Goal: Information Seeking & Learning: Learn about a topic

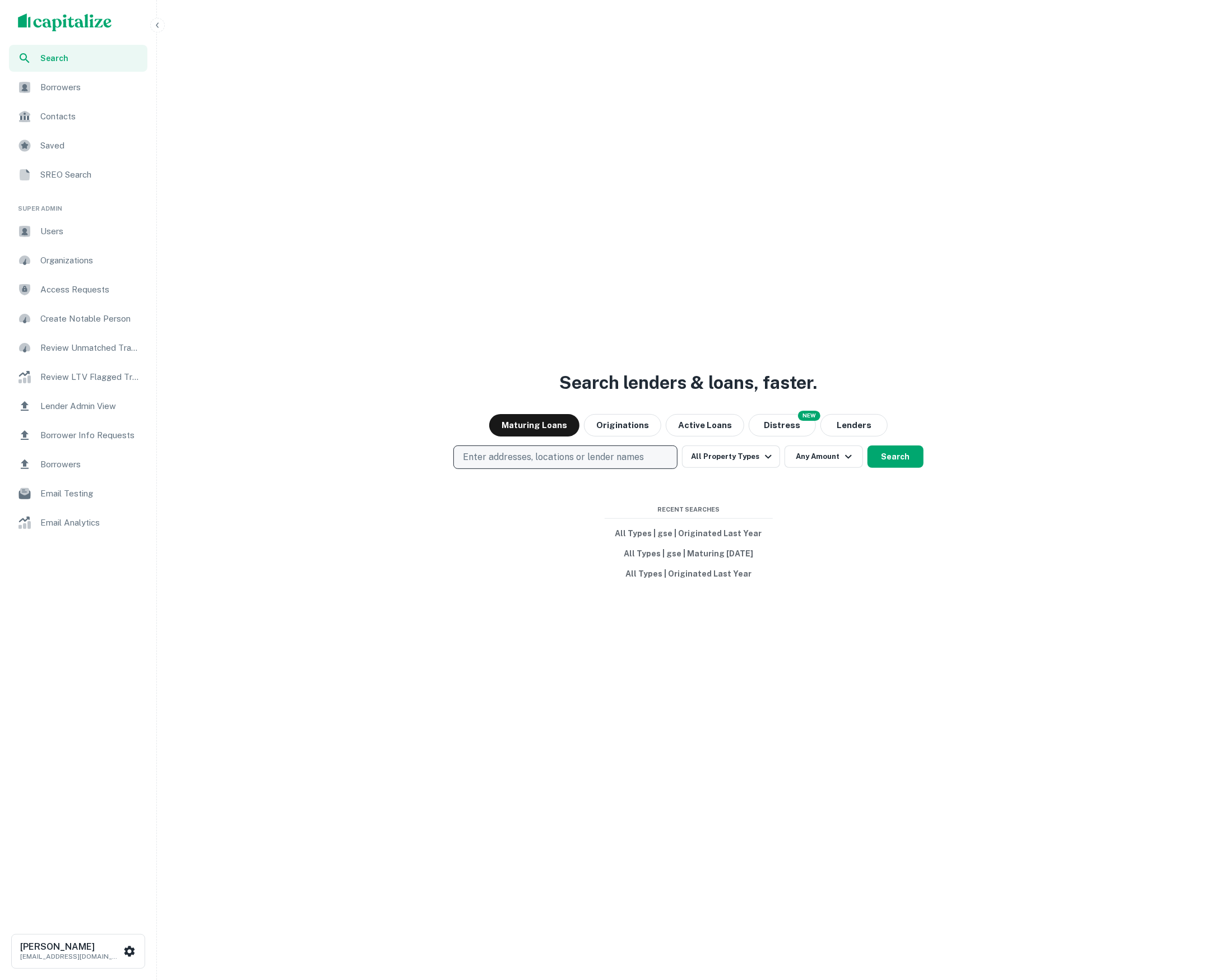
click at [615, 454] on p "Enter addresses, locations or lender names" at bounding box center [553, 458] width 181 height 14
type input "**********"
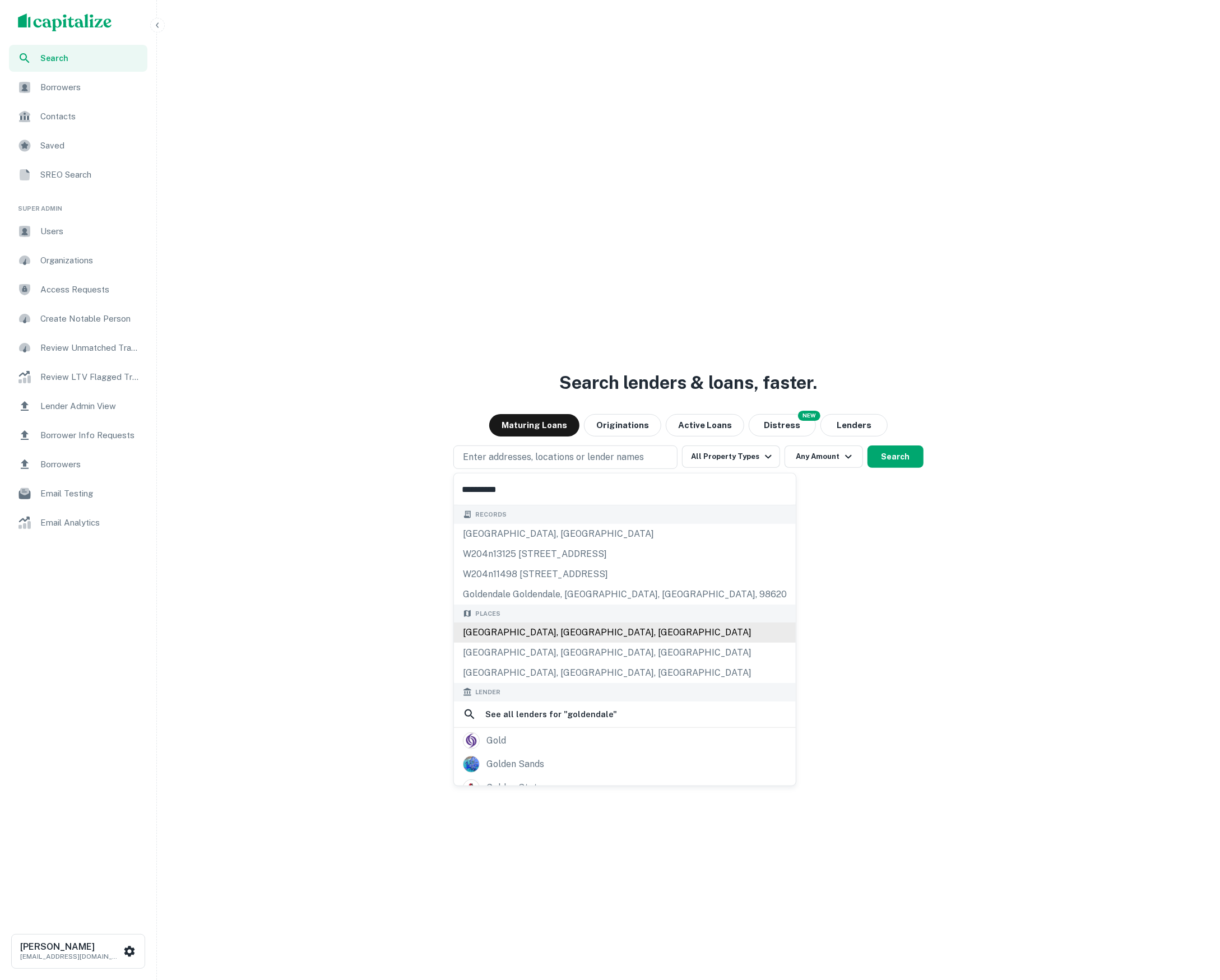
click at [573, 641] on div "[GEOGRAPHIC_DATA], [GEOGRAPHIC_DATA], [GEOGRAPHIC_DATA]" at bounding box center [625, 633] width 342 height 20
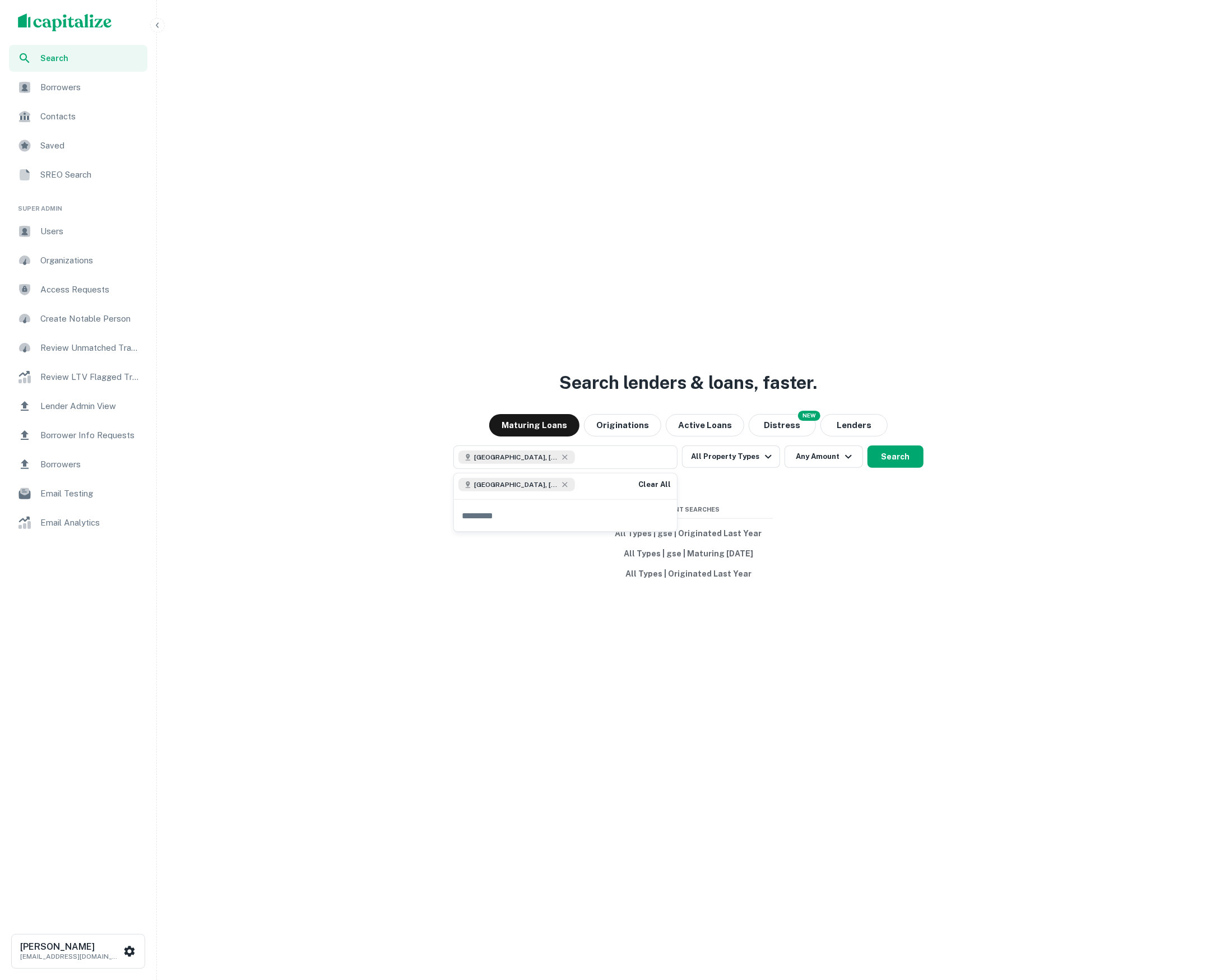
click at [925, 668] on div "Search lenders & loans, faster. Maturing Loans Originations Active Loans NEW Di…" at bounding box center [689, 516] width 1054 height 980
click at [899, 460] on button "Search" at bounding box center [895, 456] width 56 height 23
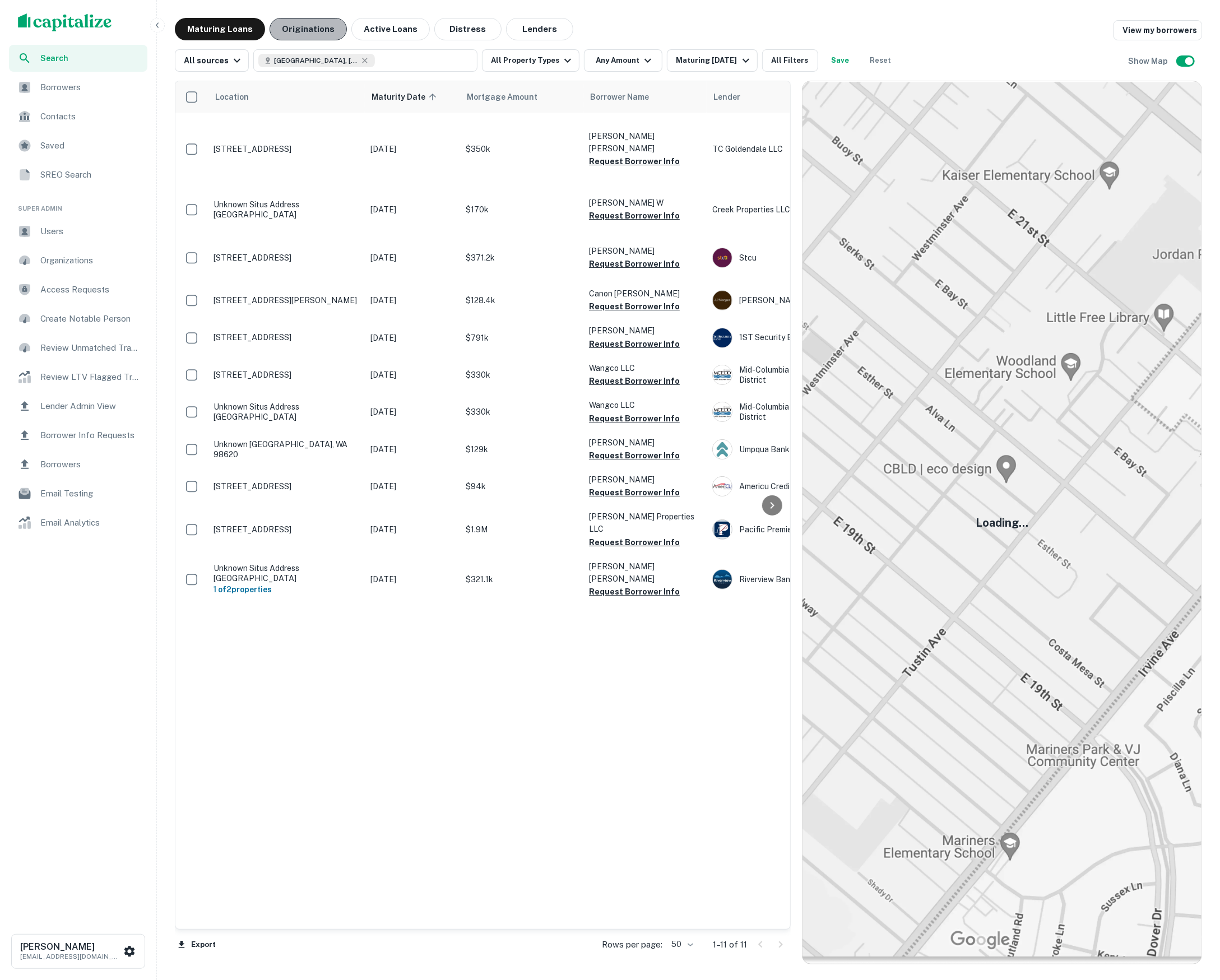
click at [314, 33] on button "Originations" at bounding box center [308, 29] width 77 height 23
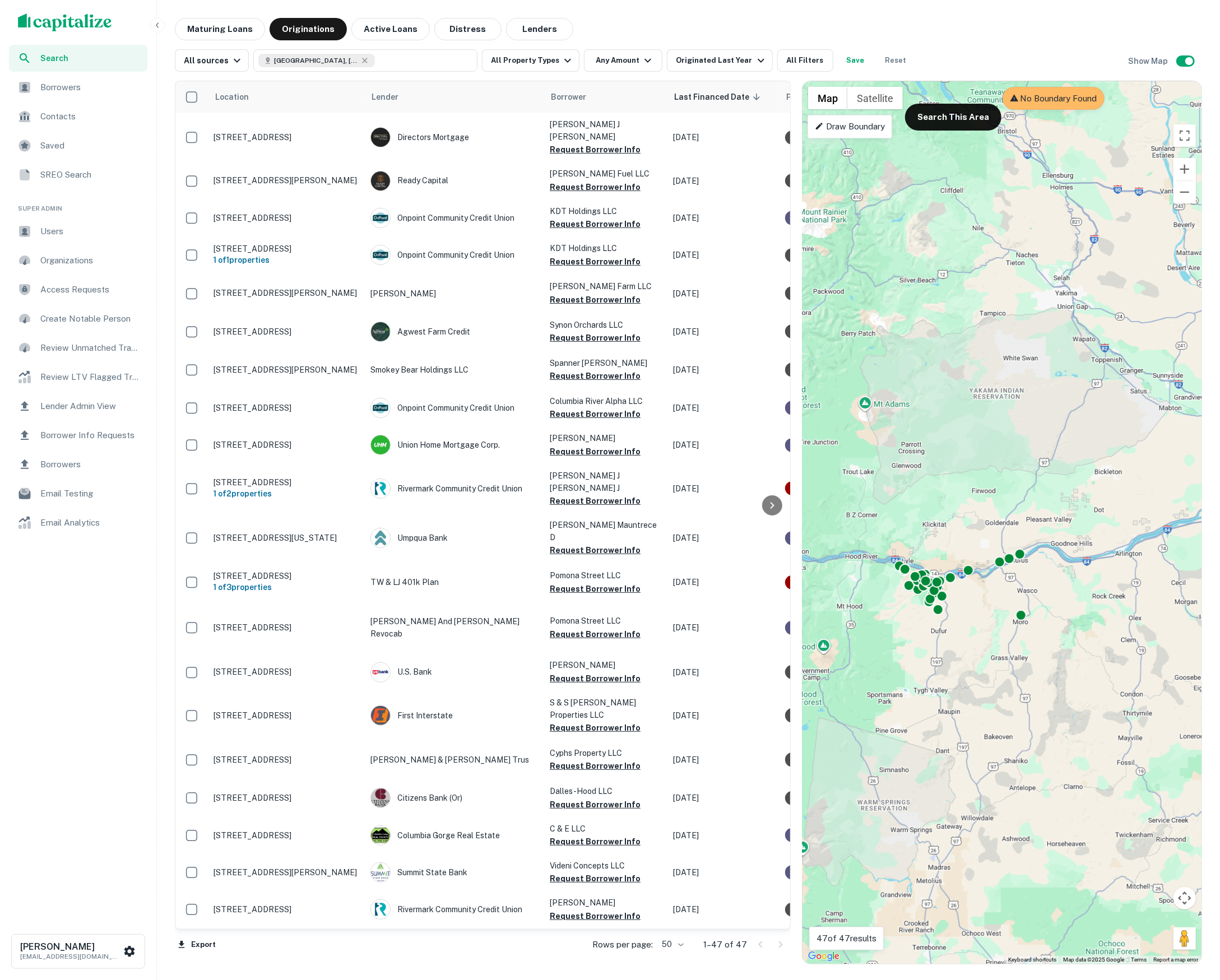
click at [717, 26] on div "Maturing Loans Originations Active Loans Distress Lenders" at bounding box center [688, 29] width 1028 height 23
click at [514, 31] on button "Lenders" at bounding box center [540, 29] width 67 height 23
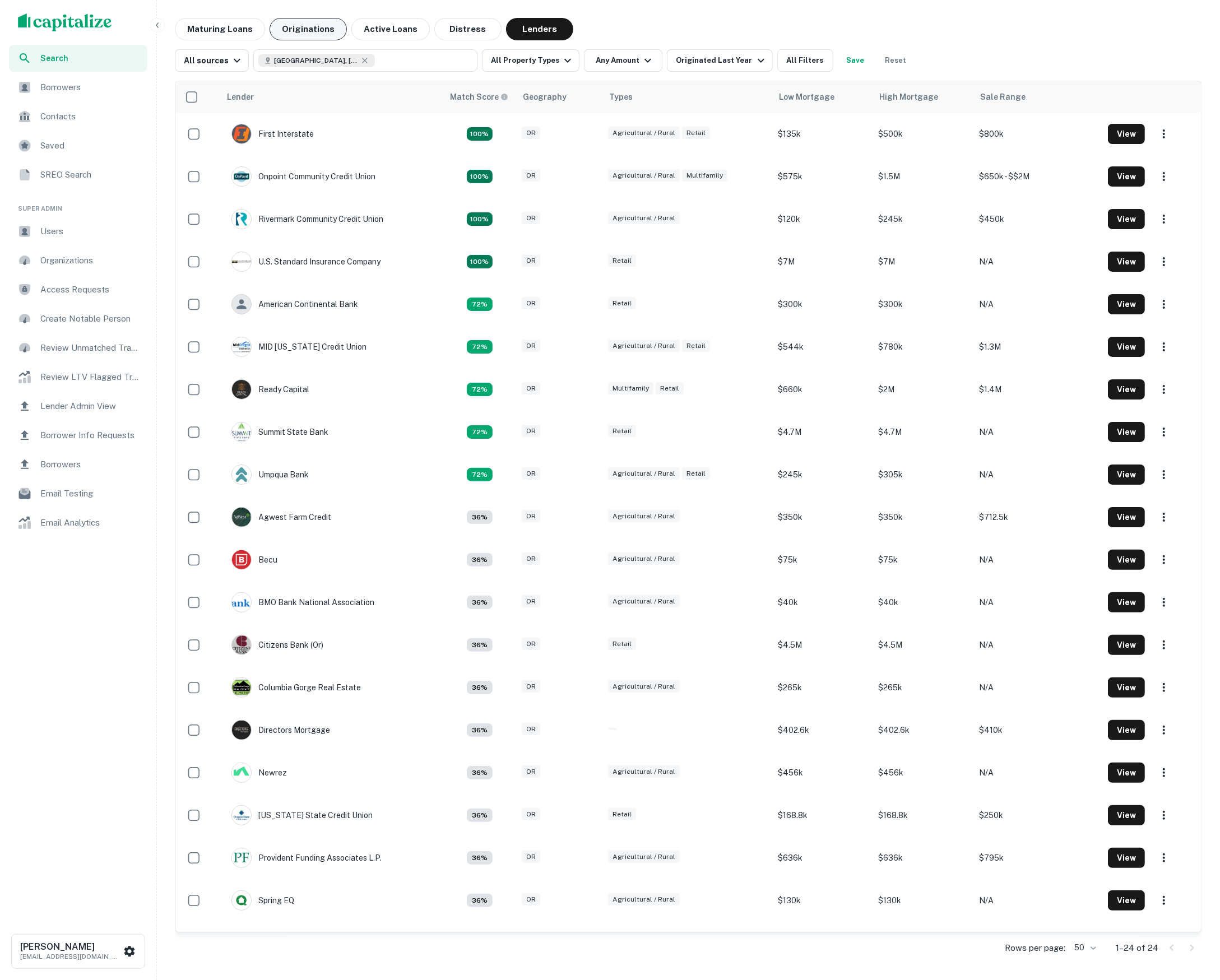
click at [321, 35] on button "Originations" at bounding box center [308, 29] width 77 height 23
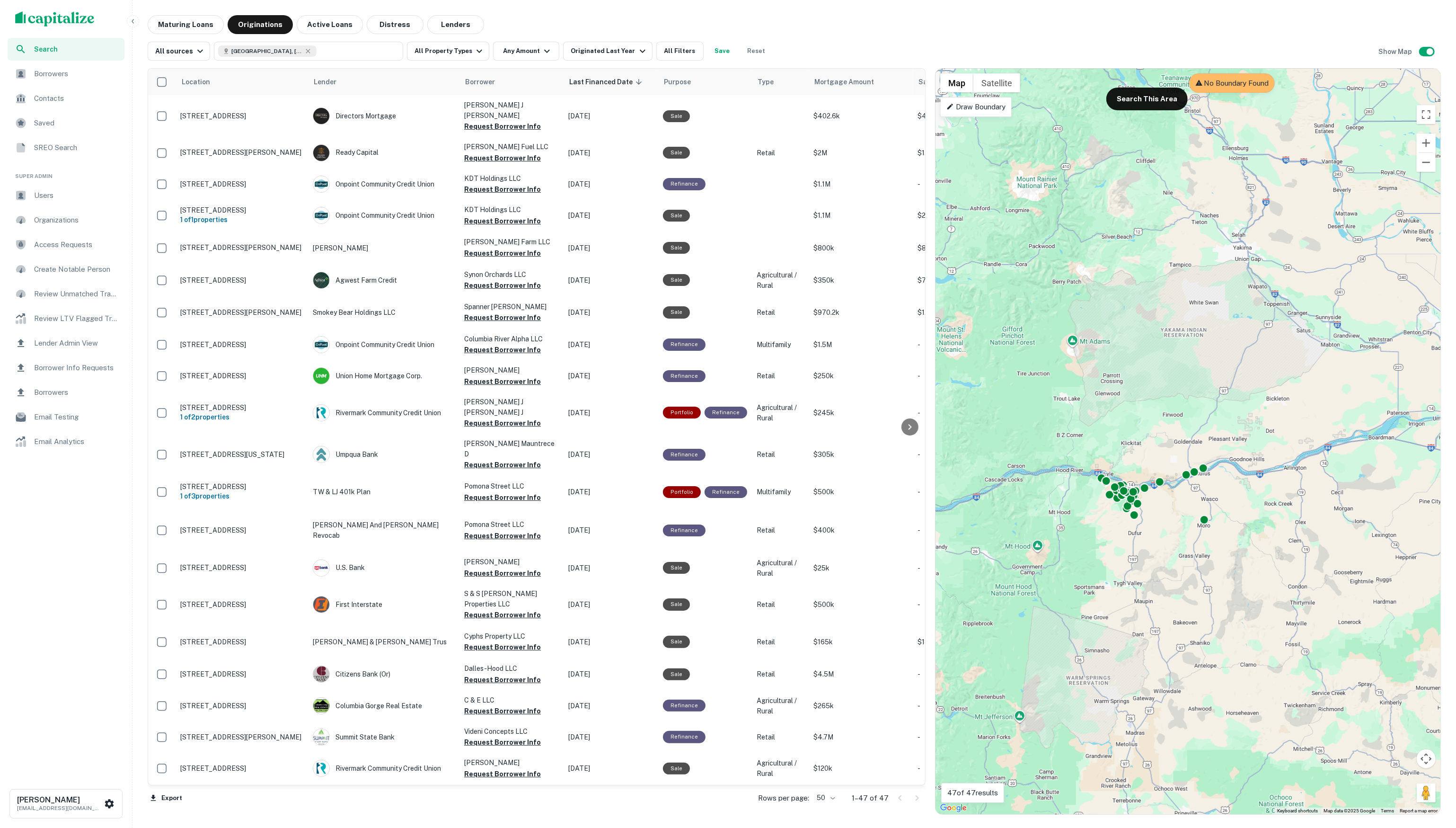
click at [843, 815] on div "Search Borrowers Contacts Saved SREO Search Super Admin Users Organizations Acc…" at bounding box center [728, 414] width 1456 height 828
drag, startPoint x: 847, startPoint y: 798, endPoint x: 881, endPoint y: 798, distance: 34.0
click at [881, 798] on div "Rows per page: 50 ** 1–47 of 47" at bounding box center [836, 798] width 179 height 26
click at [378, 55] on button "[GEOGRAPHIC_DATA], [GEOGRAPHIC_DATA]" at bounding box center [308, 51] width 189 height 19
click at [607, 19] on div "Maturing Loans Originations Active Loans Distress Lenders" at bounding box center [794, 24] width 1293 height 19
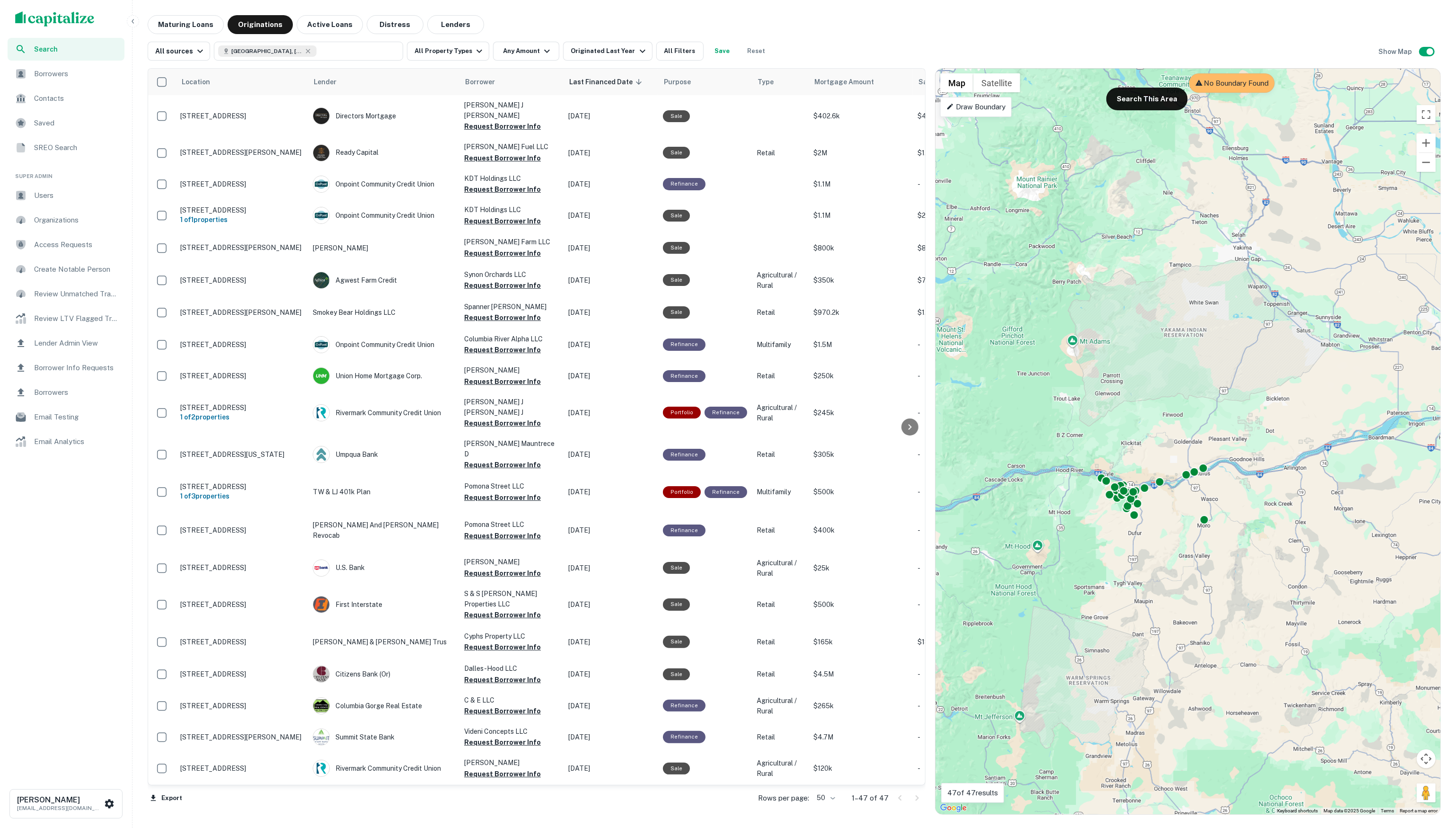
click at [692, 18] on div "Maturing Loans Originations Active Loans Distress Lenders" at bounding box center [794, 24] width 1293 height 19
click at [173, 796] on button "Export" at bounding box center [166, 798] width 37 height 14
click at [193, 807] on li "Export as Excel (.xlsx)" at bounding box center [201, 806] width 107 height 17
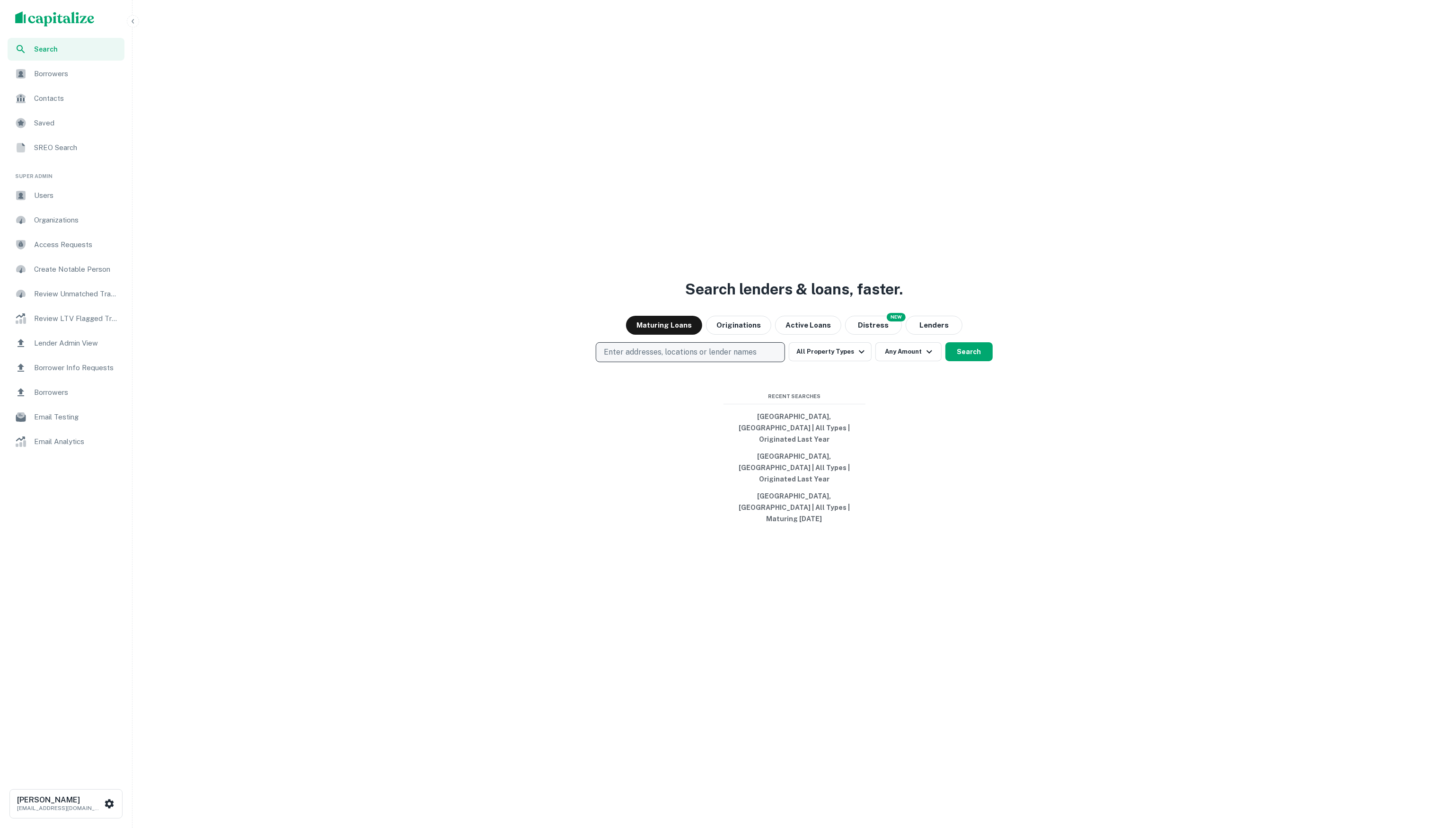
click at [648, 358] on p "Enter addresses, locations or lender names" at bounding box center [680, 353] width 153 height 12
type input "**********"
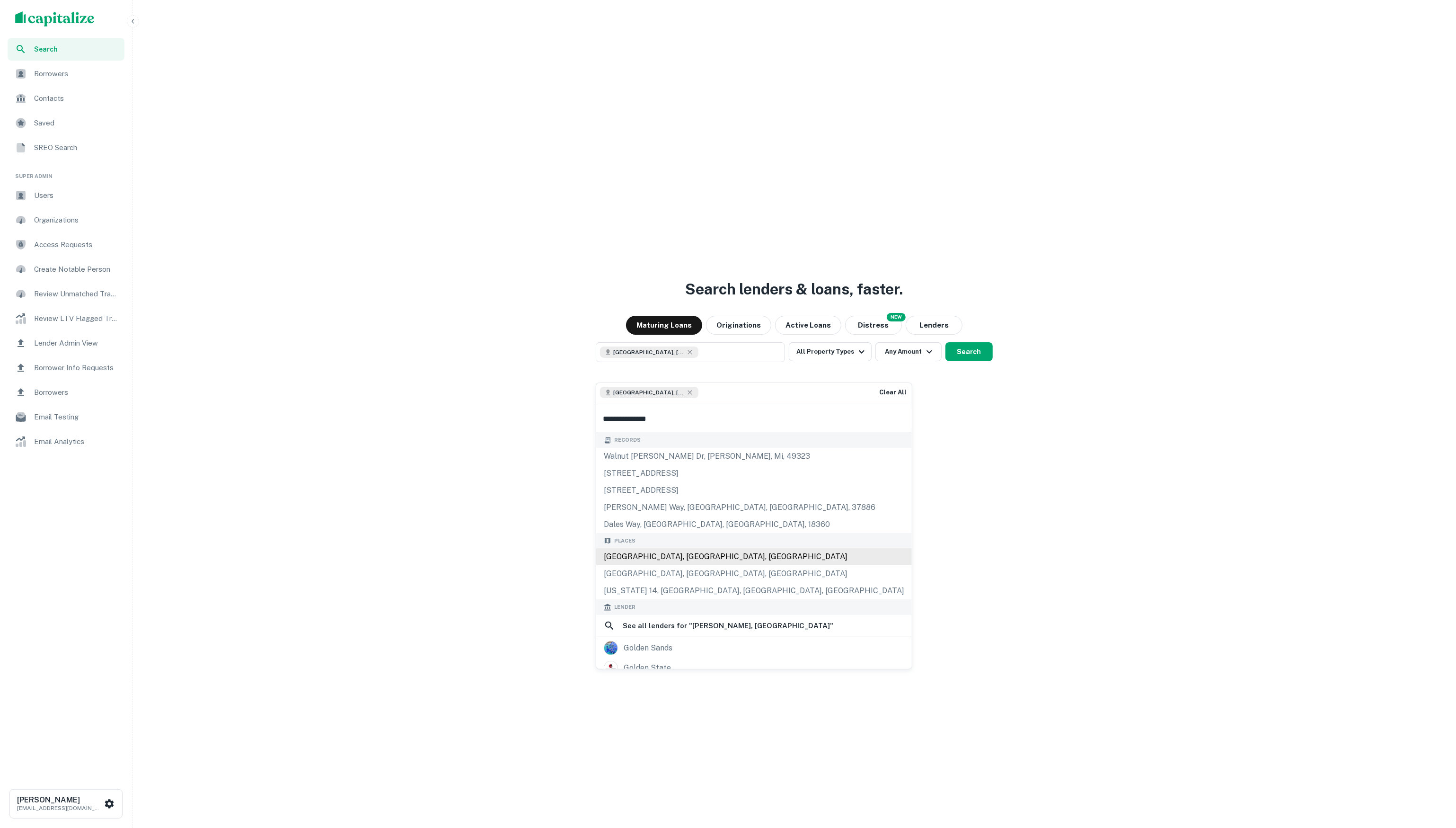
click at [686, 546] on body "**********" at bounding box center [728, 414] width 1456 height 828
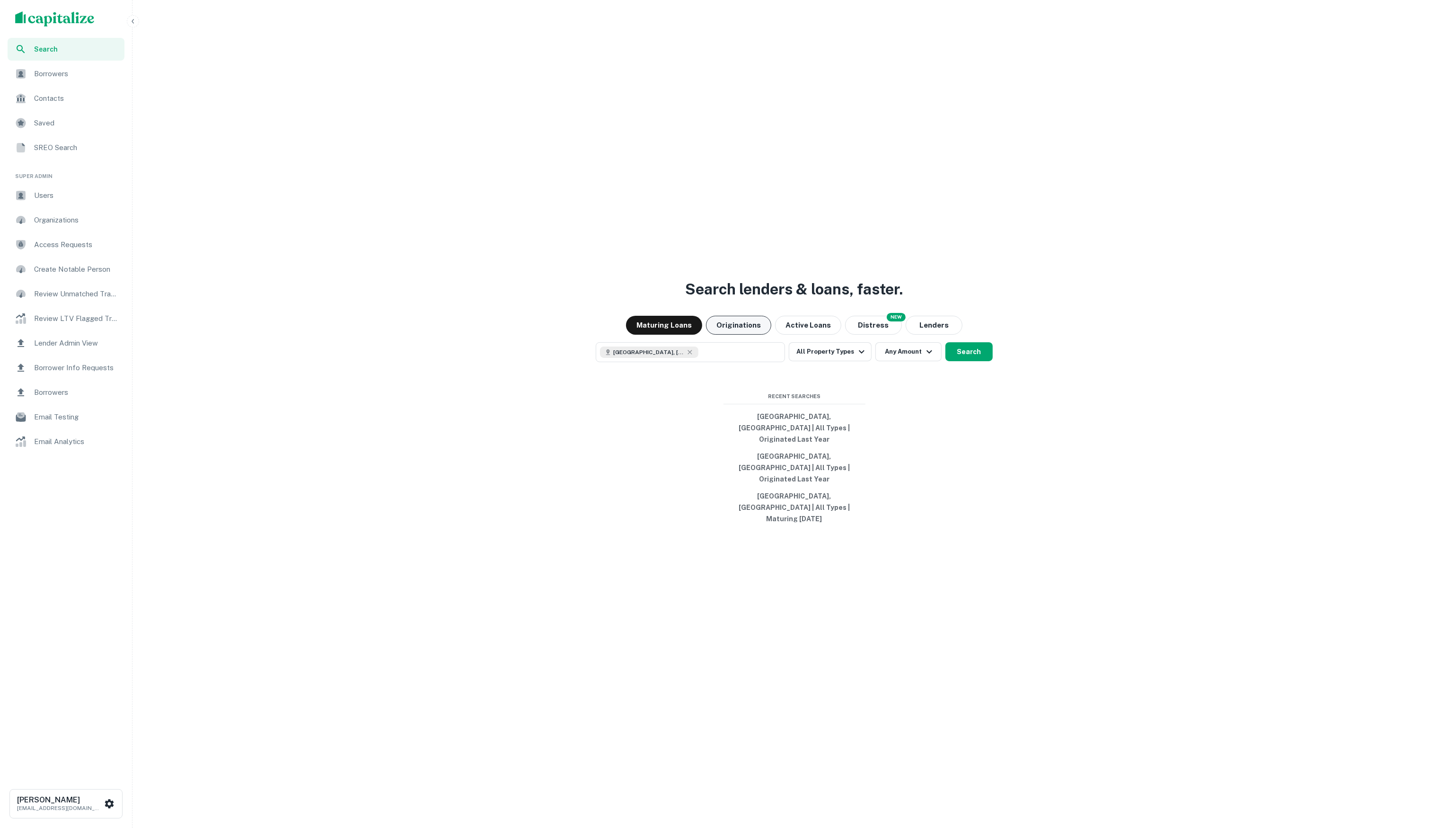
click at [747, 334] on button "Originations" at bounding box center [738, 325] width 65 height 19
click at [973, 361] on button "Search" at bounding box center [968, 352] width 48 height 19
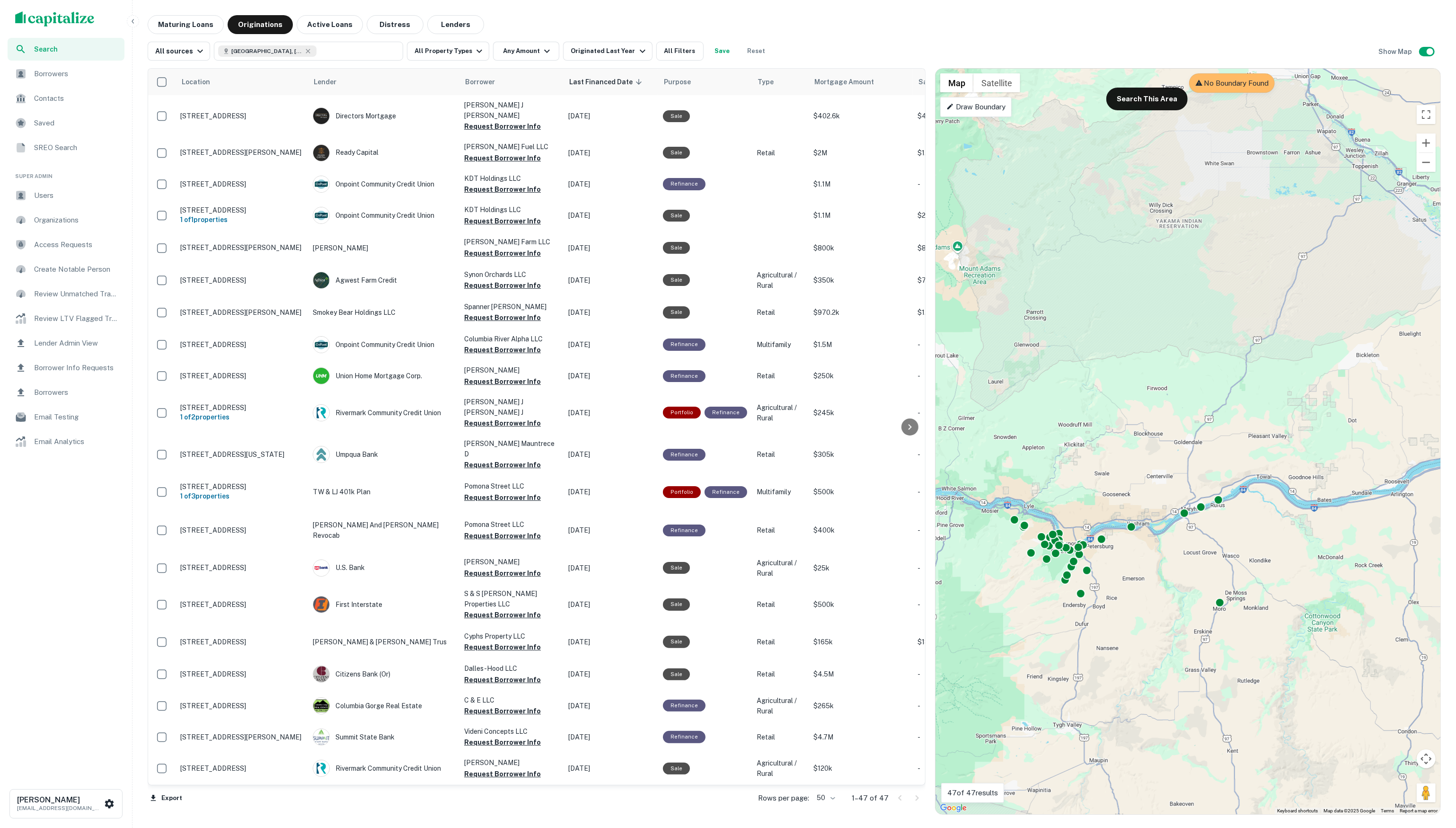
click at [84, 19] on img "scrollable content" at bounding box center [54, 19] width 79 height 15
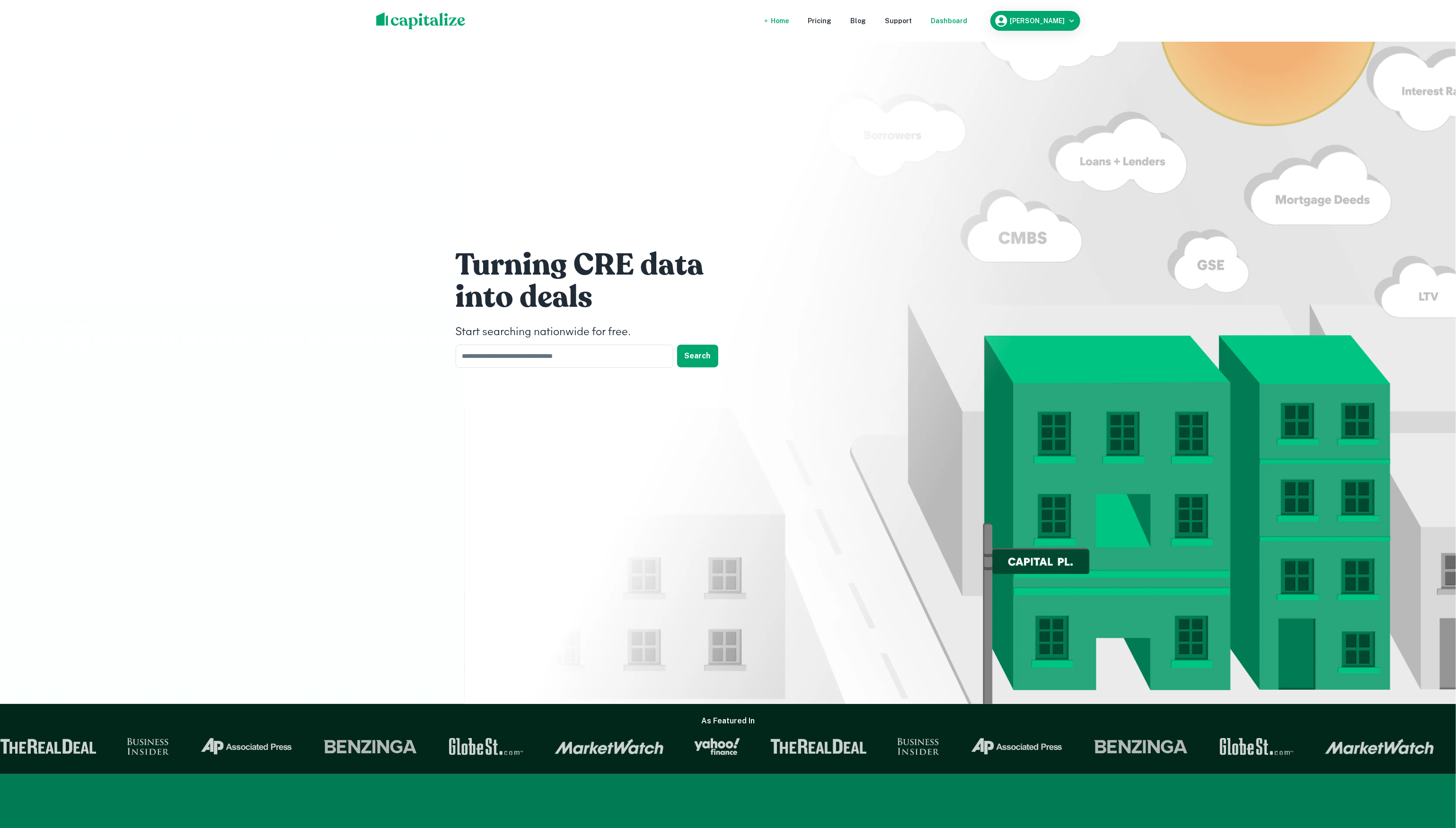
click at [960, 21] on div "Dashboard" at bounding box center [949, 21] width 37 height 10
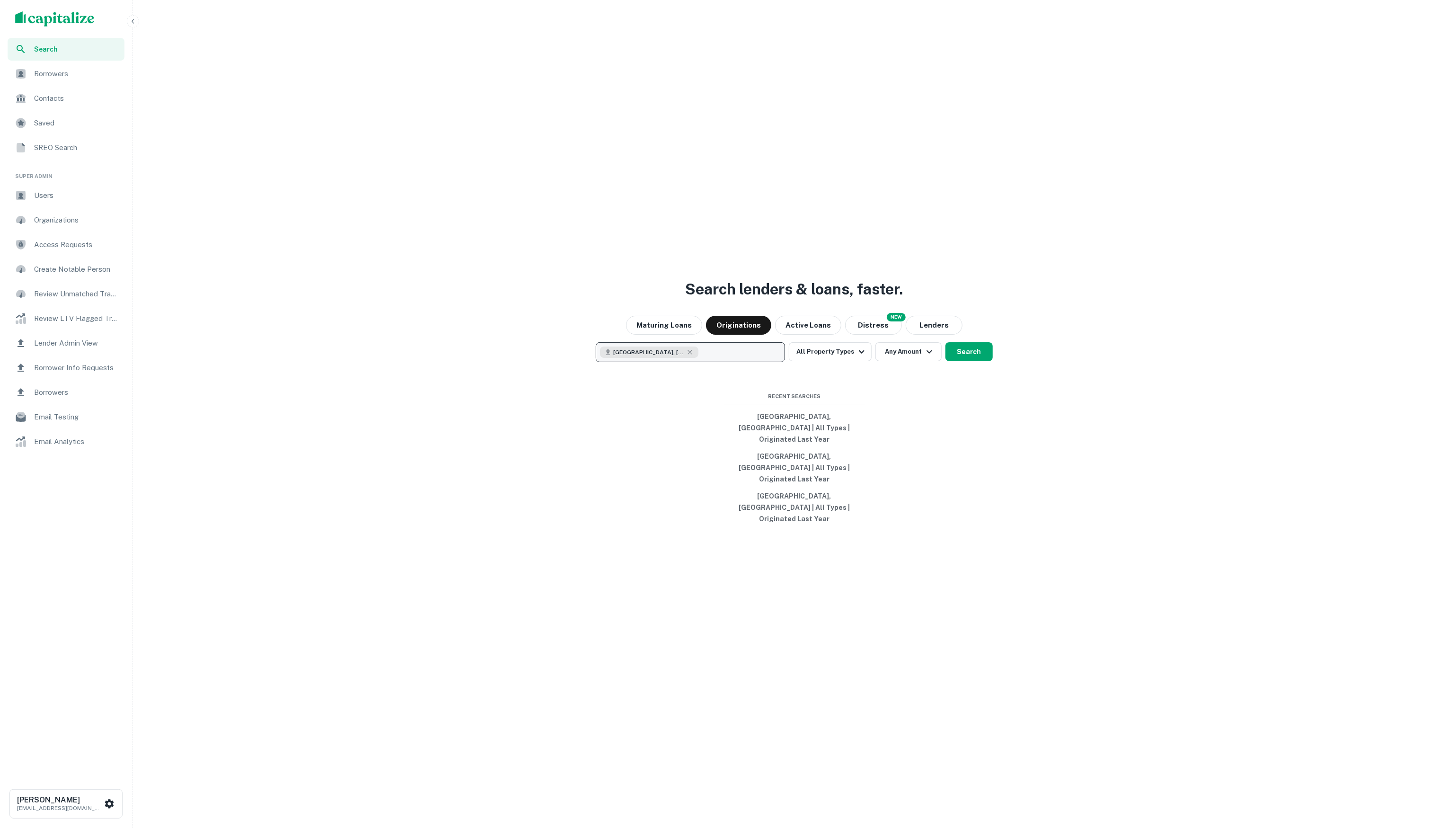
click at [731, 362] on button "[GEOGRAPHIC_DATA], [GEOGRAPHIC_DATA]" at bounding box center [690, 353] width 189 height 20
click at [762, 390] on button "Clear All" at bounding box center [766, 393] width 30 height 12
click at [731, 358] on p "Enter addresses, locations or lender names" at bounding box center [680, 353] width 153 height 12
type input "**********"
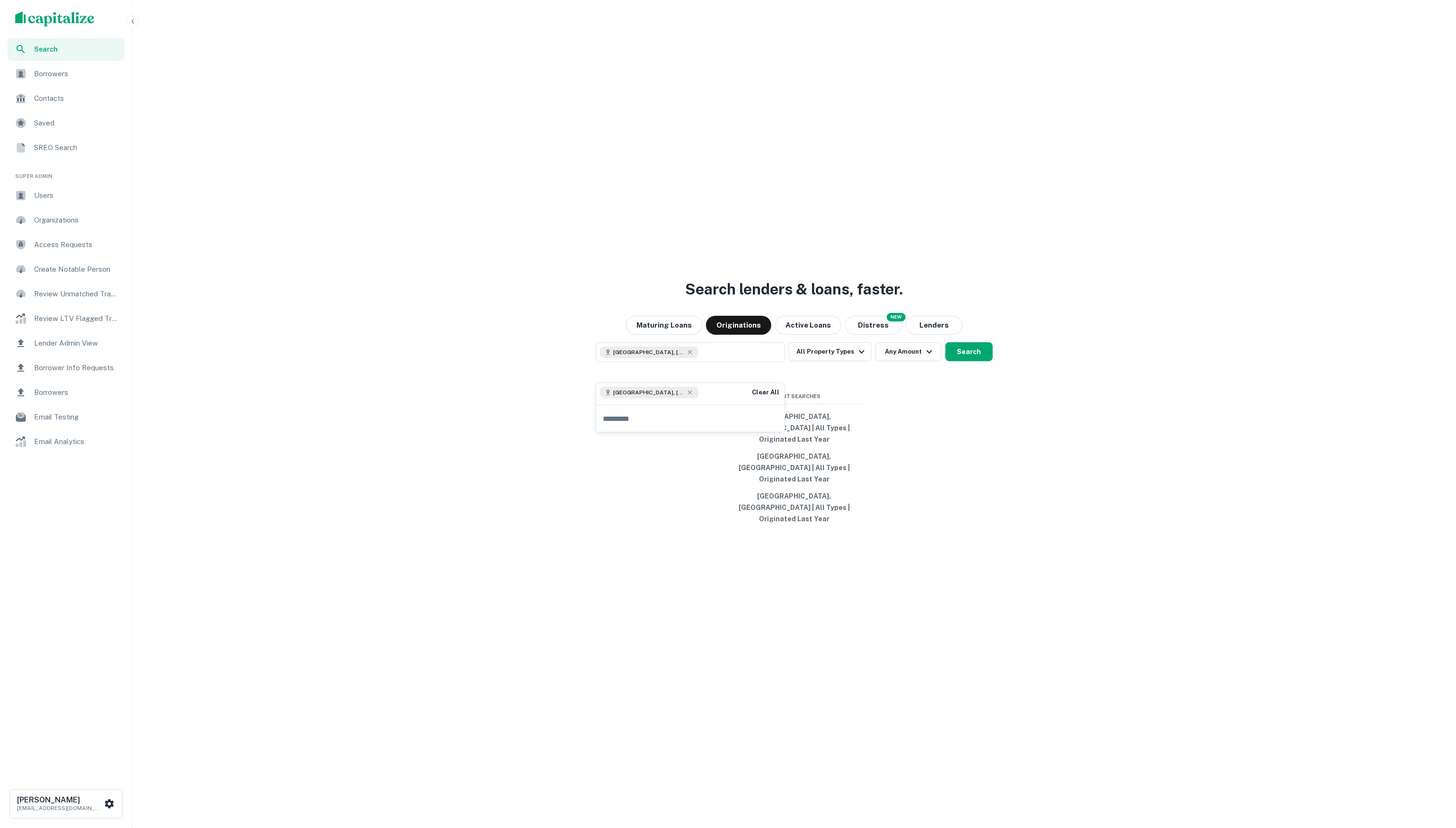
click at [1023, 467] on div "Search lenders & loans, faster. Maturing Loans Originations Active Loans NEW Di…" at bounding box center [794, 436] width 1316 height 828
click at [1014, 408] on div "Search lenders & loans, faster. Maturing Loans Originations Active Loans NEW Di…" at bounding box center [794, 436] width 1316 height 828
click at [135, 21] on icon "button" at bounding box center [133, 21] width 8 height 8
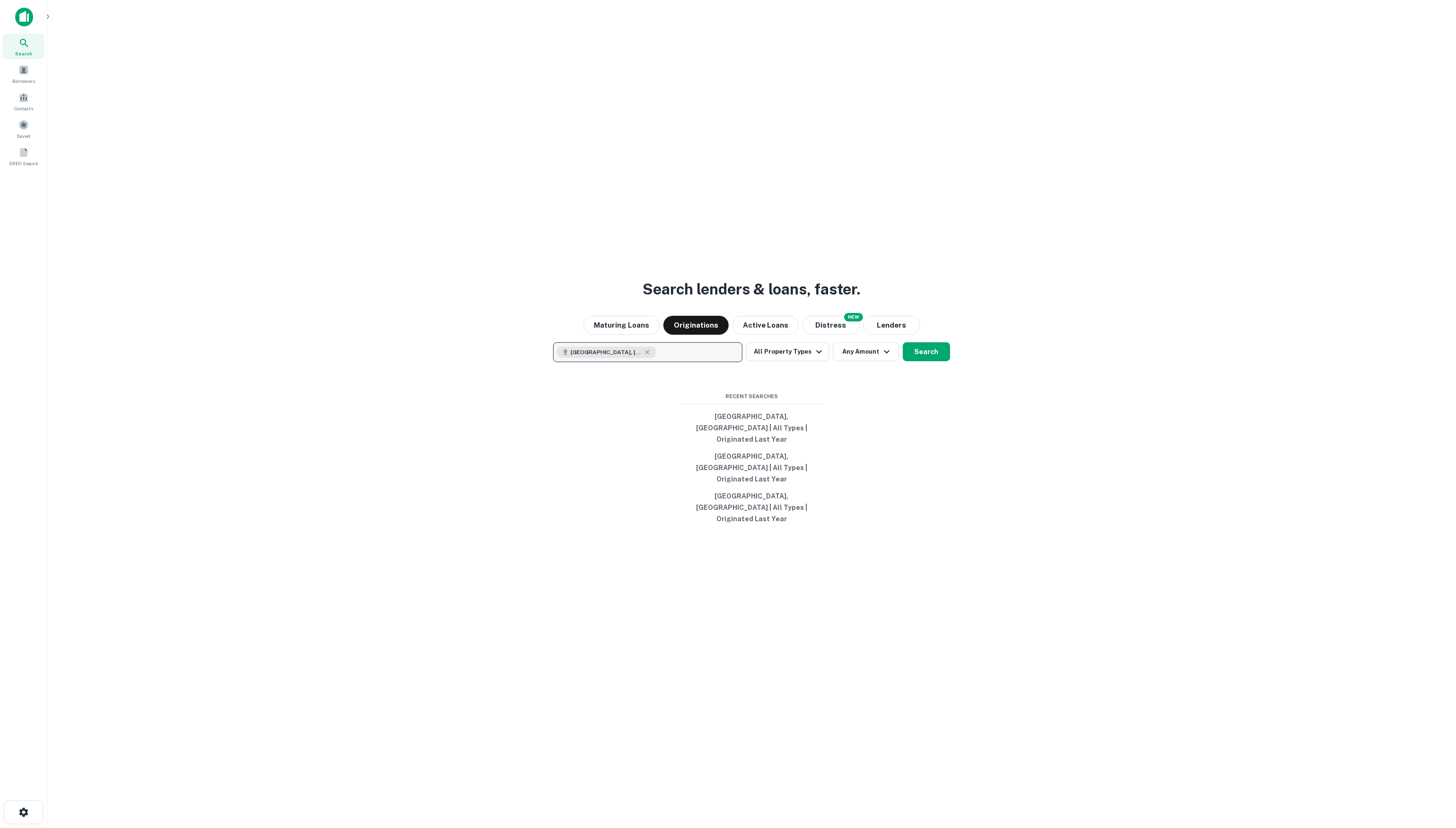
click at [686, 362] on button "[GEOGRAPHIC_DATA], [GEOGRAPHIC_DATA]" at bounding box center [648, 353] width 189 height 20
click at [973, 422] on div "Search lenders & loans, faster. Maturing Loans Originations Active Loans NEW Di…" at bounding box center [752, 436] width 1393 height 828
click at [924, 361] on button "Search" at bounding box center [926, 352] width 48 height 19
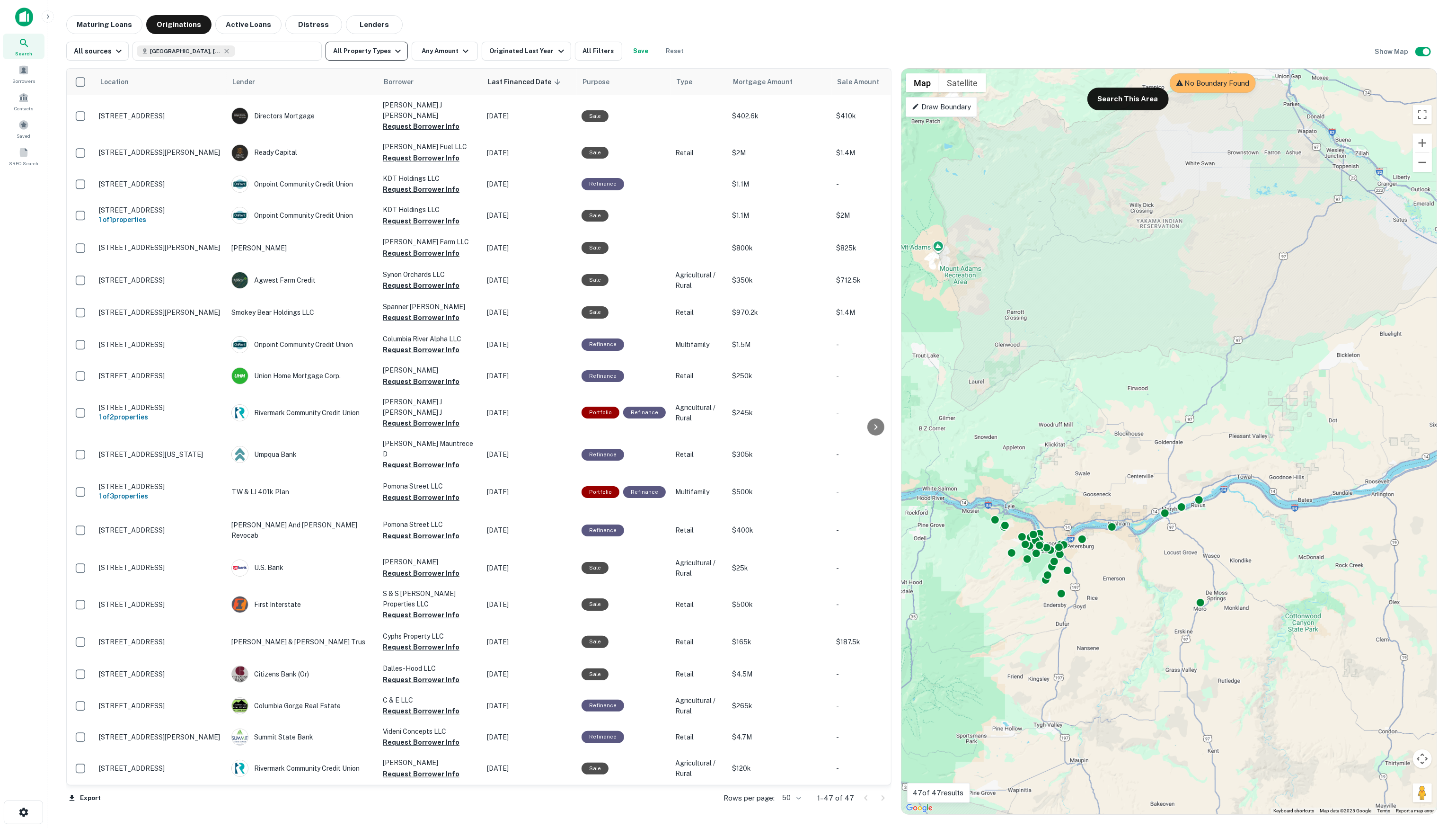
click at [373, 50] on button "All Property Types" at bounding box center [367, 51] width 83 height 19
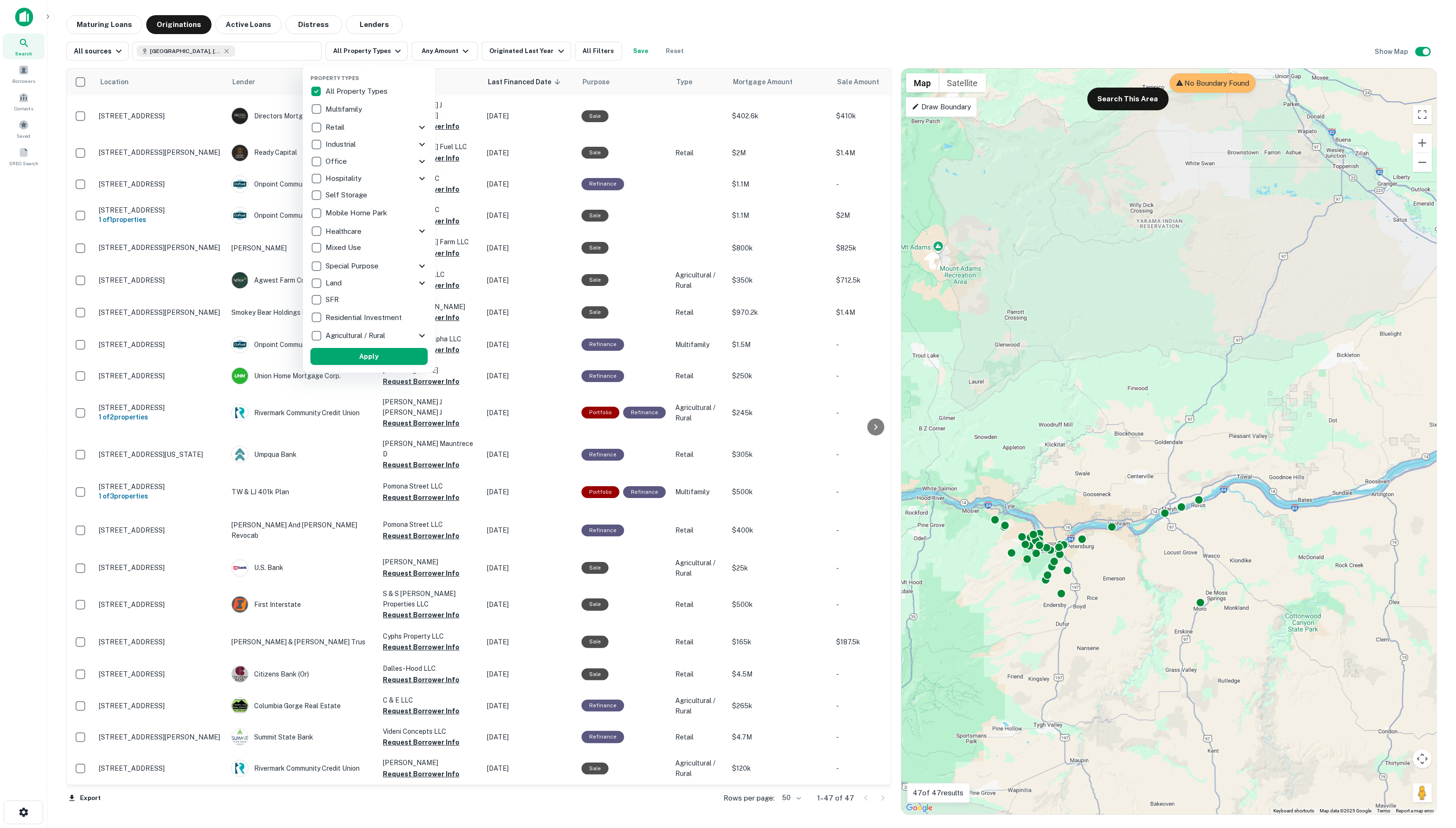
click at [345, 104] on p "Multifamily" at bounding box center [345, 109] width 38 height 12
click at [385, 355] on button "Apply" at bounding box center [358, 356] width 118 height 17
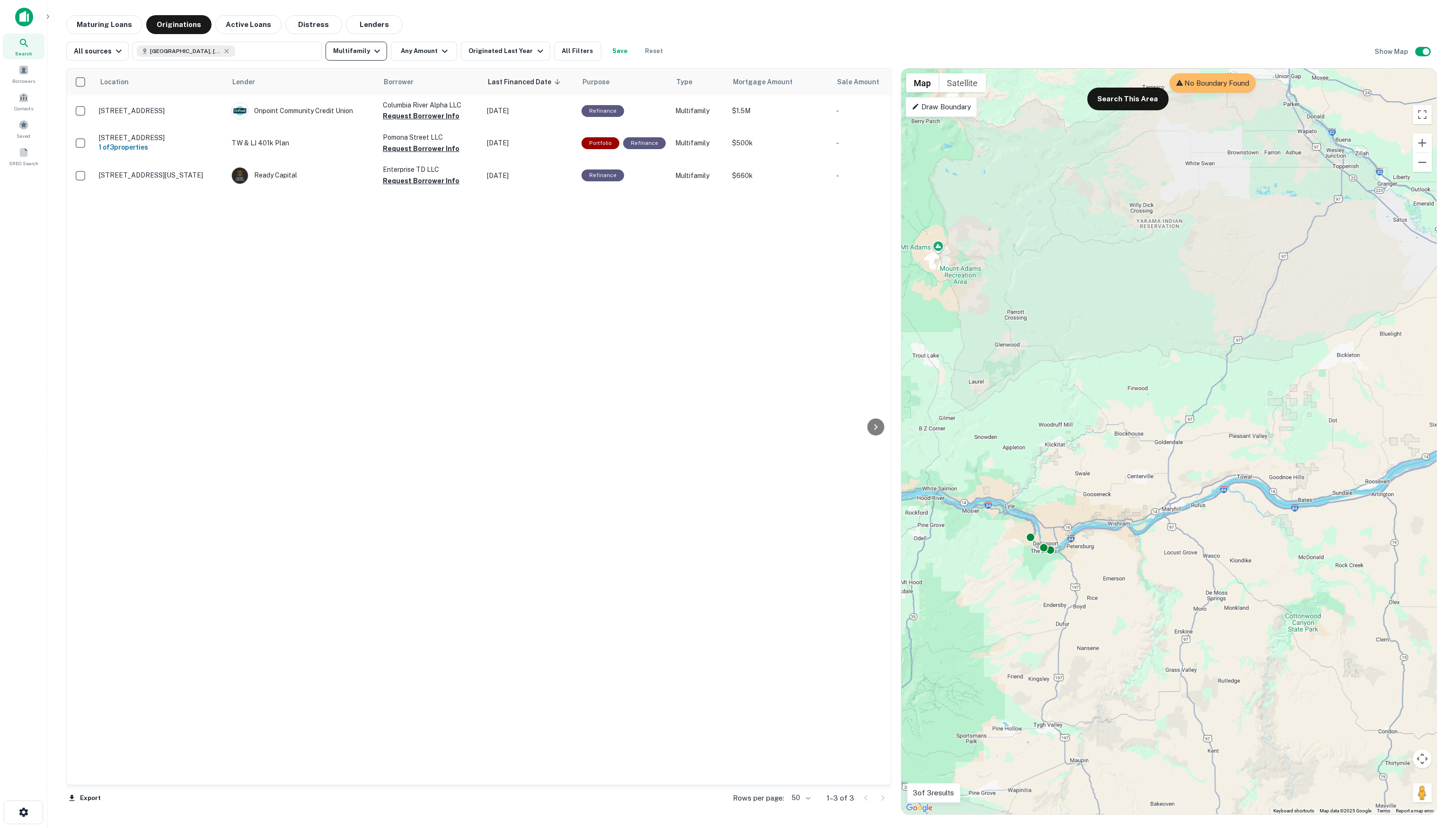
click at [373, 52] on icon "button" at bounding box center [378, 52] width 12 height 12
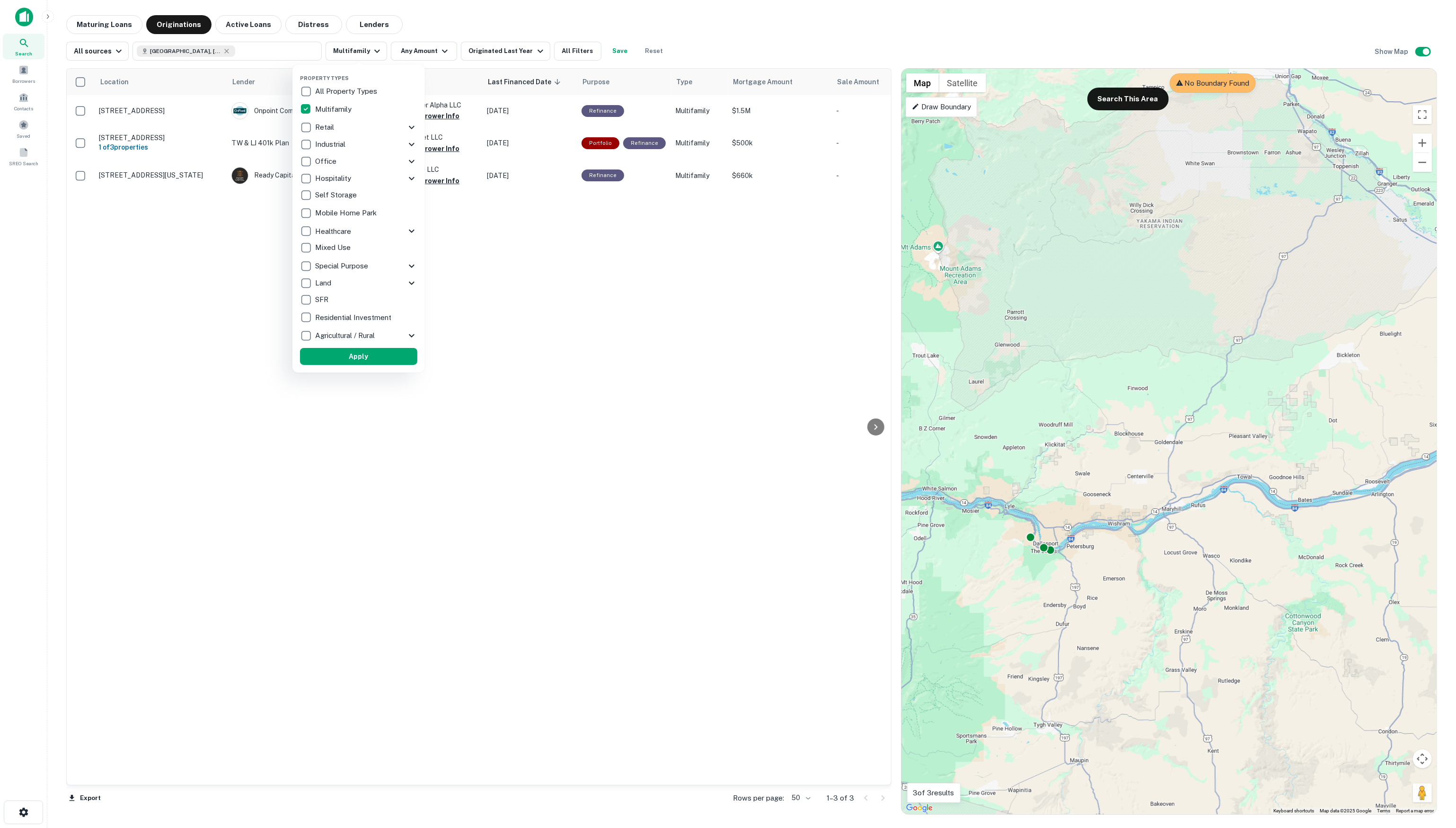
click at [354, 93] on p "All Property Types" at bounding box center [347, 92] width 64 height 12
drag, startPoint x: 411, startPoint y: 356, endPoint x: 402, endPoint y: 345, distance: 14.2
click at [411, 356] on button "Apply" at bounding box center [368, 356] width 118 height 17
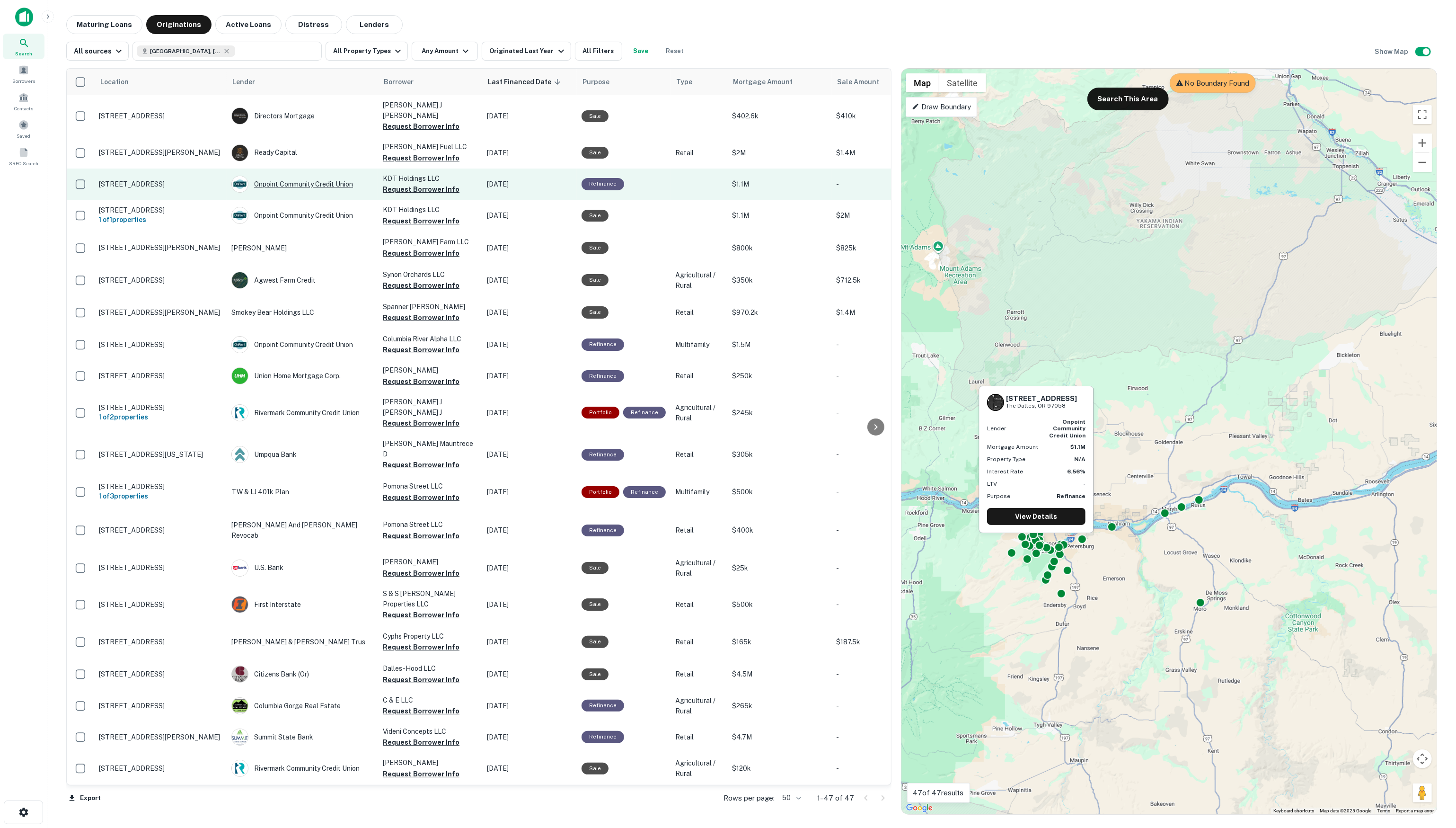
click at [278, 176] on div "Onpoint Community Credit Union" at bounding box center [303, 184] width 142 height 17
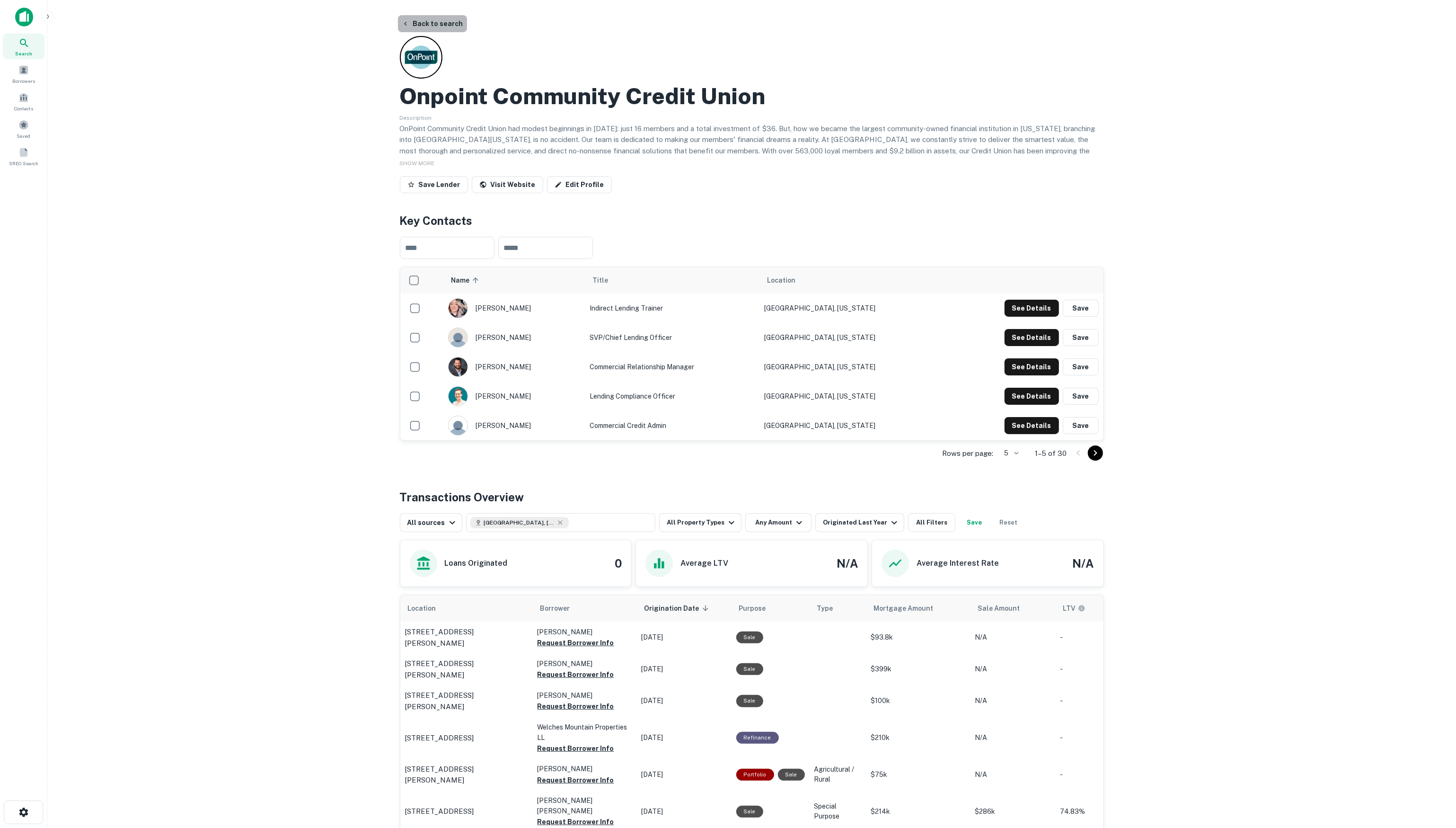
click at [419, 19] on button "Back to search" at bounding box center [433, 23] width 69 height 17
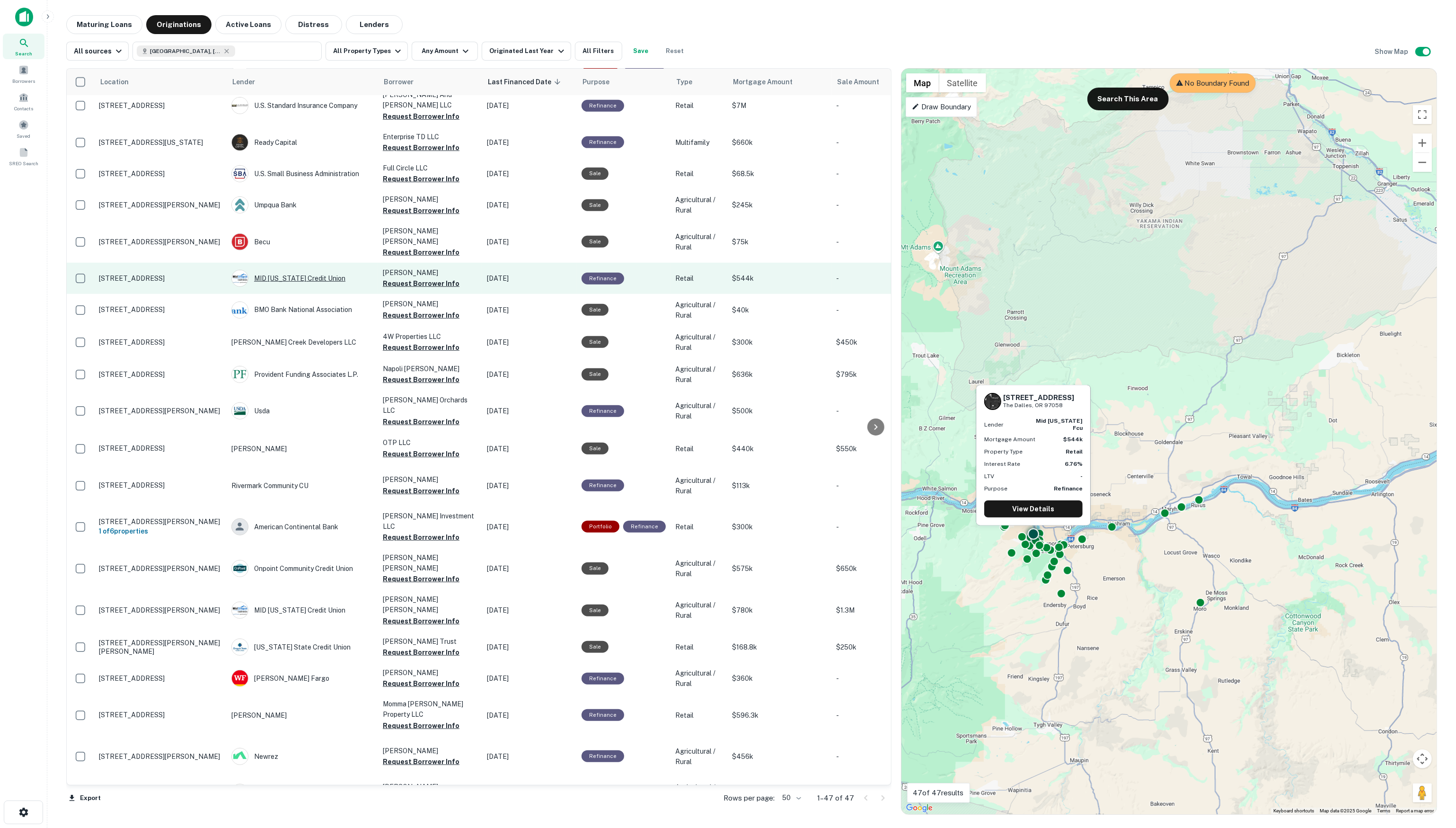
scroll to position [836, 0]
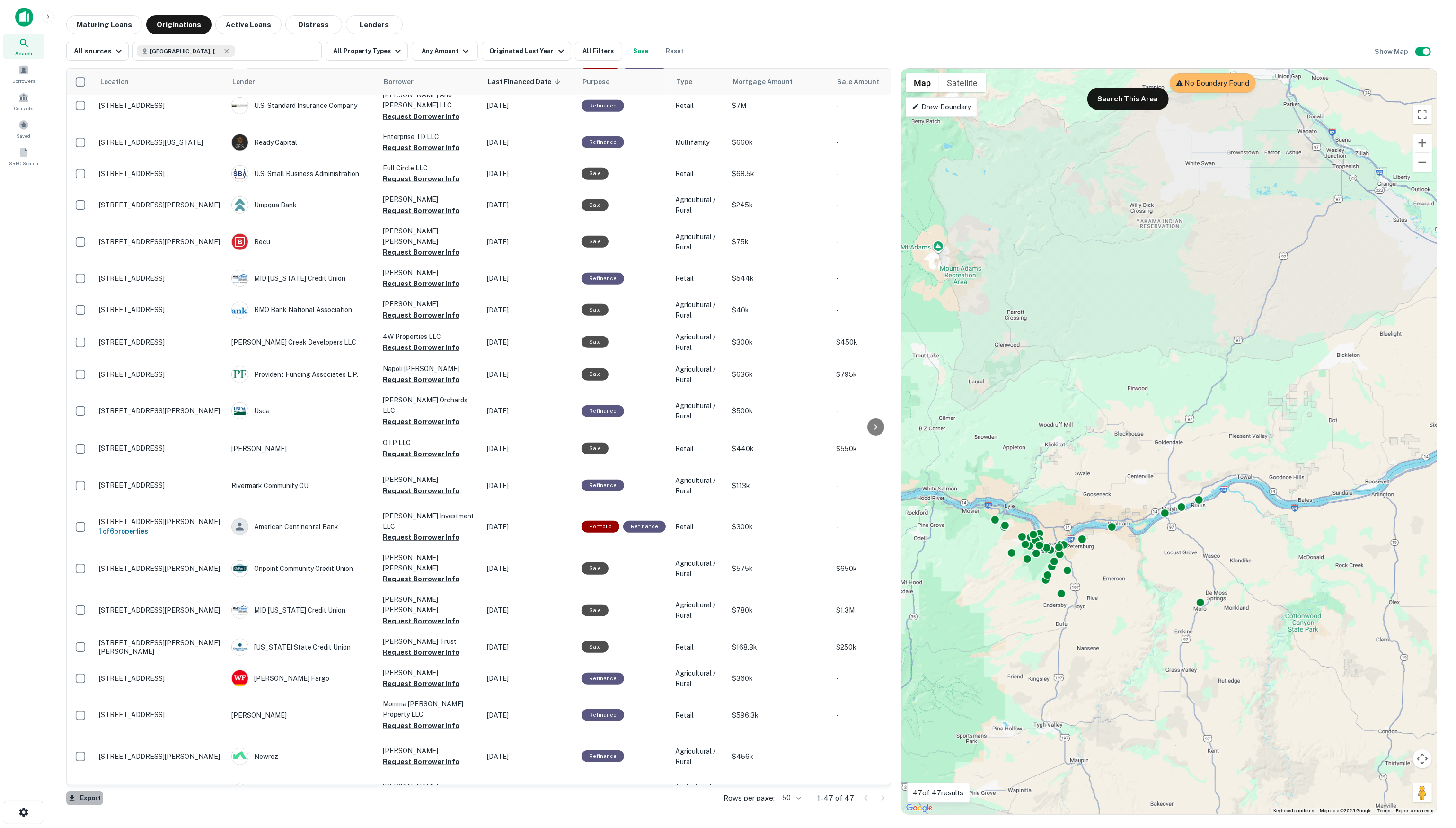
click at [86, 798] on button "Export" at bounding box center [84, 798] width 37 height 14
click at [150, 809] on li "Export as Excel (.xlsx)" at bounding box center [119, 806] width 107 height 17
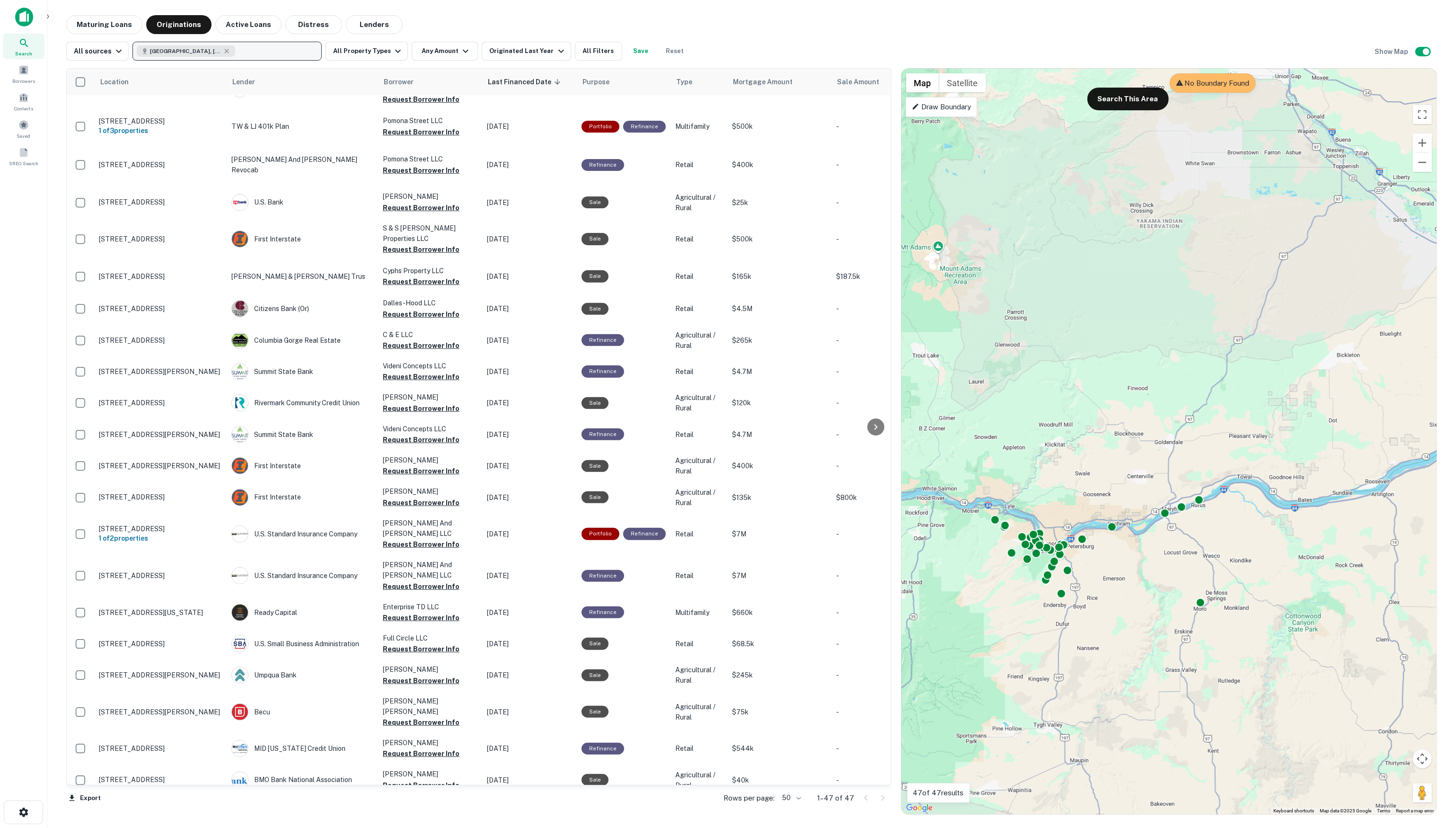
scroll to position [354, 0]
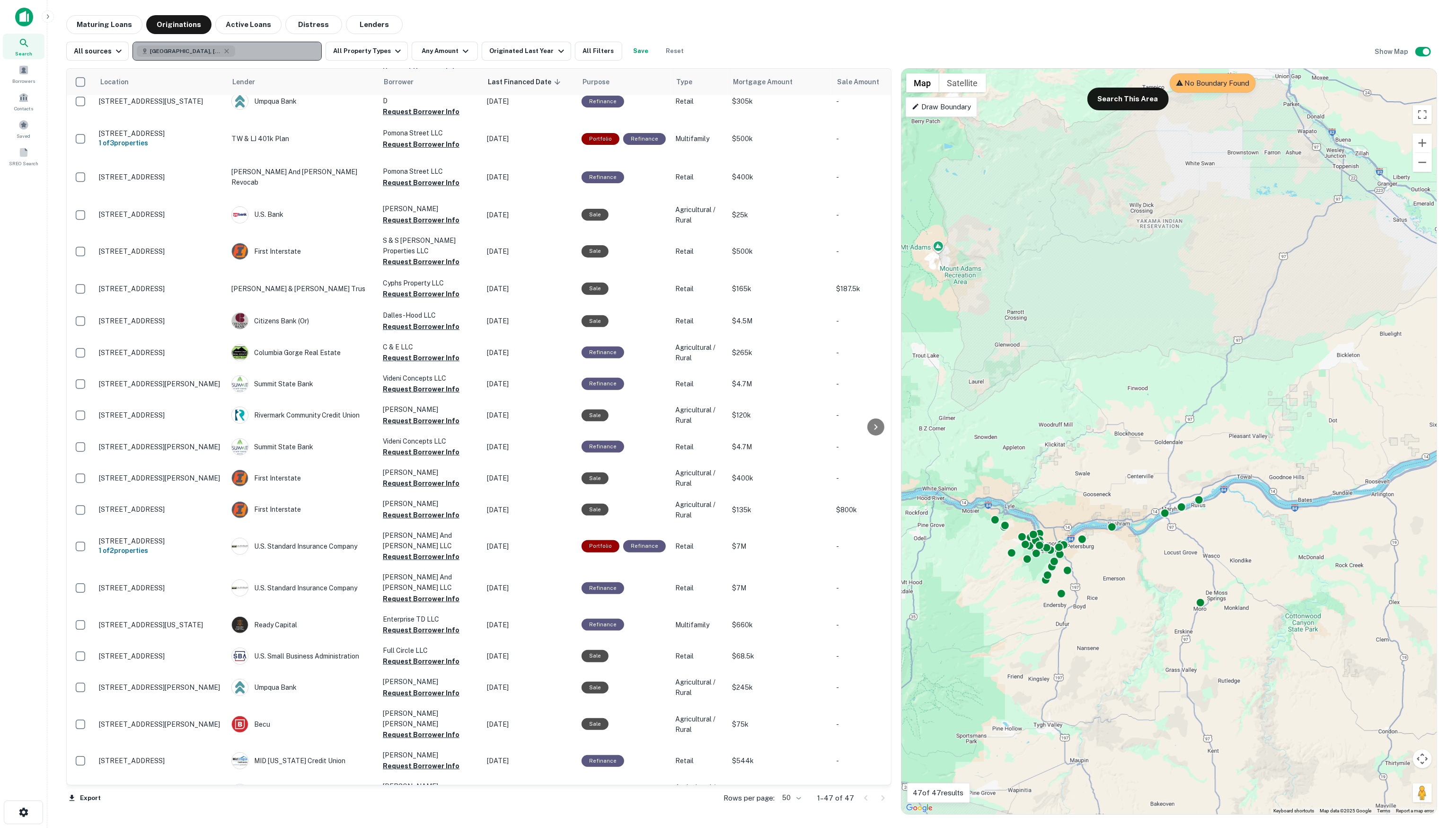
click at [268, 53] on button "[GEOGRAPHIC_DATA], [GEOGRAPHIC_DATA]" at bounding box center [227, 51] width 189 height 19
click at [299, 74] on button "Clear All" at bounding box center [304, 74] width 30 height 12
click at [237, 48] on p "Enter addresses, locations or lender names" at bounding box center [217, 52] width 153 height 12
click at [236, 49] on p "Enter addresses, locations or lender names" at bounding box center [217, 52] width 153 height 12
type input "********"
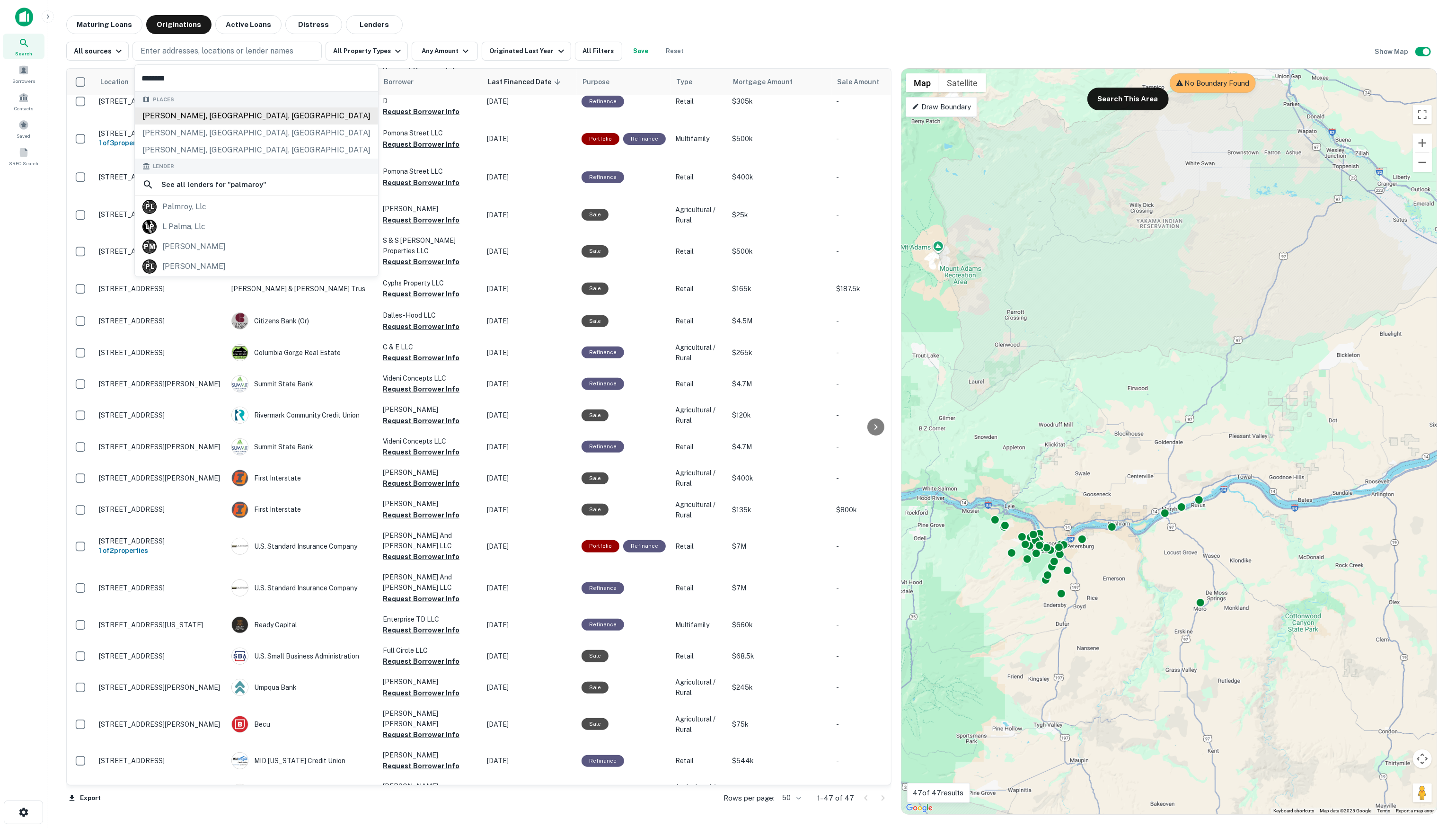
click at [258, 116] on div "[PERSON_NAME], [GEOGRAPHIC_DATA], [GEOGRAPHIC_DATA]" at bounding box center [257, 116] width 243 height 17
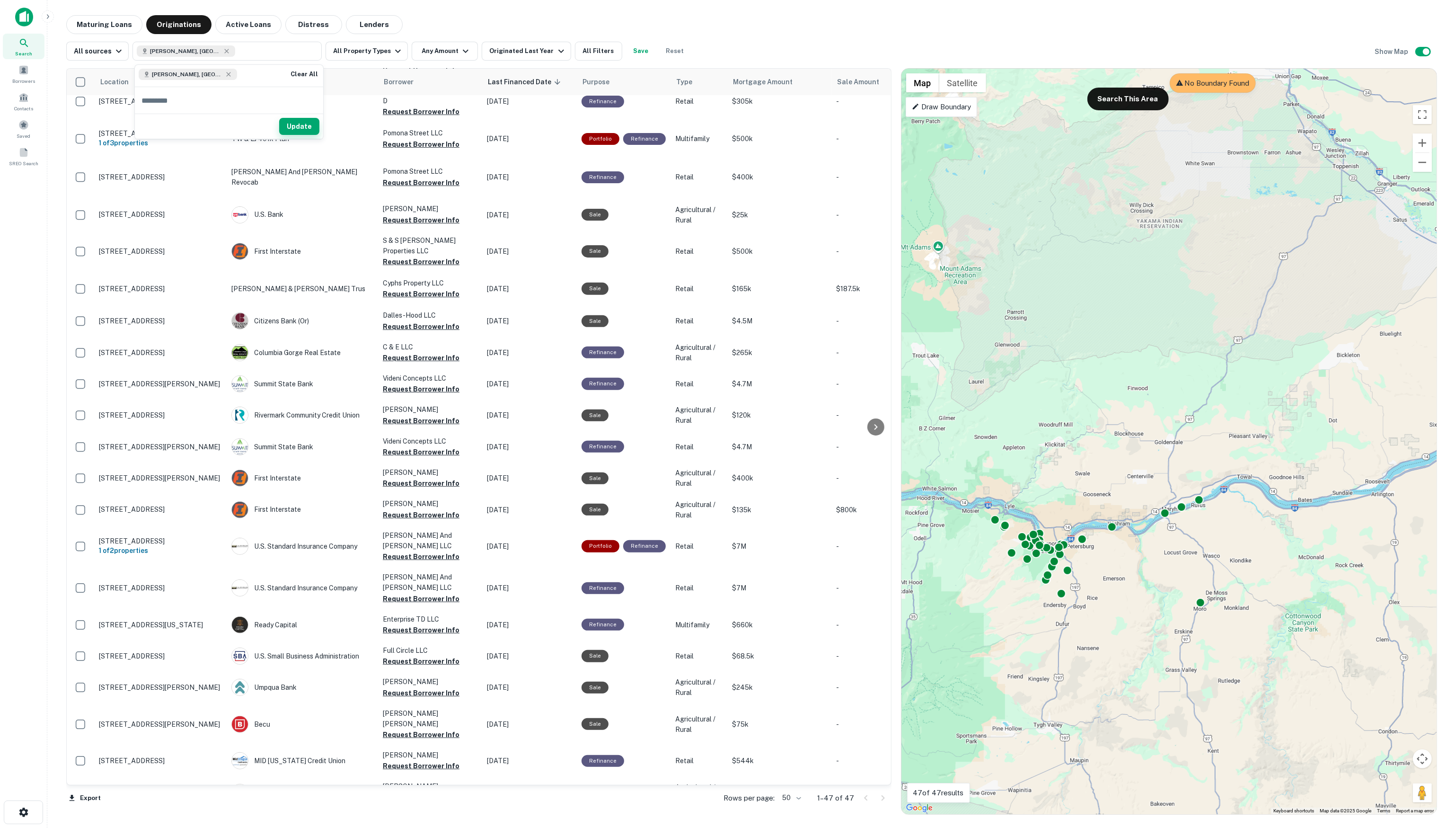
click at [296, 128] on button "Update" at bounding box center [299, 126] width 40 height 17
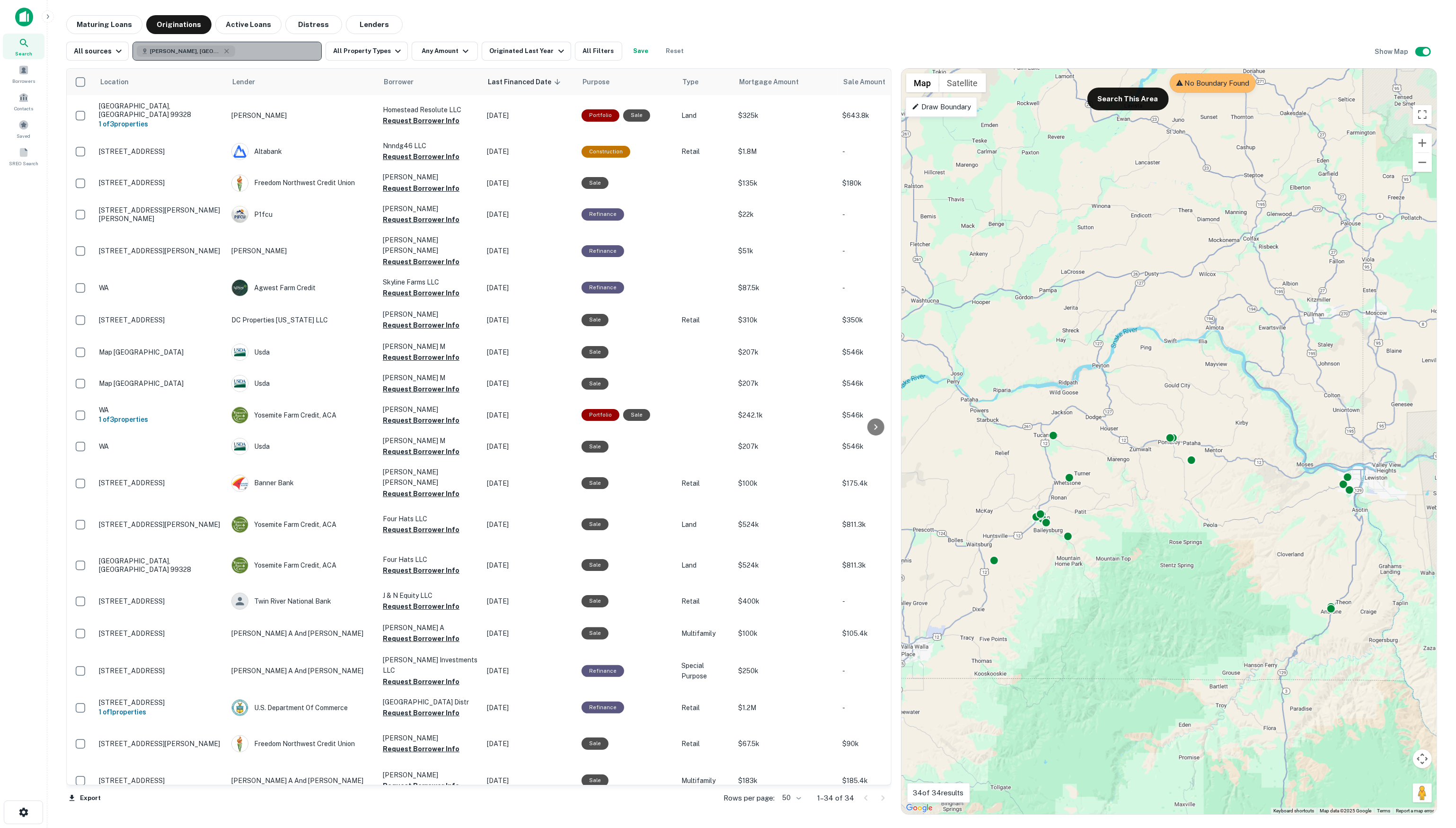
click at [293, 50] on button "[PERSON_NAME], [GEOGRAPHIC_DATA] 99347, [GEOGRAPHIC_DATA]" at bounding box center [227, 51] width 189 height 19
click at [446, 13] on main "Maturing Loans Originations Active Loans Distress Lenders All sources [PERSON_N…" at bounding box center [752, 414] width 1408 height 828
click at [476, 25] on div "Maturing Loans Originations Active Loans Distress Lenders" at bounding box center [751, 24] width 1371 height 19
click at [595, 53] on button "All Filters" at bounding box center [598, 51] width 48 height 19
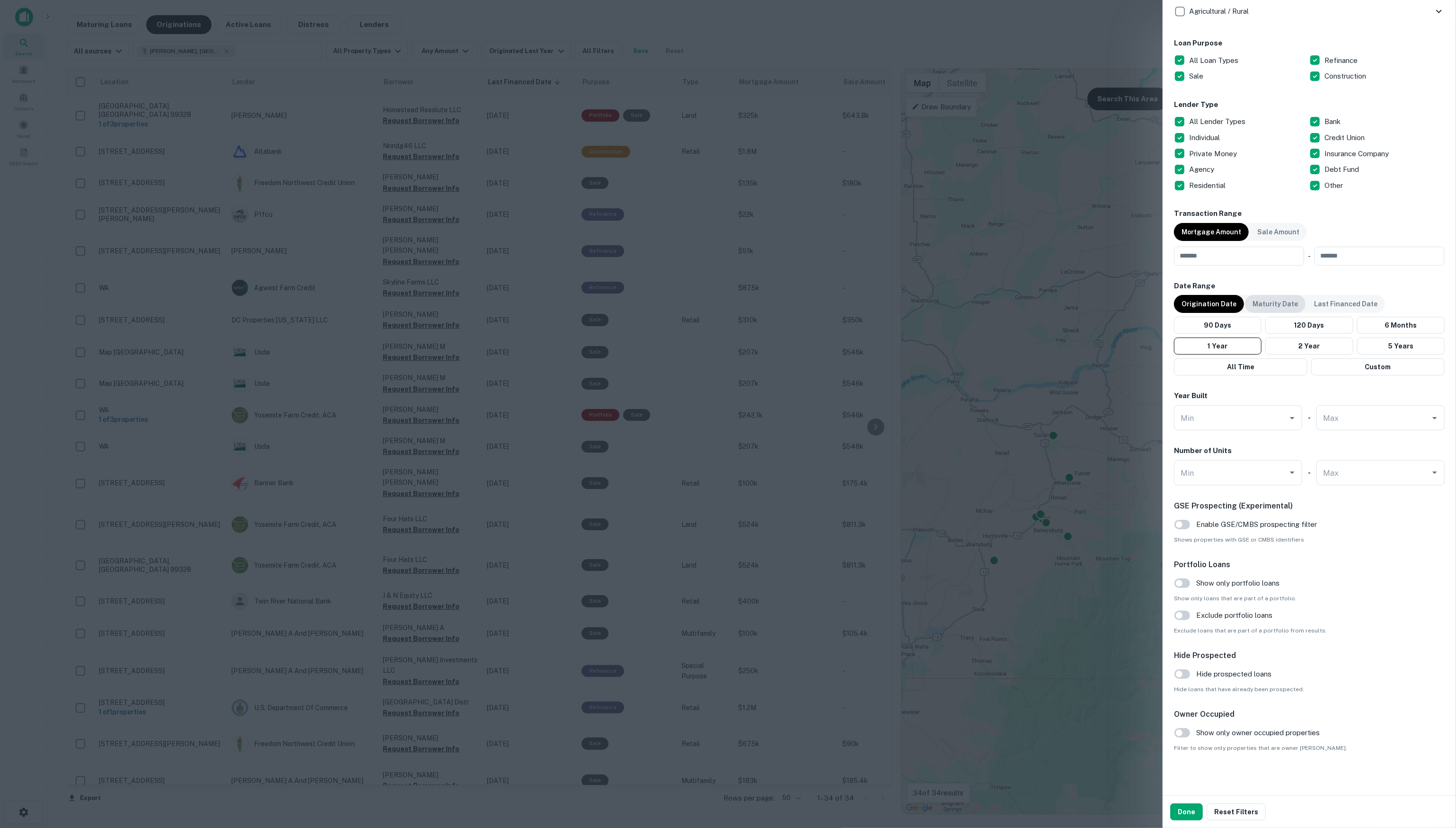
scroll to position [500, 0]
click at [973, 33] on div at bounding box center [728, 414] width 1456 height 828
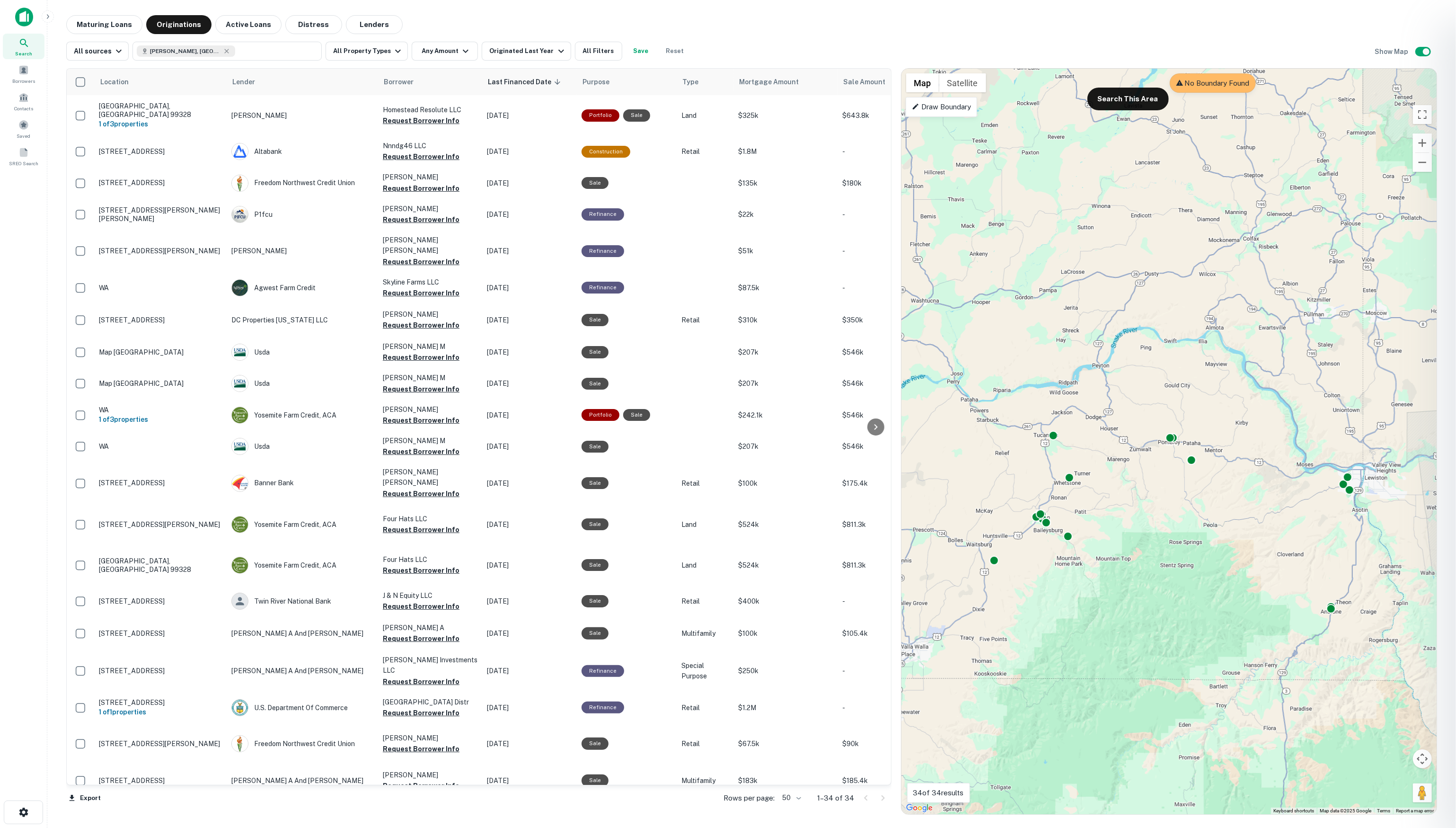
click at [93, 801] on div at bounding box center [728, 414] width 1456 height 828
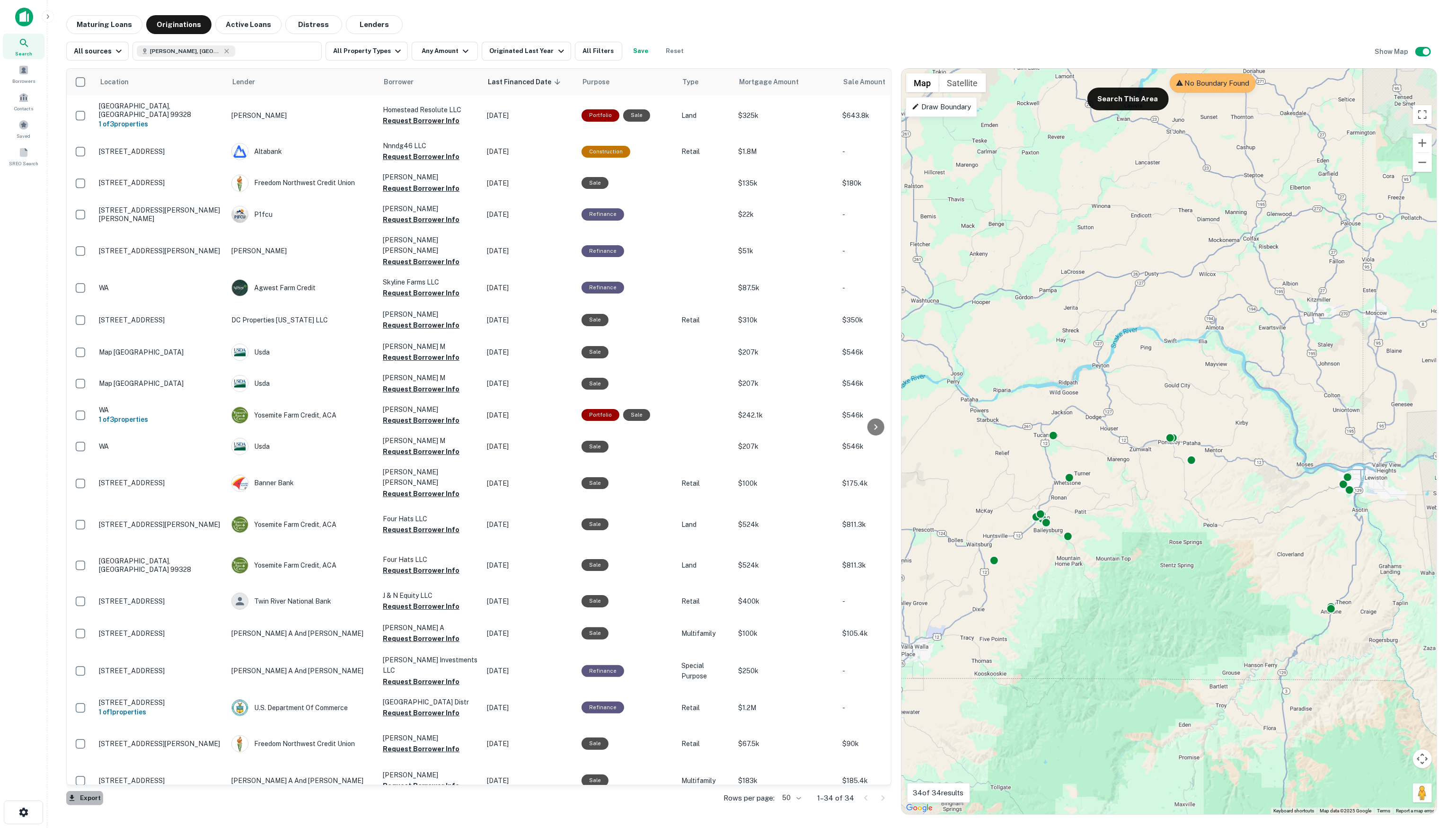
click at [97, 800] on button "Export" at bounding box center [84, 798] width 37 height 14
click at [123, 805] on li "Export as Excel (.xlsx)" at bounding box center [119, 806] width 107 height 17
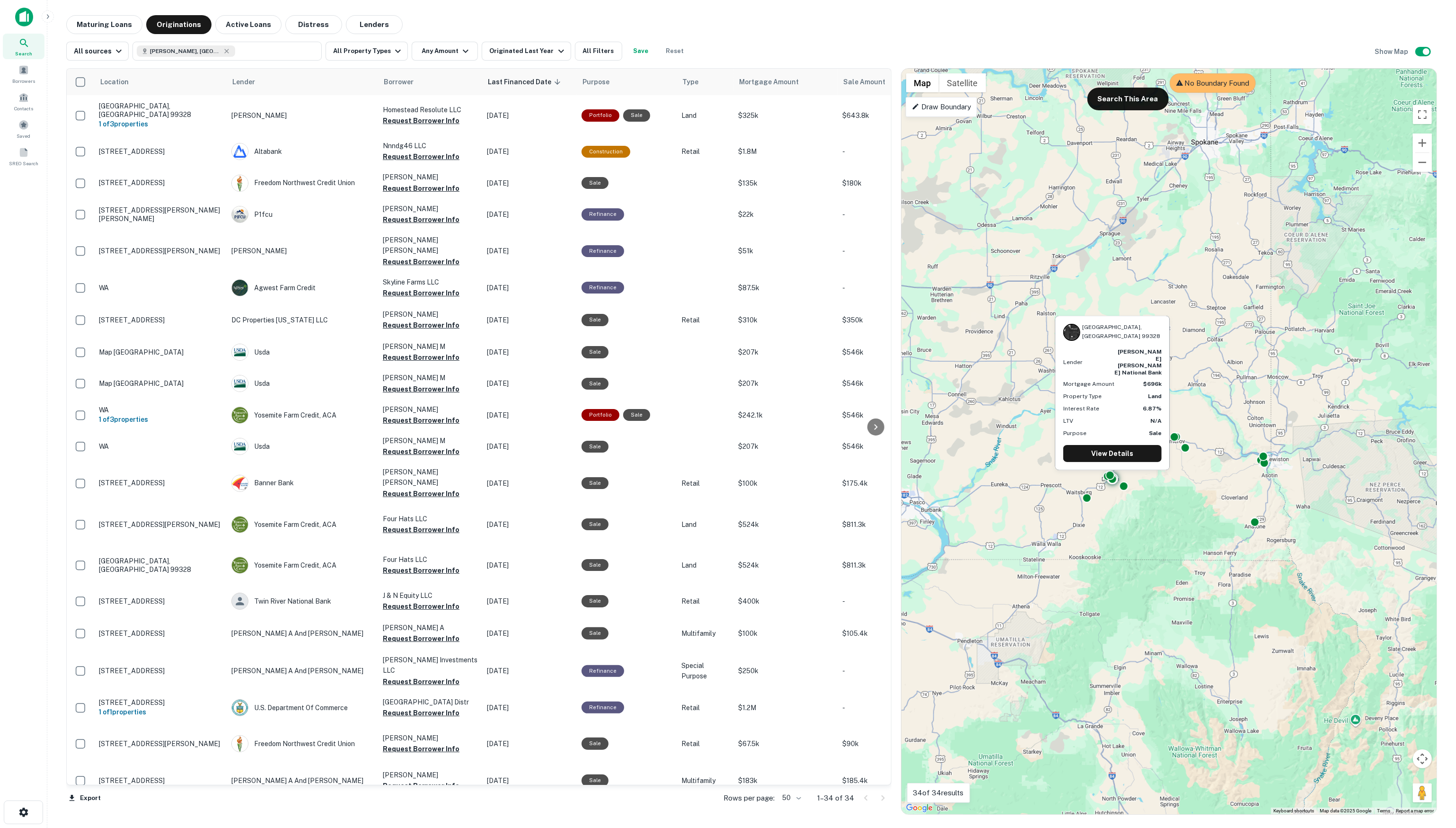
scroll to position [0, 0]
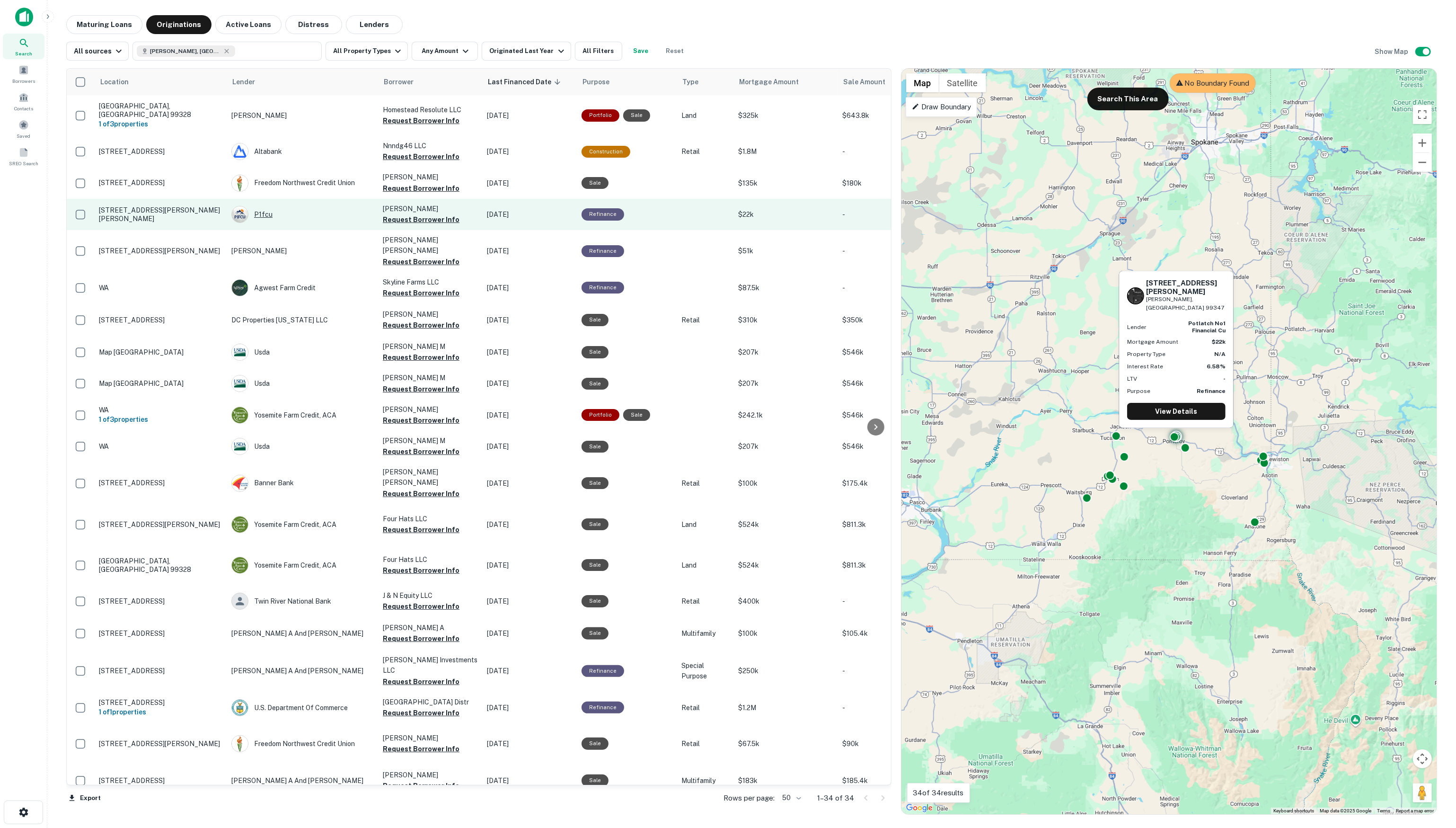
click at [264, 212] on div "P1fcu" at bounding box center [303, 214] width 142 height 17
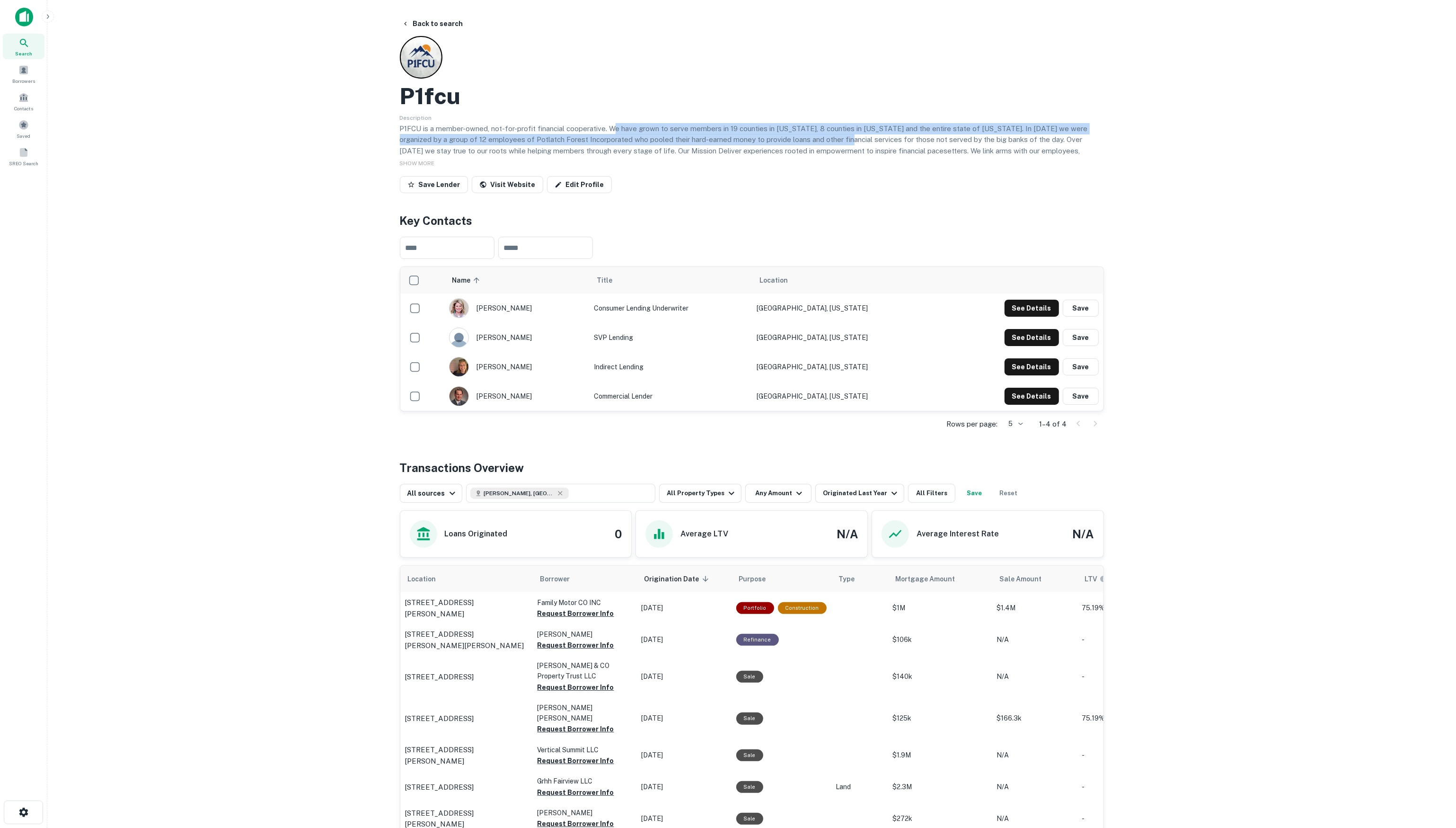
drag, startPoint x: 616, startPoint y: 129, endPoint x: 835, endPoint y: 134, distance: 219.1
click at [835, 134] on p "P1FCU is a member-owned, not-for-profit financial cooperative. We have grown to…" at bounding box center [752, 145] width 704 height 44
click at [823, 132] on p "P1FCU is a member-owned, not-for-profit financial cooperative. We have grown to…" at bounding box center [752, 145] width 704 height 44
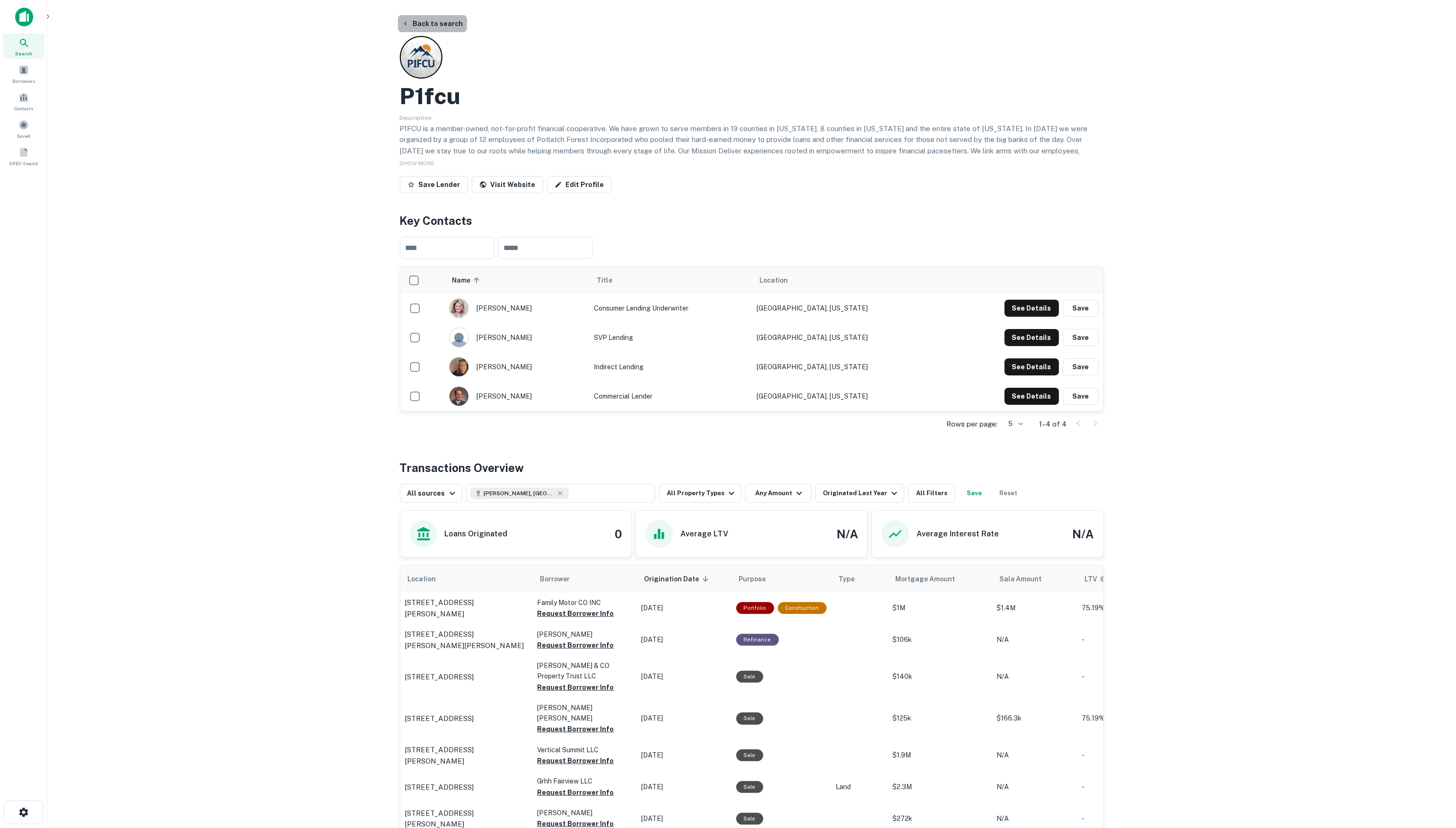
click at [448, 25] on button "Back to search" at bounding box center [433, 23] width 69 height 17
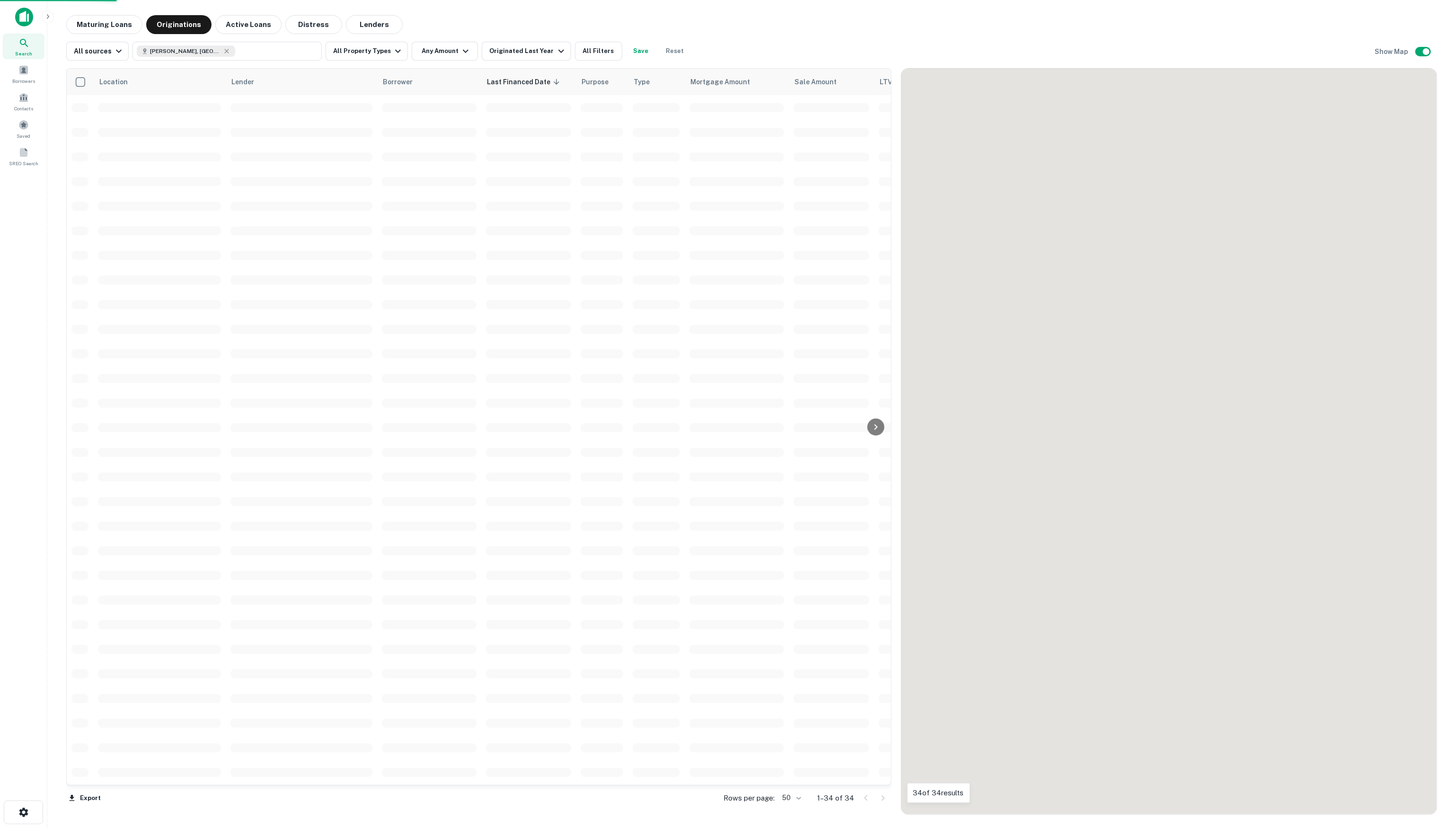
click at [305, 179] on span at bounding box center [302, 181] width 142 height 9
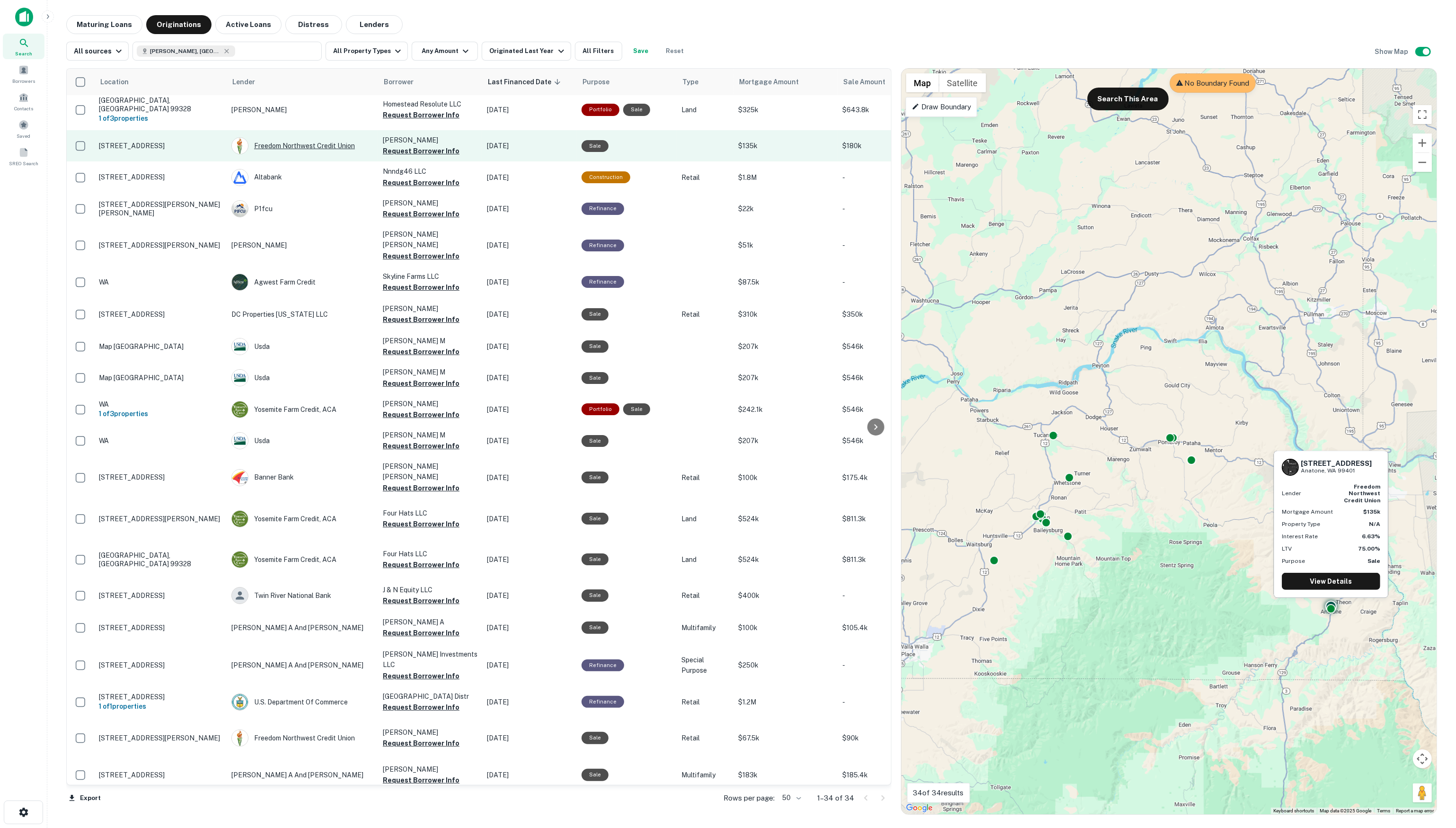
scroll to position [1, 1]
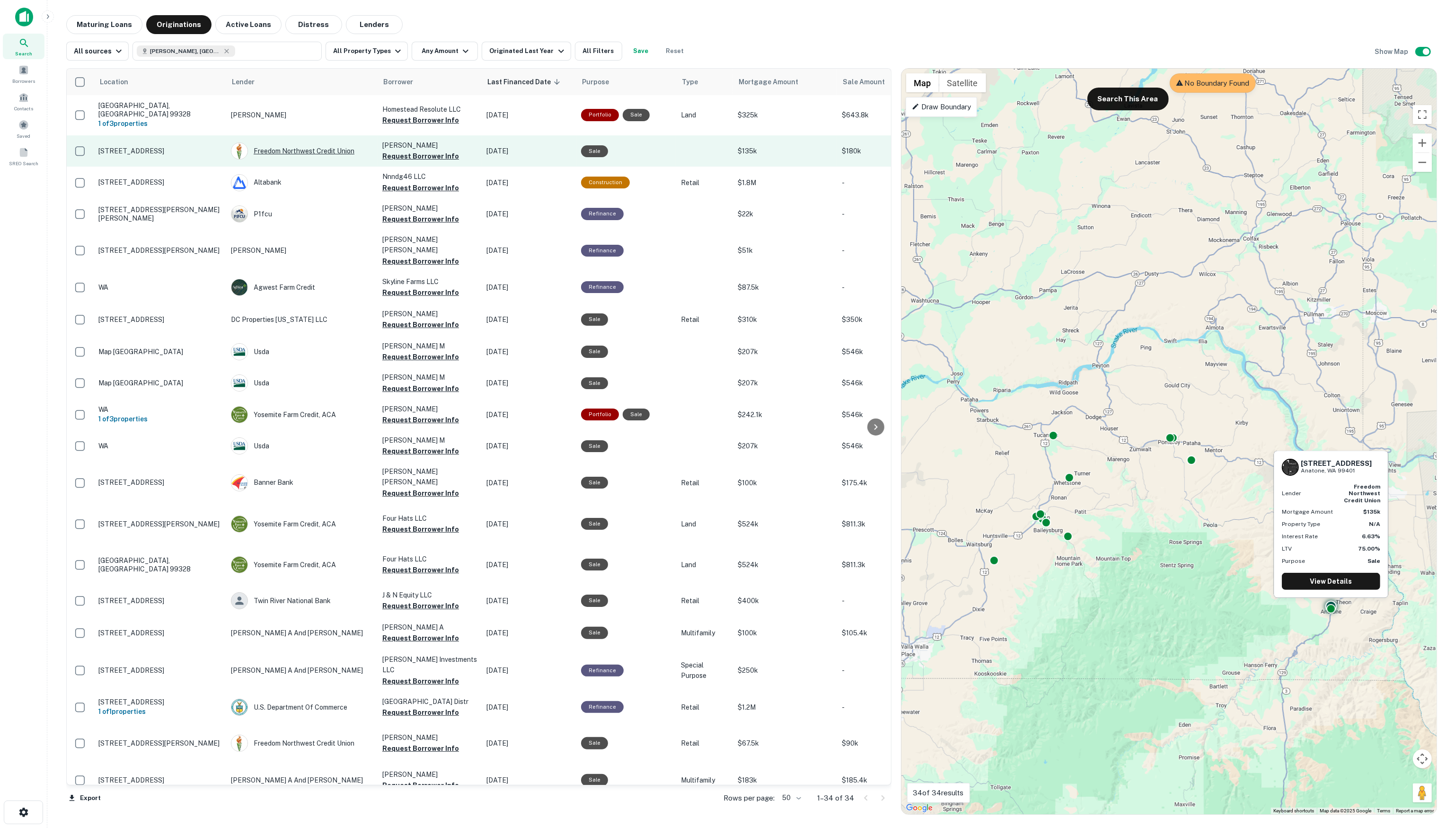
click at [281, 146] on div "Freedom Northwest Credit Union" at bounding box center [302, 151] width 142 height 17
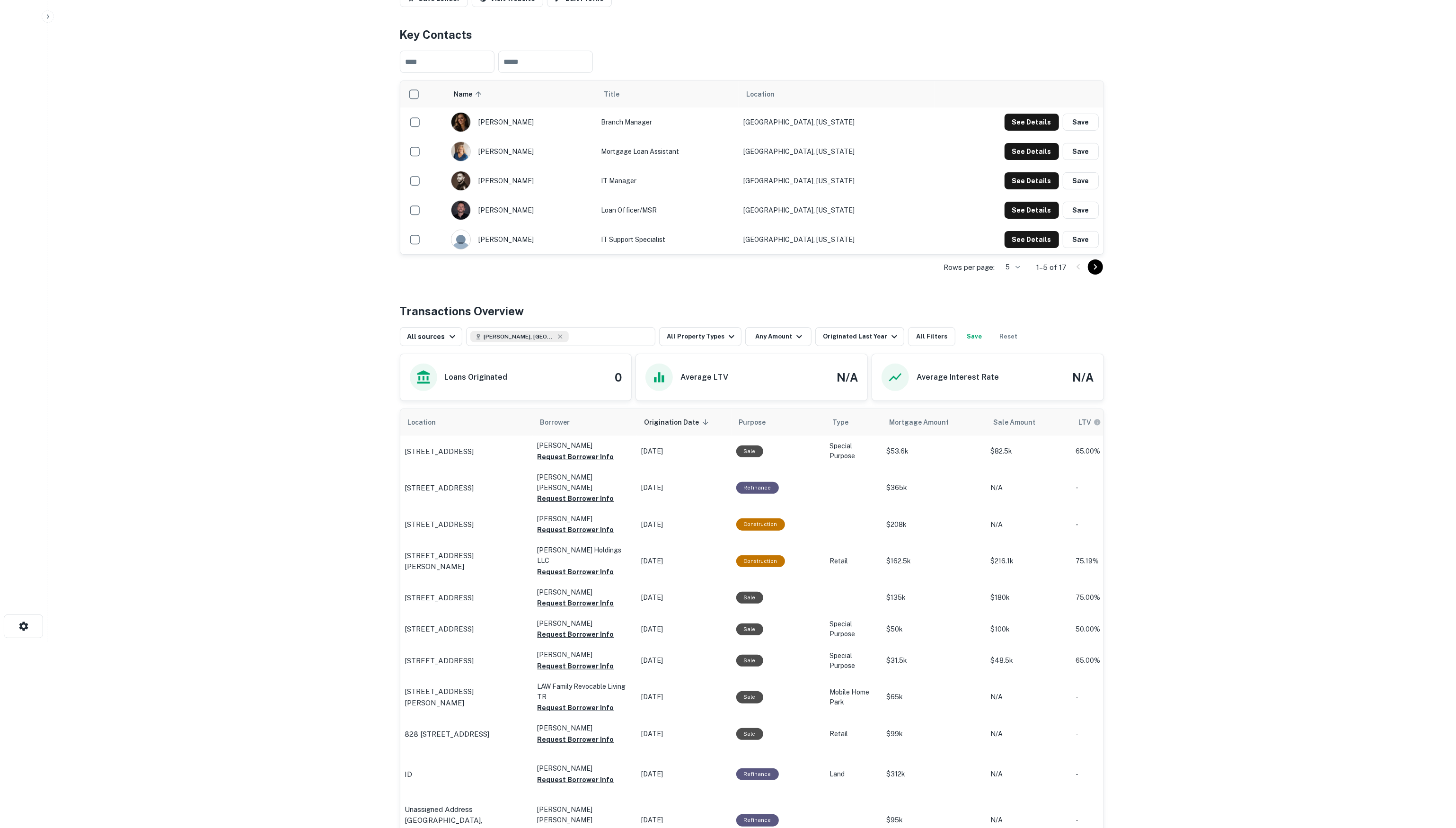
scroll to position [180, 0]
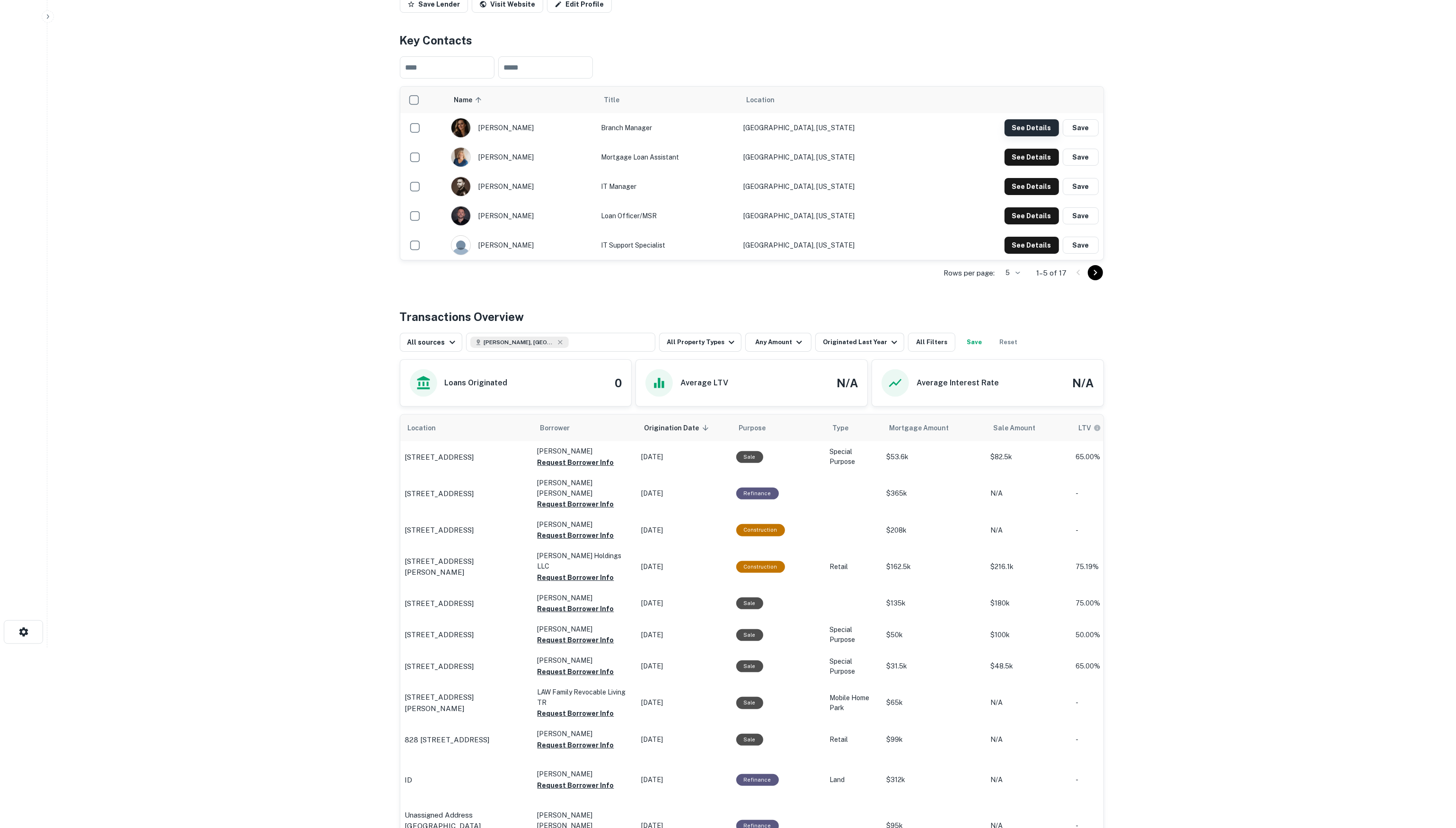
click at [1021, 130] on button "See Details" at bounding box center [1031, 128] width 54 height 17
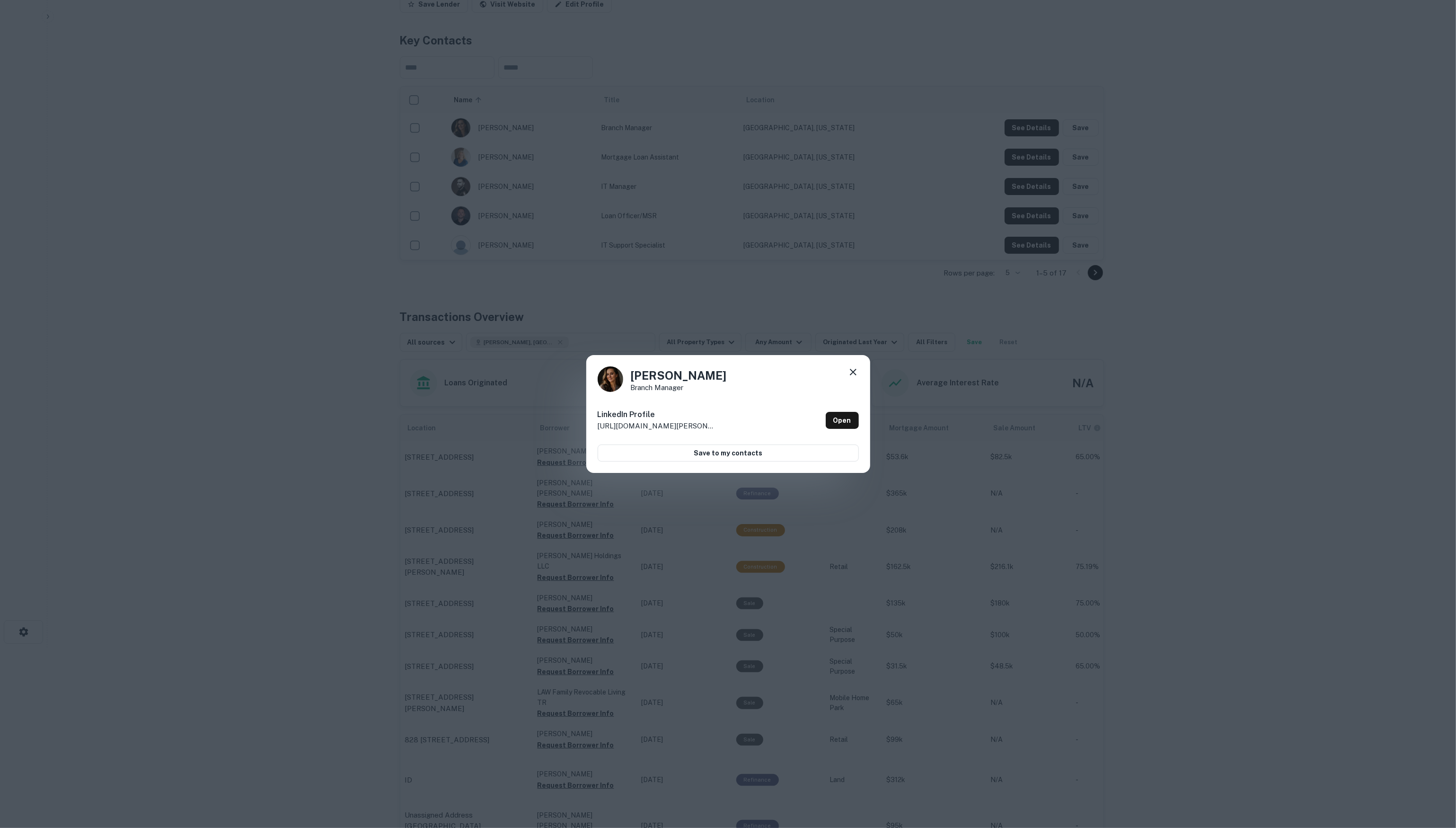
click at [780, 303] on div "[PERSON_NAME] Branch Manager LinkedIn Profile [URL][DOMAIN_NAME][PERSON_NAME] O…" at bounding box center [728, 414] width 1456 height 828
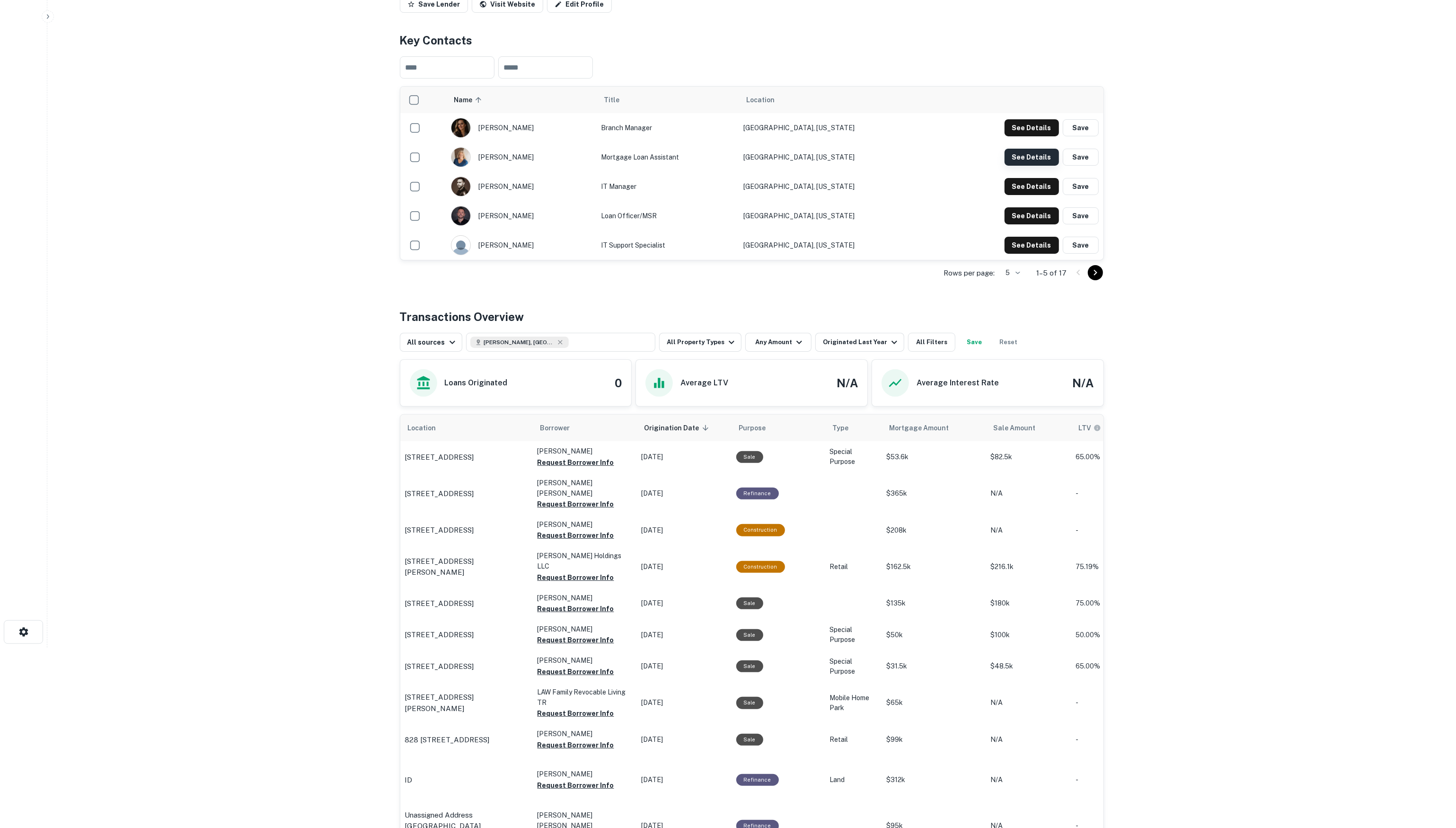
click at [1038, 157] on button "See Details" at bounding box center [1031, 157] width 54 height 17
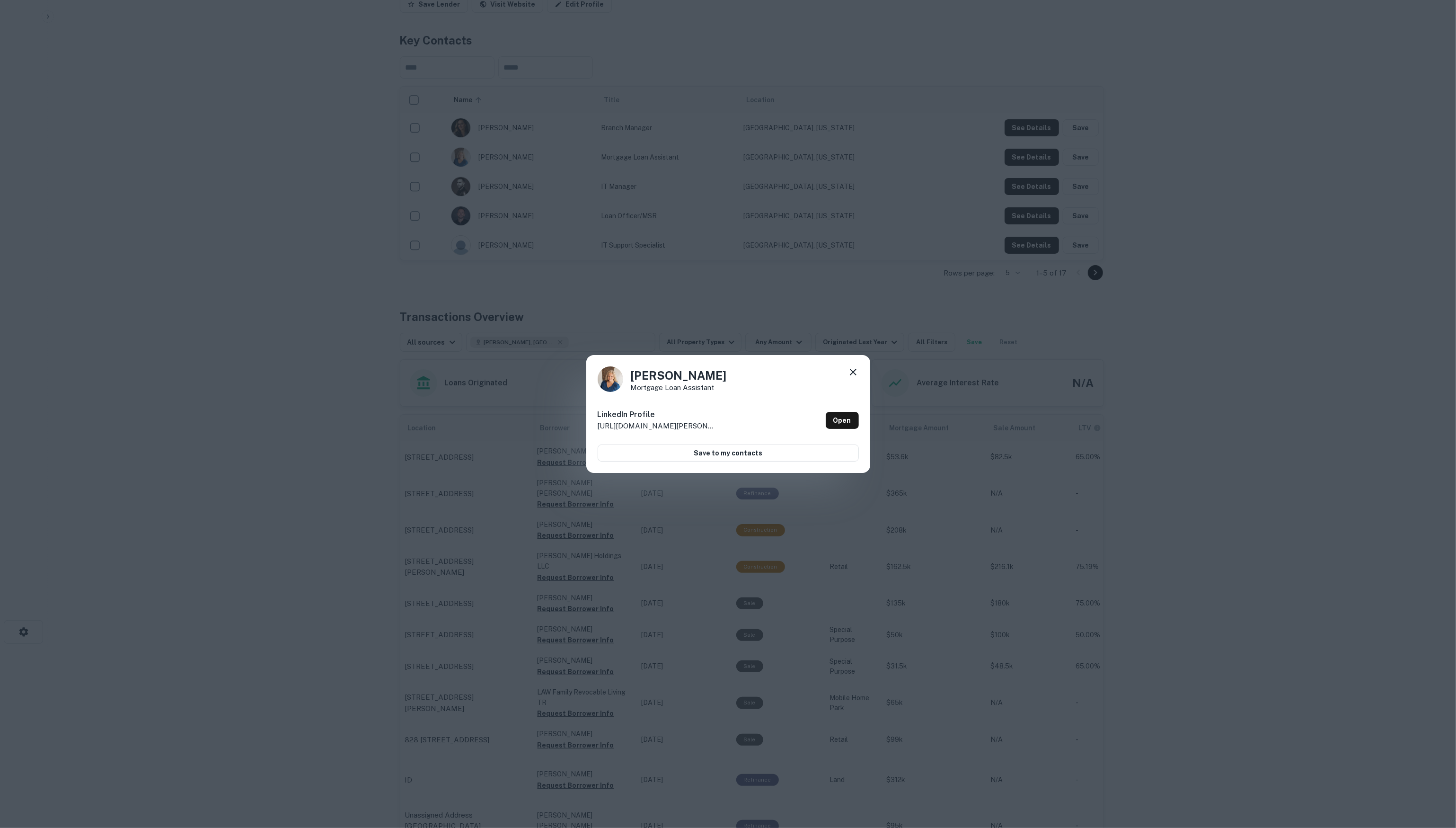
drag, startPoint x: 817, startPoint y: 299, endPoint x: 678, endPoint y: 275, distance: 141.1
click at [817, 299] on div "[PERSON_NAME] Mortgage Loan Assistant LinkedIn Profile [URL][DOMAIN_NAME][PERSO…" at bounding box center [728, 414] width 1456 height 828
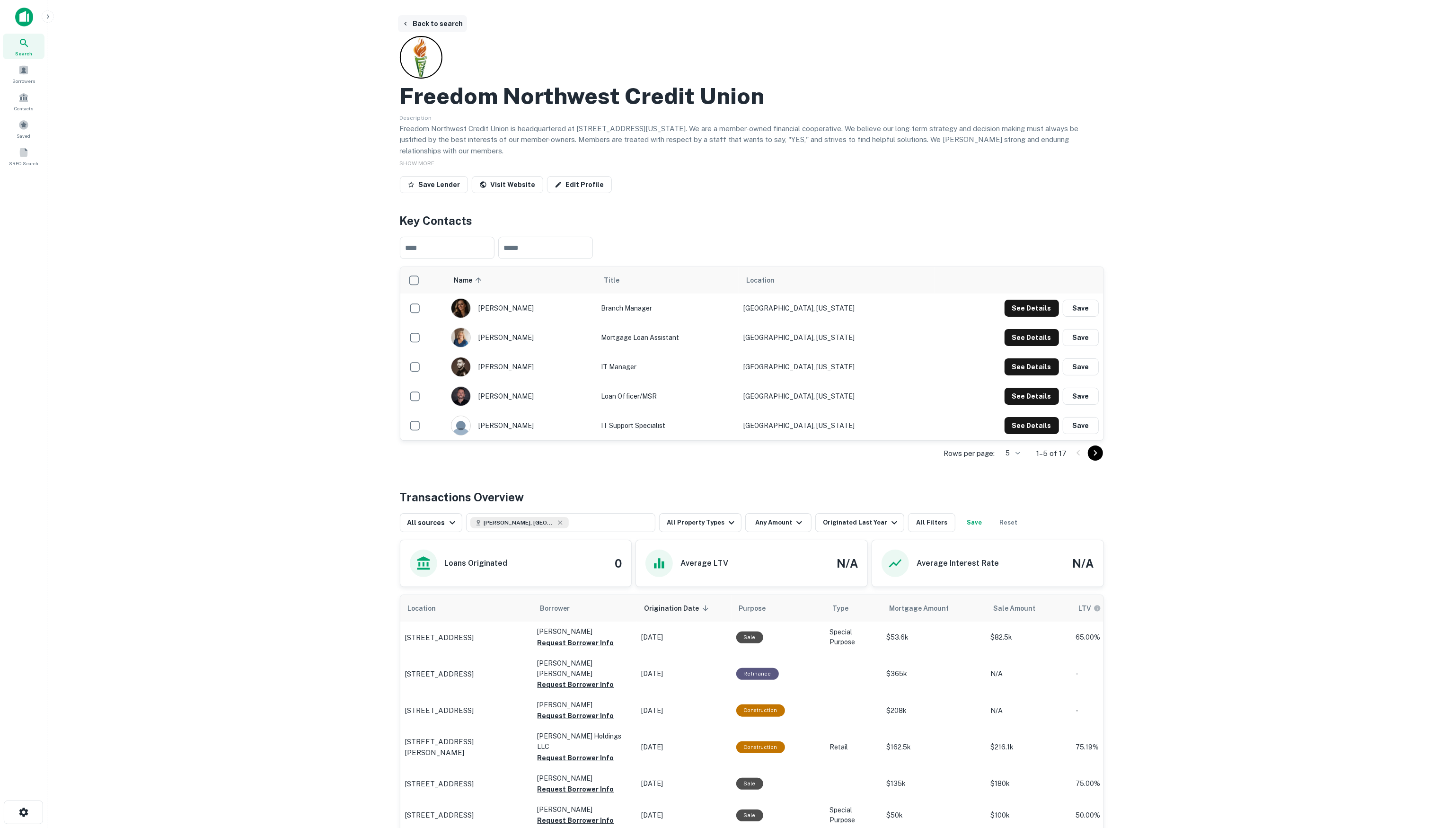
scroll to position [0, 0]
click at [423, 27] on button "Back to search" at bounding box center [433, 23] width 69 height 17
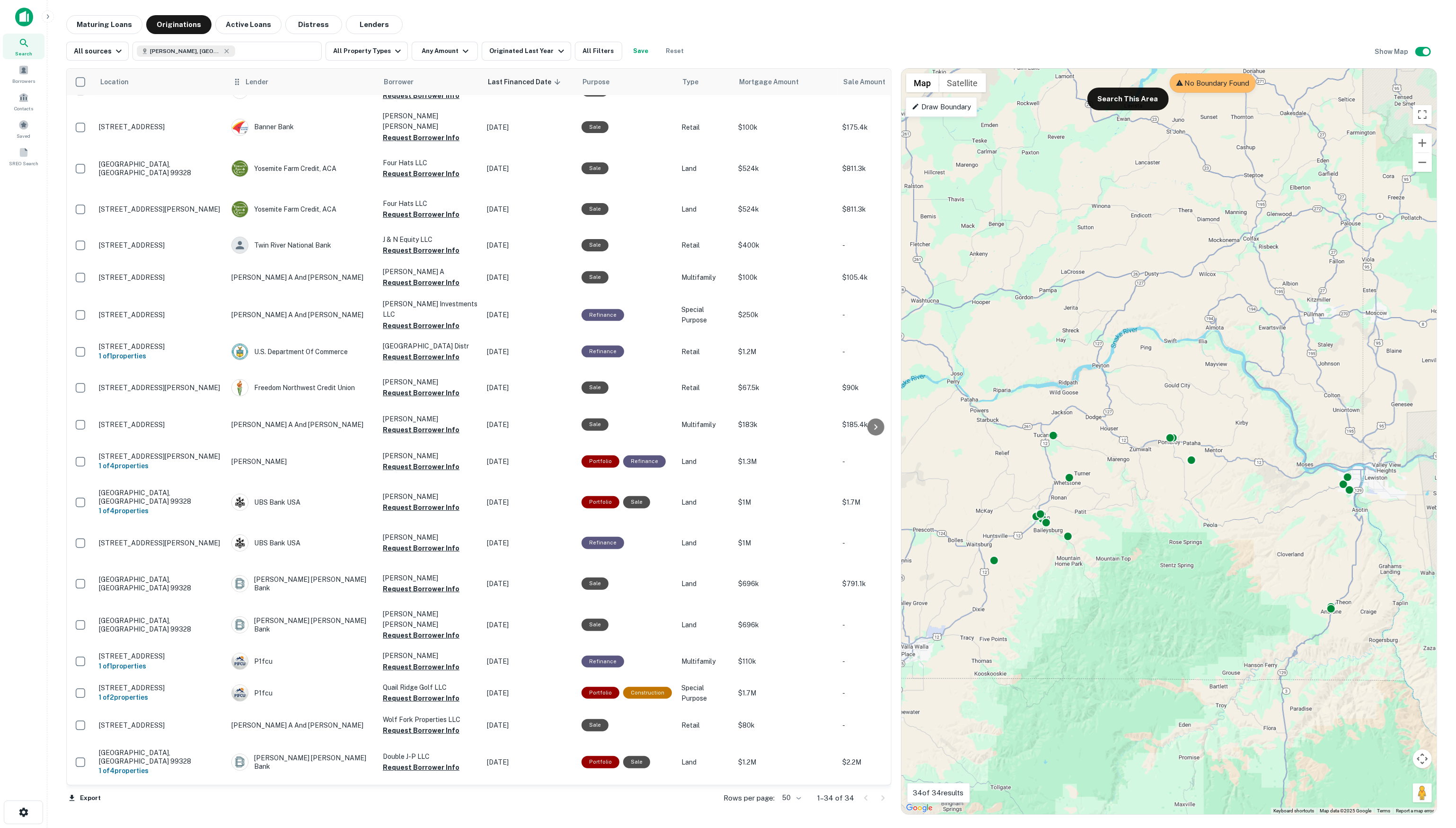
scroll to position [368, 0]
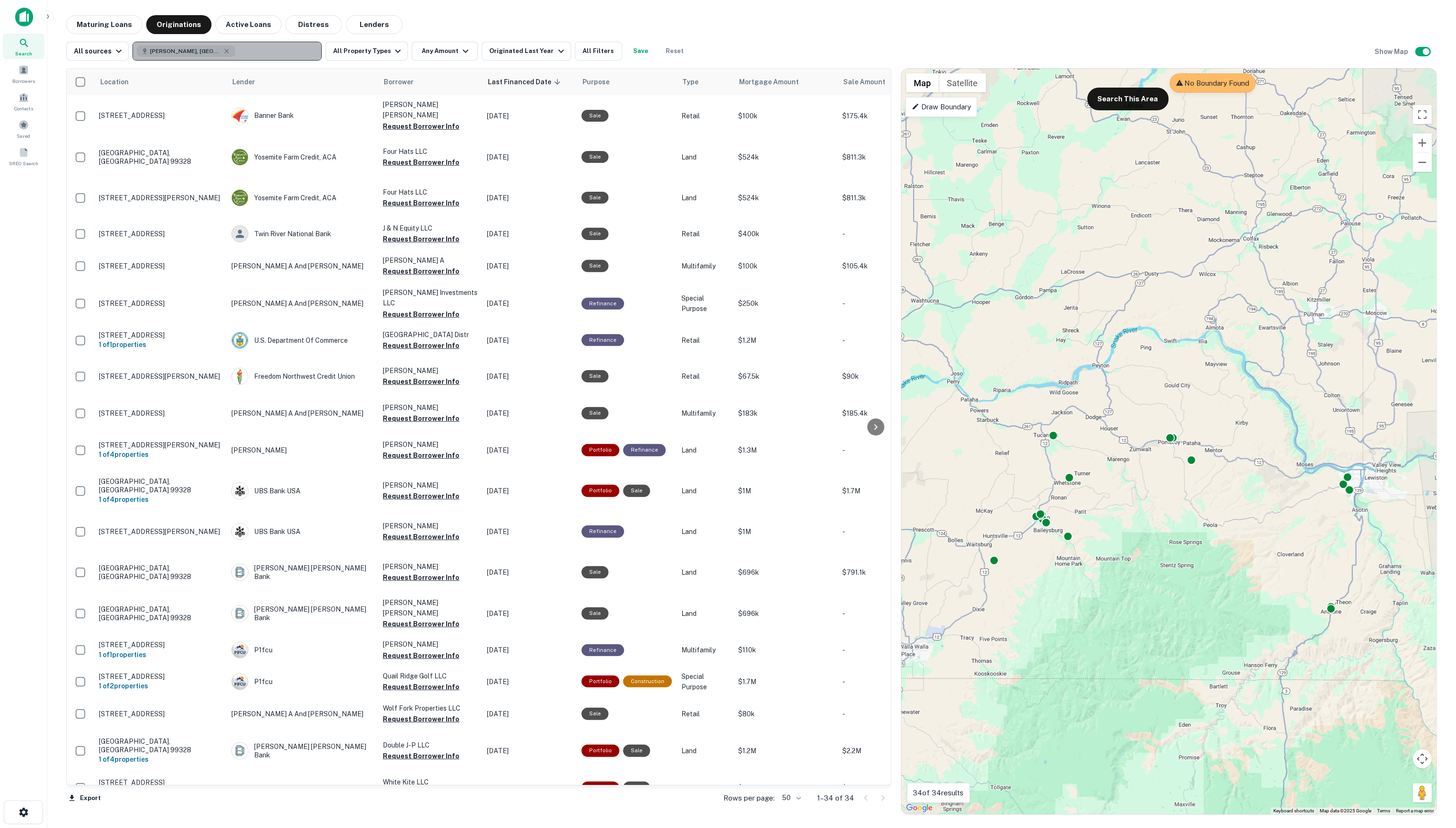
click at [273, 48] on button "[PERSON_NAME], [GEOGRAPHIC_DATA] 99347, [GEOGRAPHIC_DATA]" at bounding box center [227, 51] width 189 height 19
click at [229, 74] on icon at bounding box center [228, 74] width 8 height 8
click at [231, 48] on p "Enter addresses, locations or lender names" at bounding box center [217, 52] width 153 height 12
type input "**********"
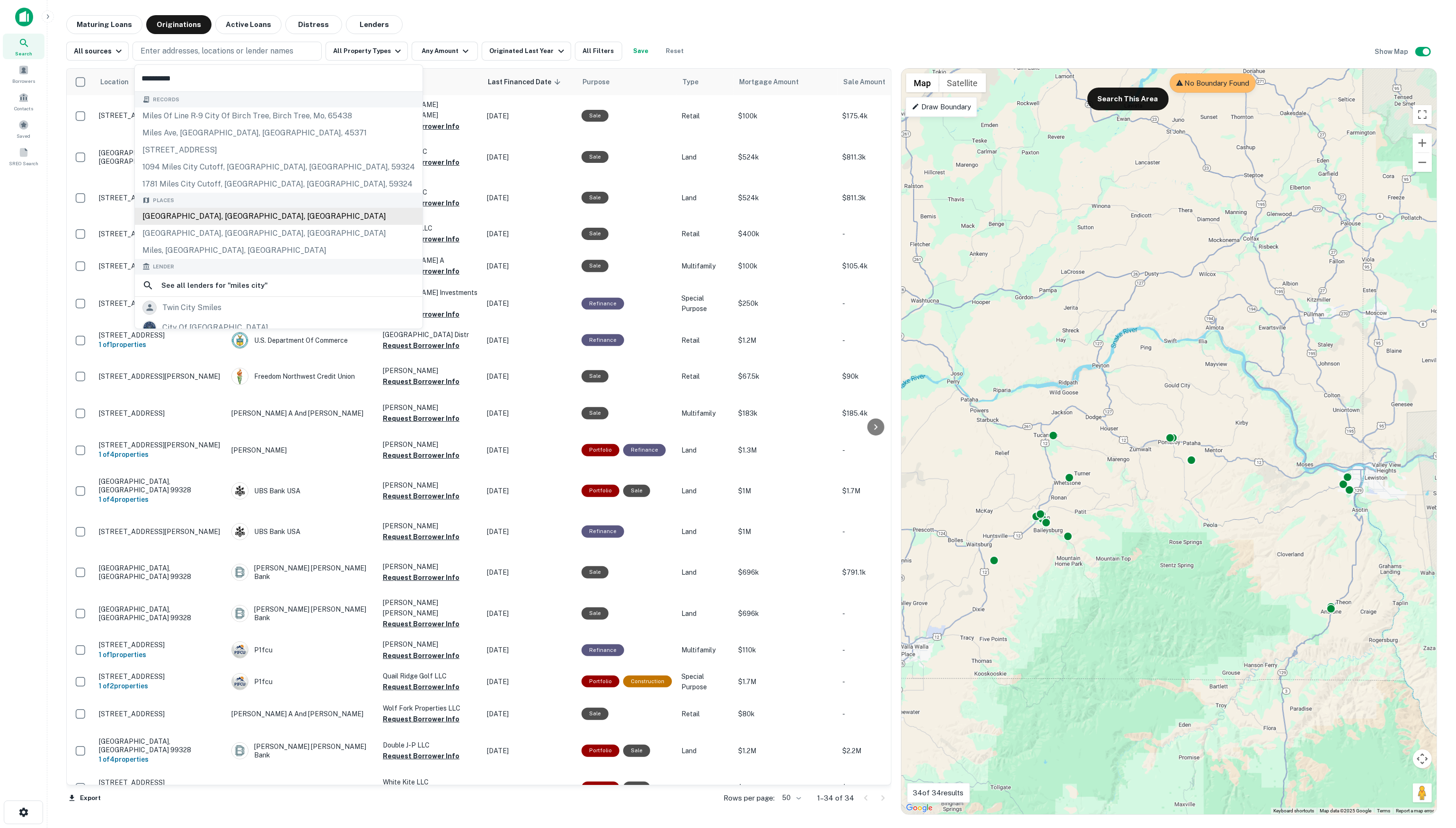
click at [269, 219] on div "[GEOGRAPHIC_DATA], [GEOGRAPHIC_DATA], [GEOGRAPHIC_DATA]" at bounding box center [278, 216] width 288 height 17
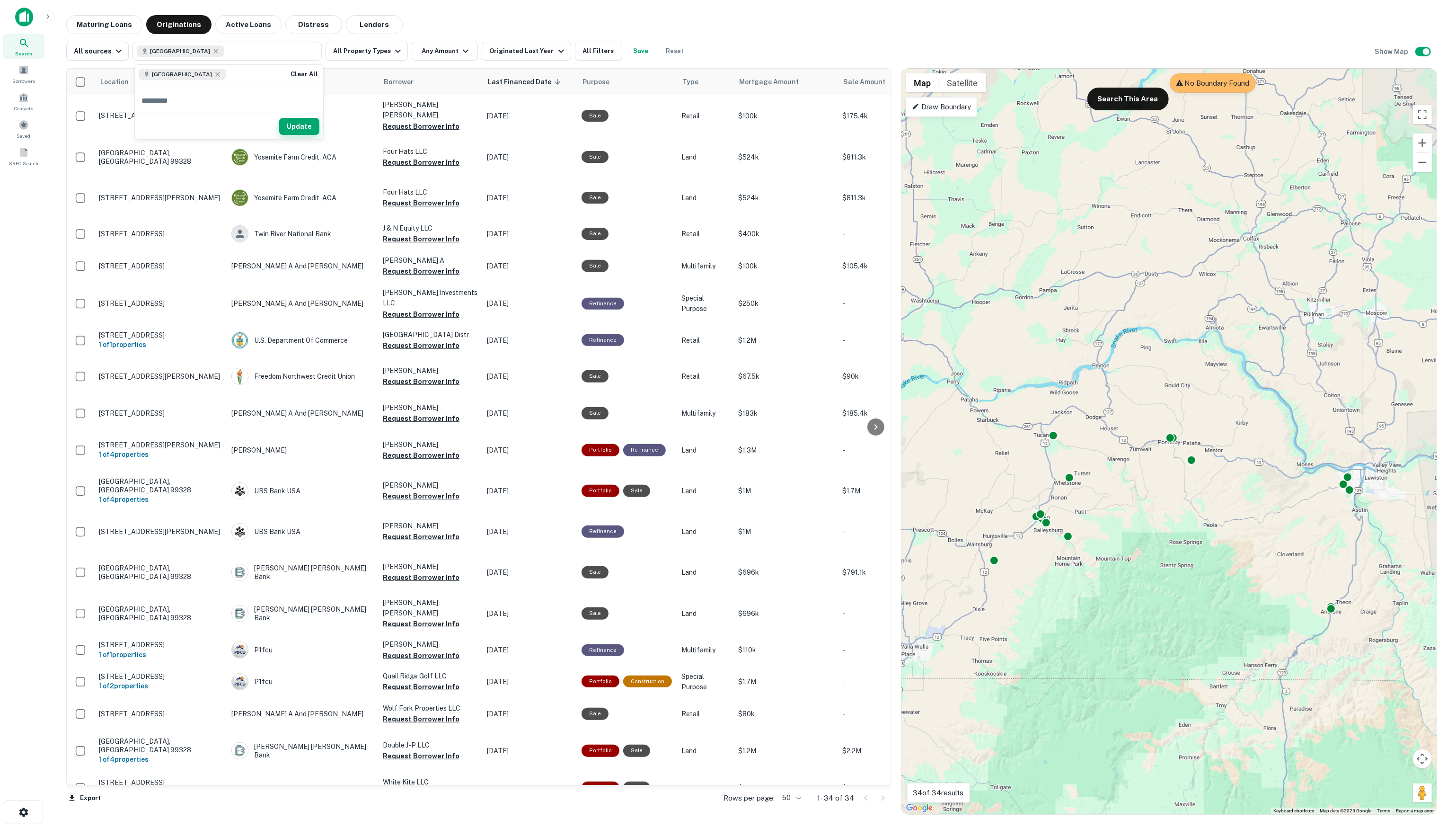
click at [302, 131] on button "Update" at bounding box center [299, 126] width 40 height 17
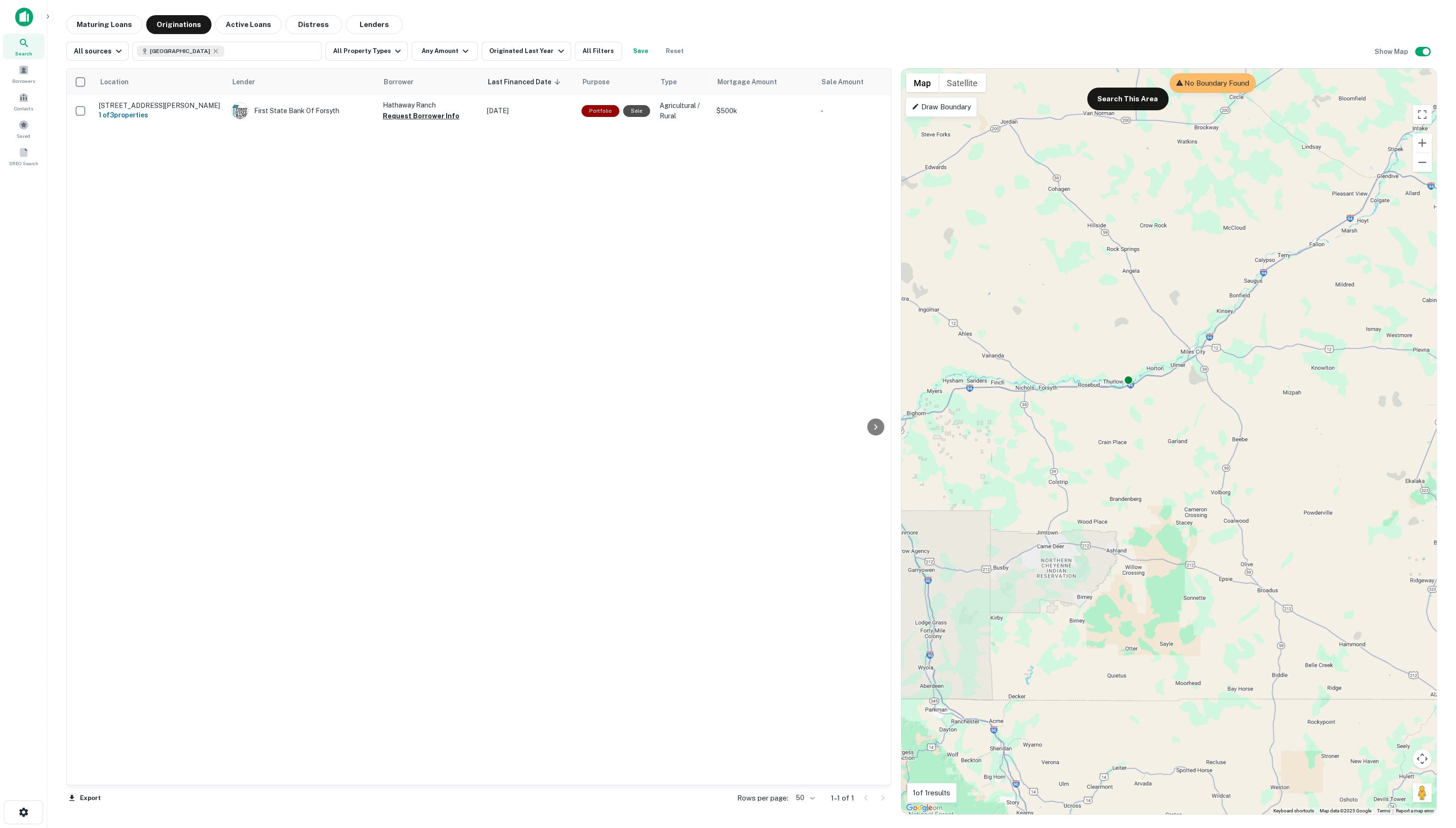
click at [941, 109] on p "Draw Boundary" at bounding box center [941, 108] width 59 height 12
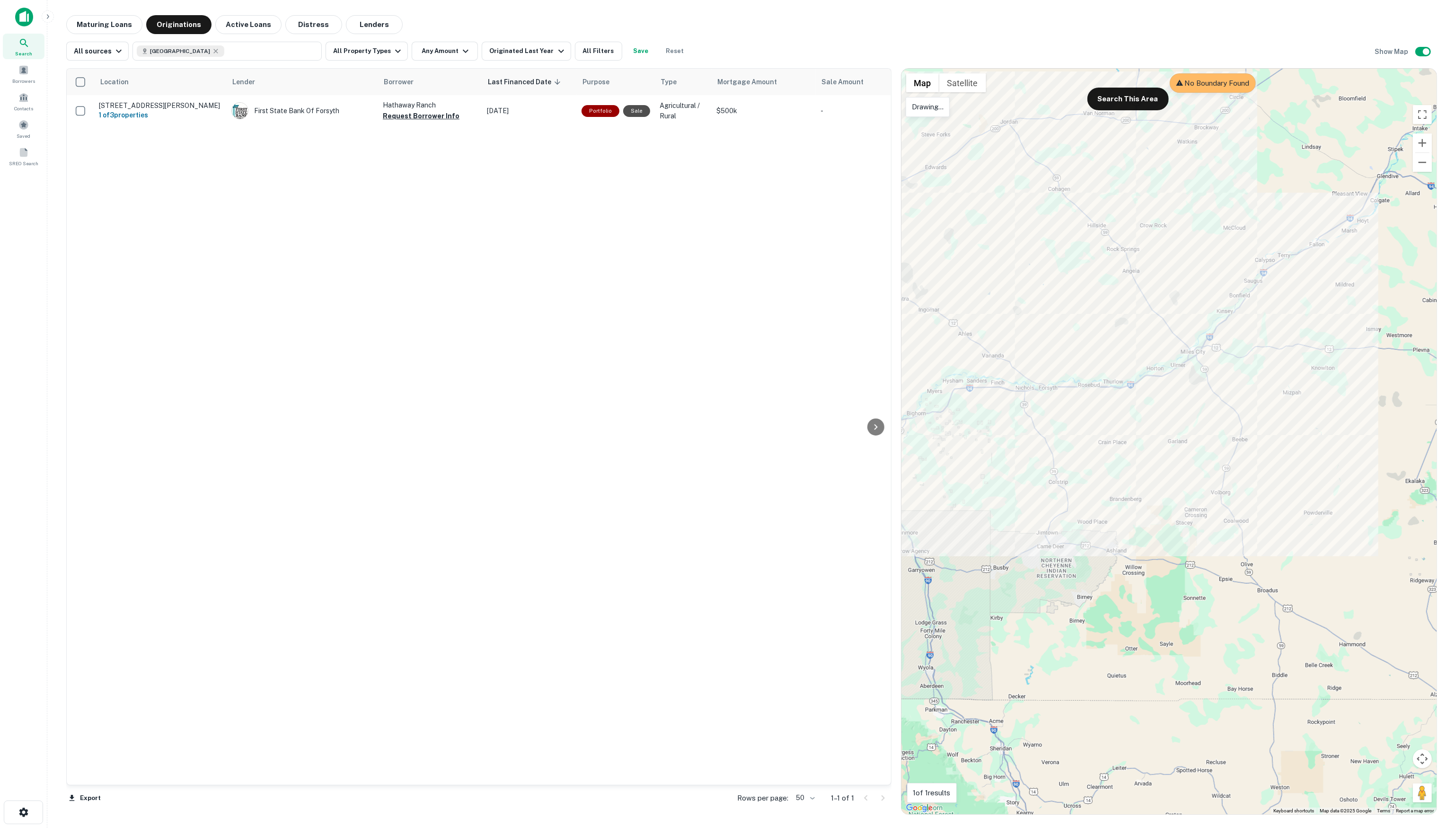
drag, startPoint x: 1018, startPoint y: 122, endPoint x: 1010, endPoint y: 123, distance: 8.1
click at [1011, 122] on div at bounding box center [1169, 441] width 535 height 745
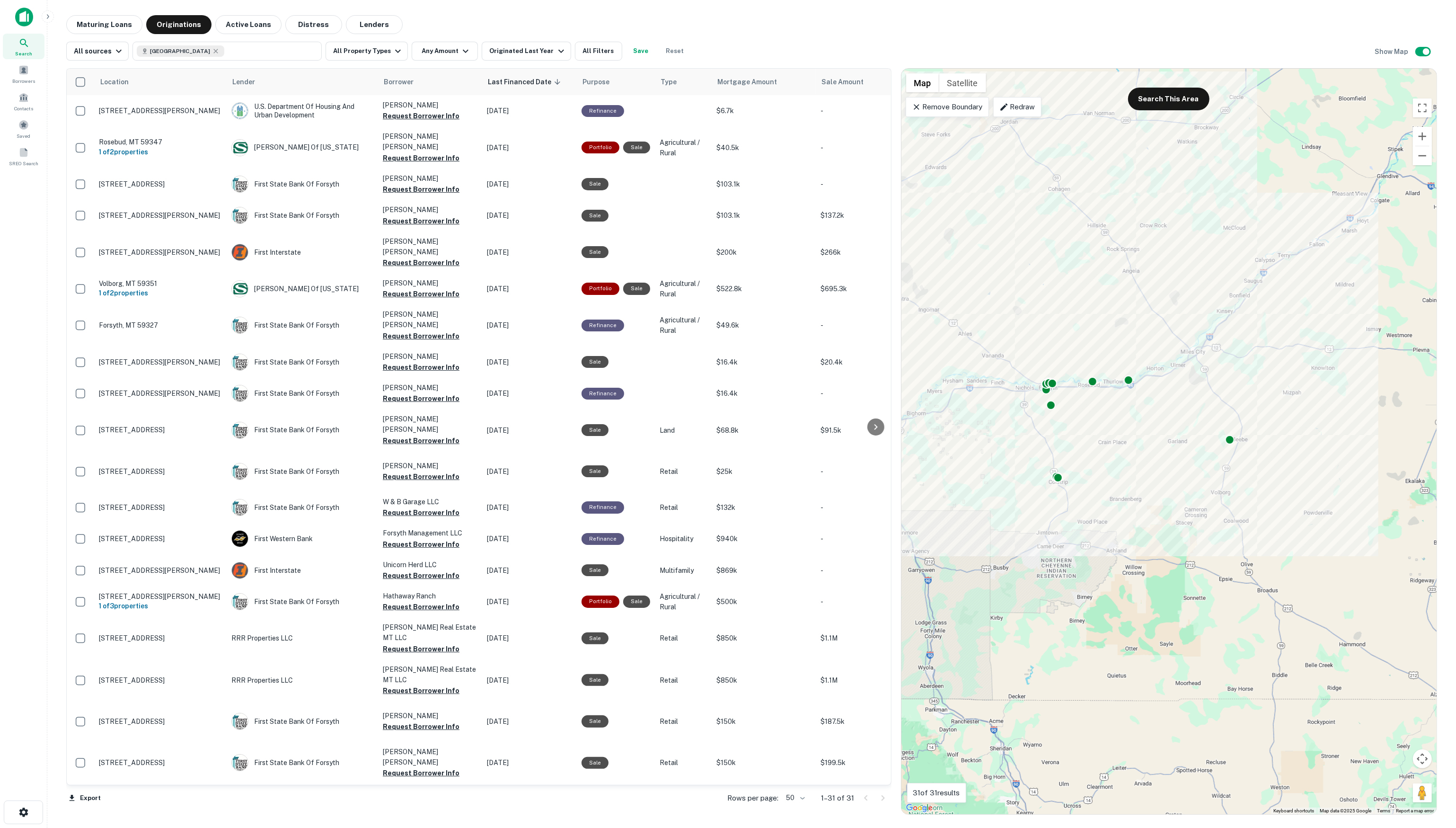
click at [964, 109] on p "Remove Boundary" at bounding box center [947, 108] width 71 height 12
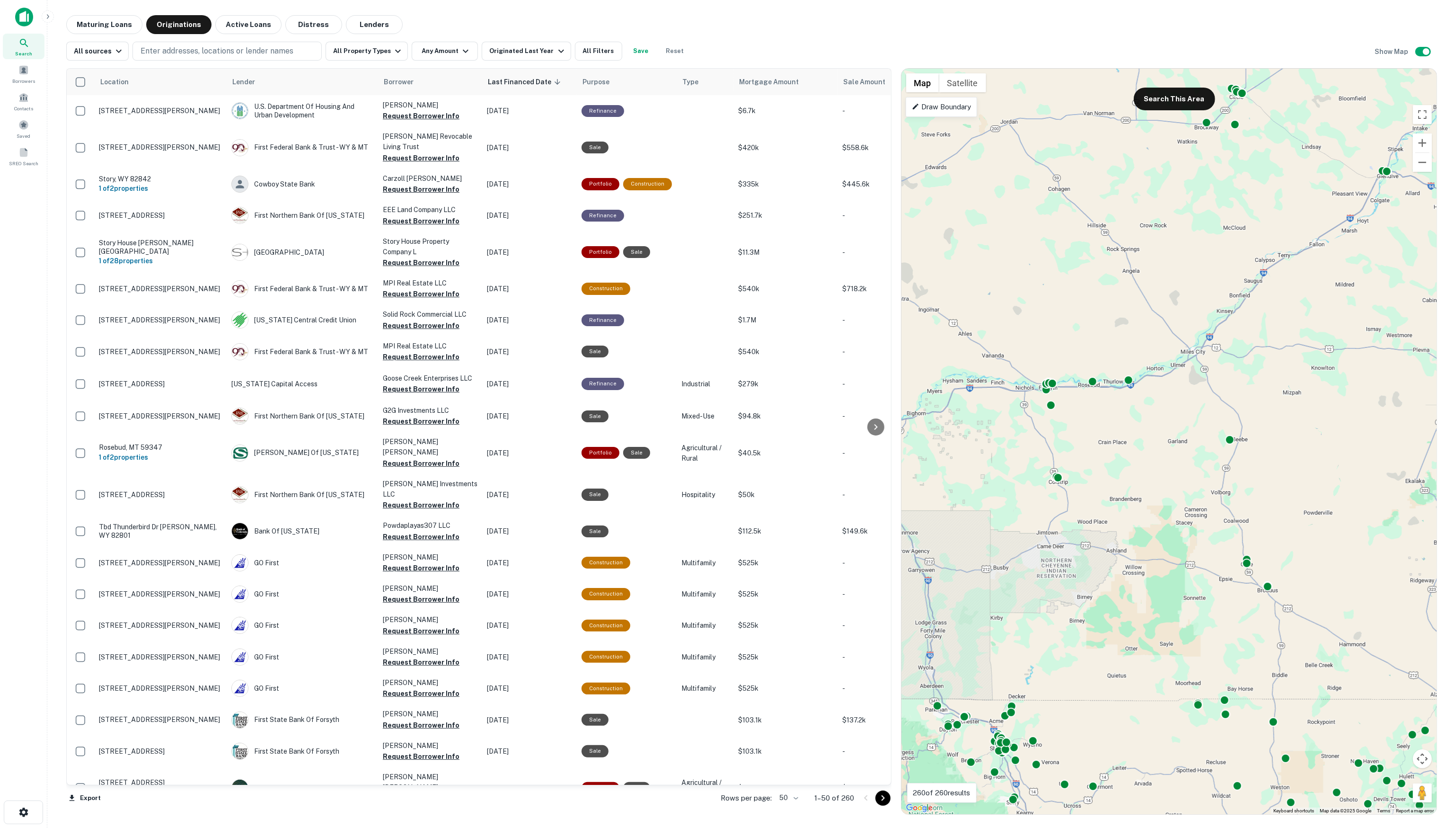
click at [945, 107] on p "Draw Boundary" at bounding box center [941, 108] width 59 height 12
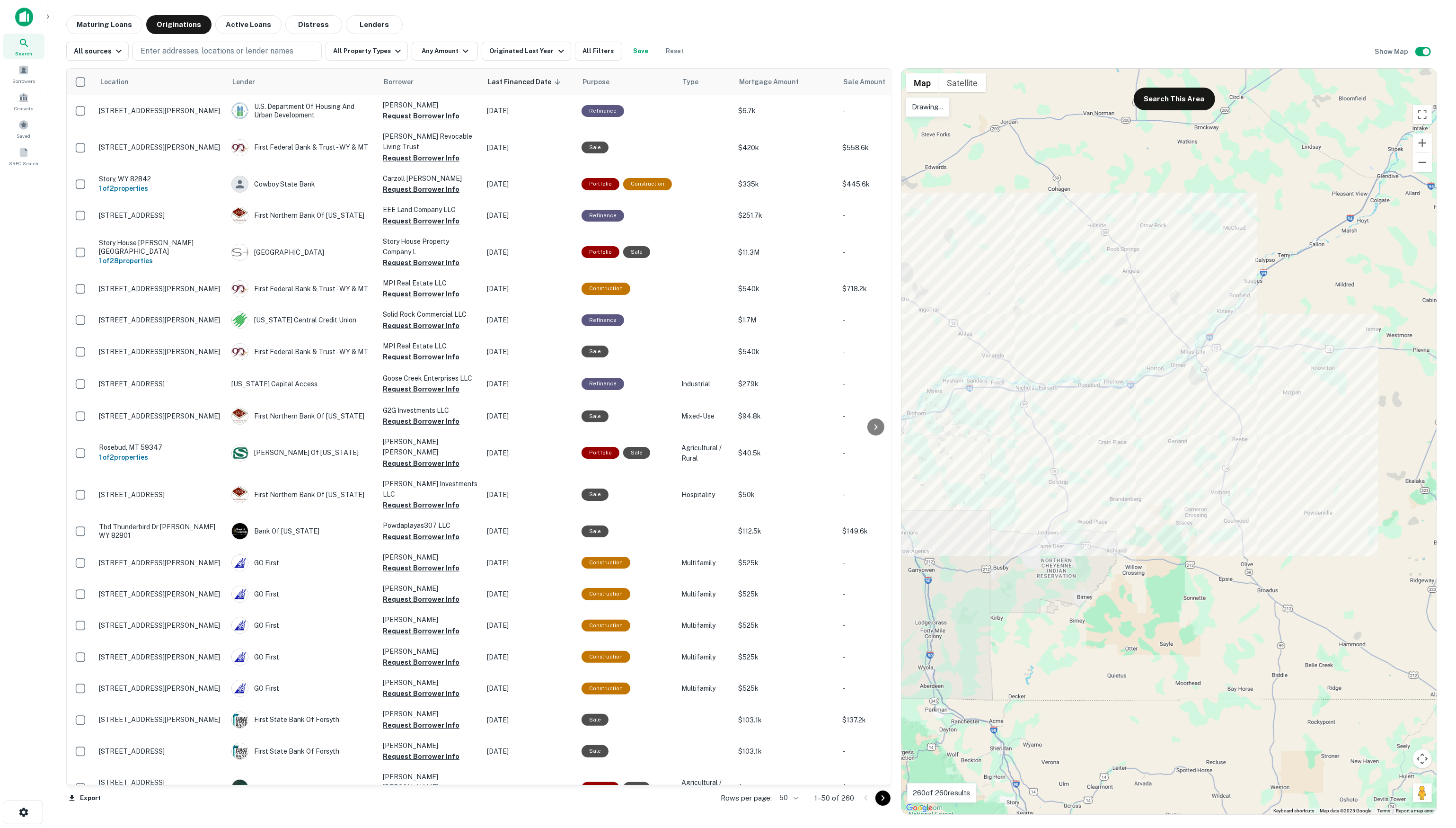
drag, startPoint x: 1052, startPoint y: 300, endPoint x: 1045, endPoint y: 300, distance: 7.0
click at [1045, 300] on div at bounding box center [1169, 441] width 535 height 745
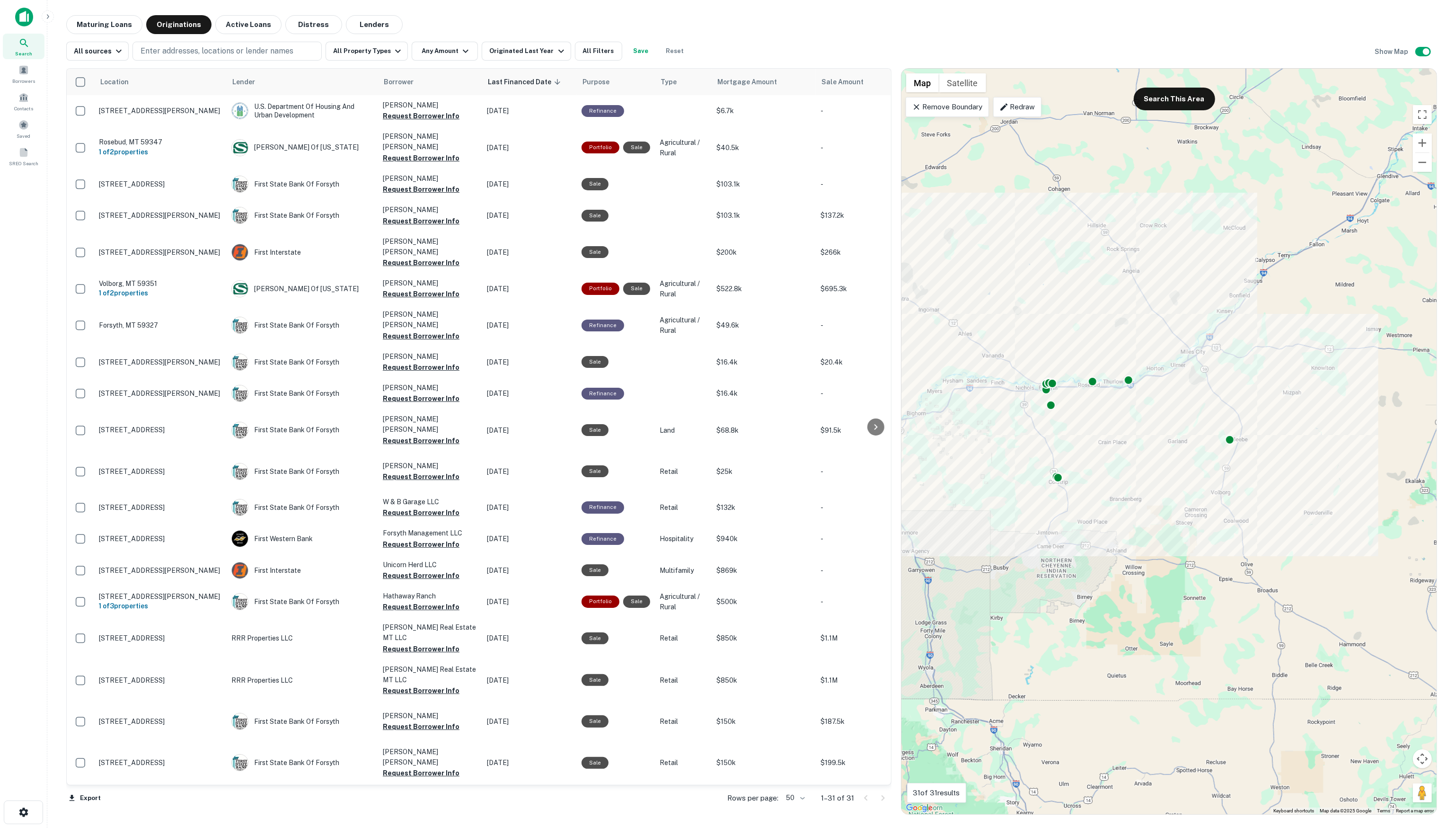
click at [963, 107] on p "Remove Boundary" at bounding box center [947, 108] width 71 height 12
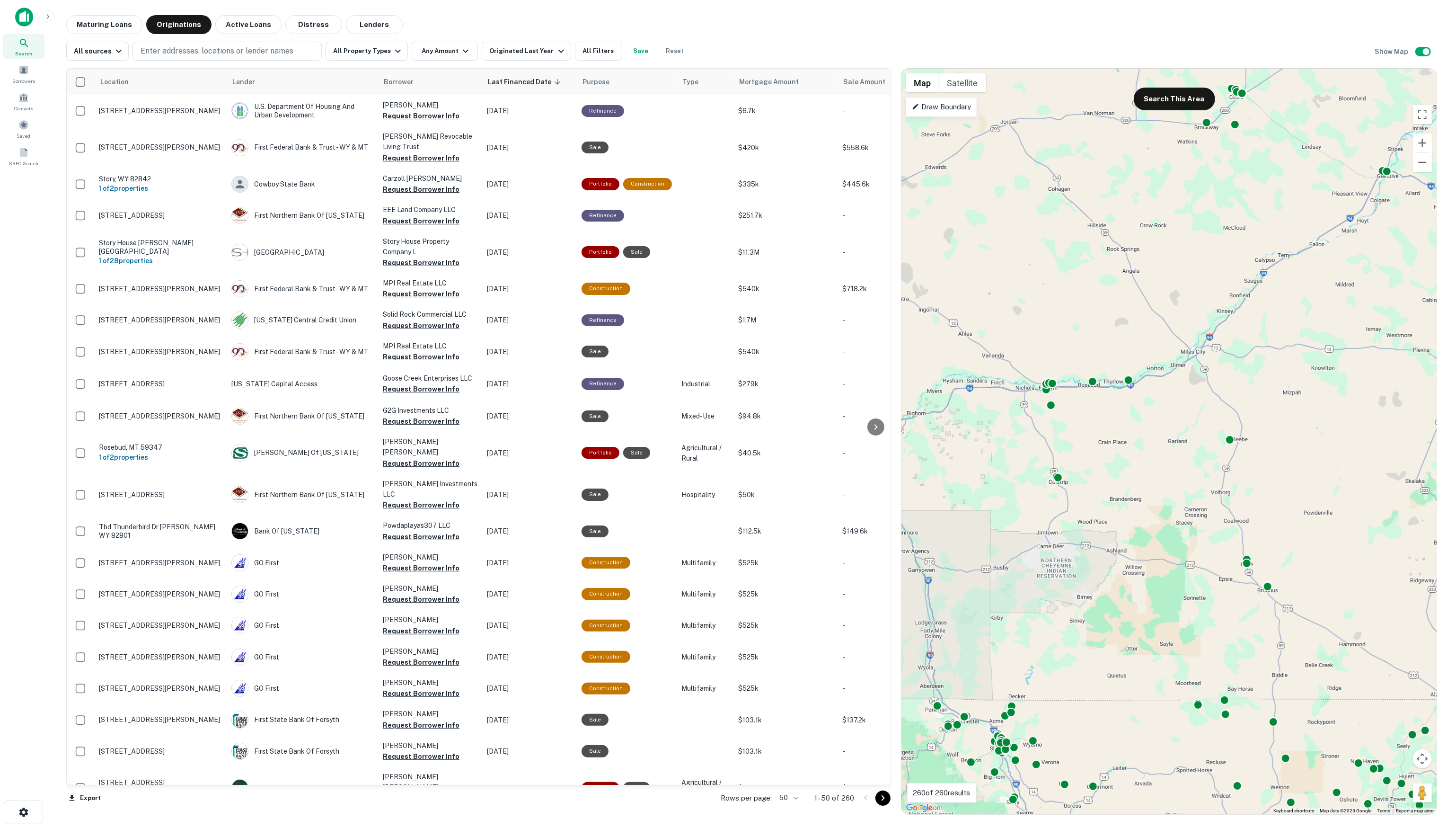
click at [945, 106] on p "Draw Boundary" at bounding box center [941, 108] width 59 height 12
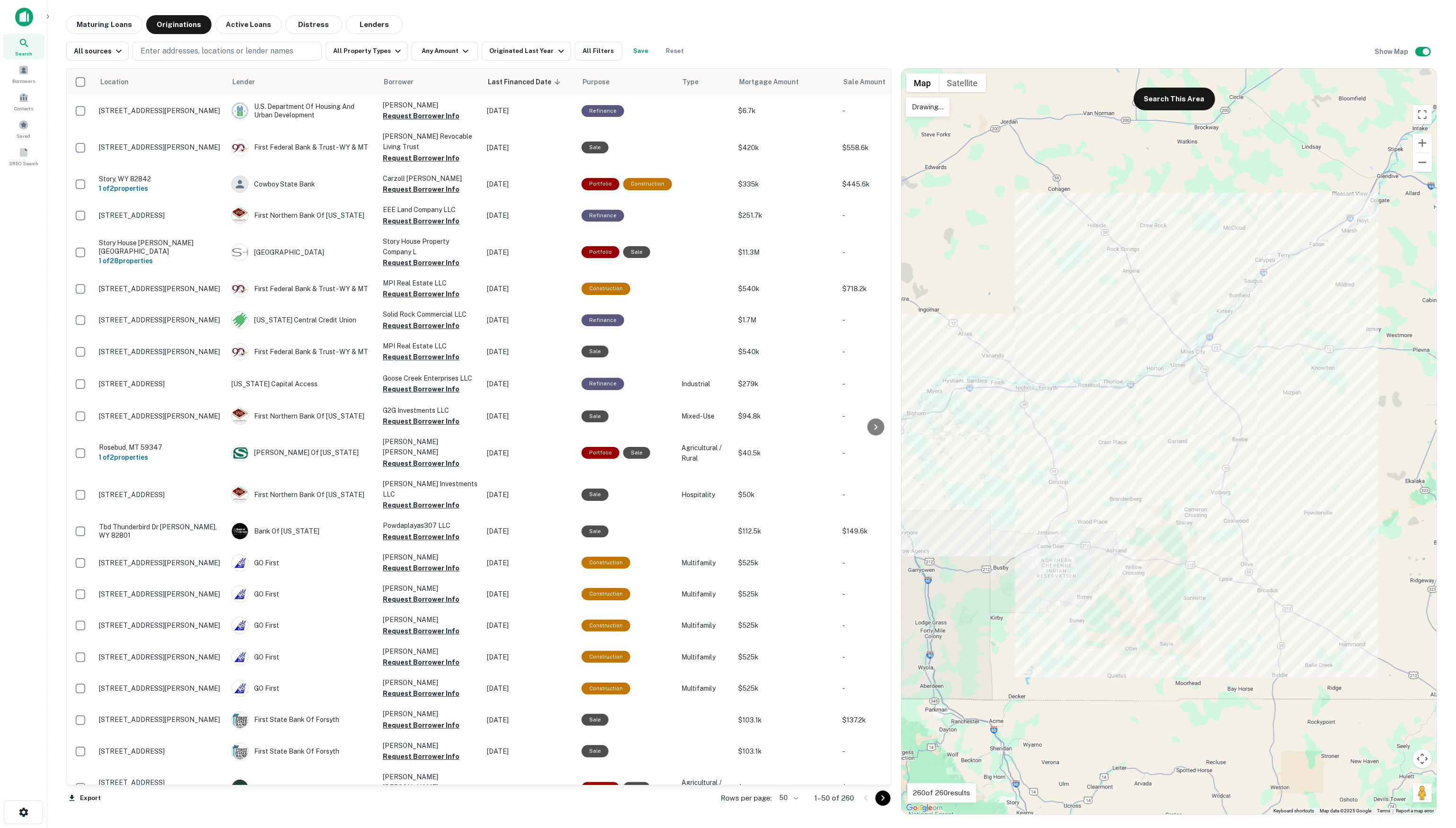
click at [1060, 343] on div at bounding box center [1169, 441] width 535 height 745
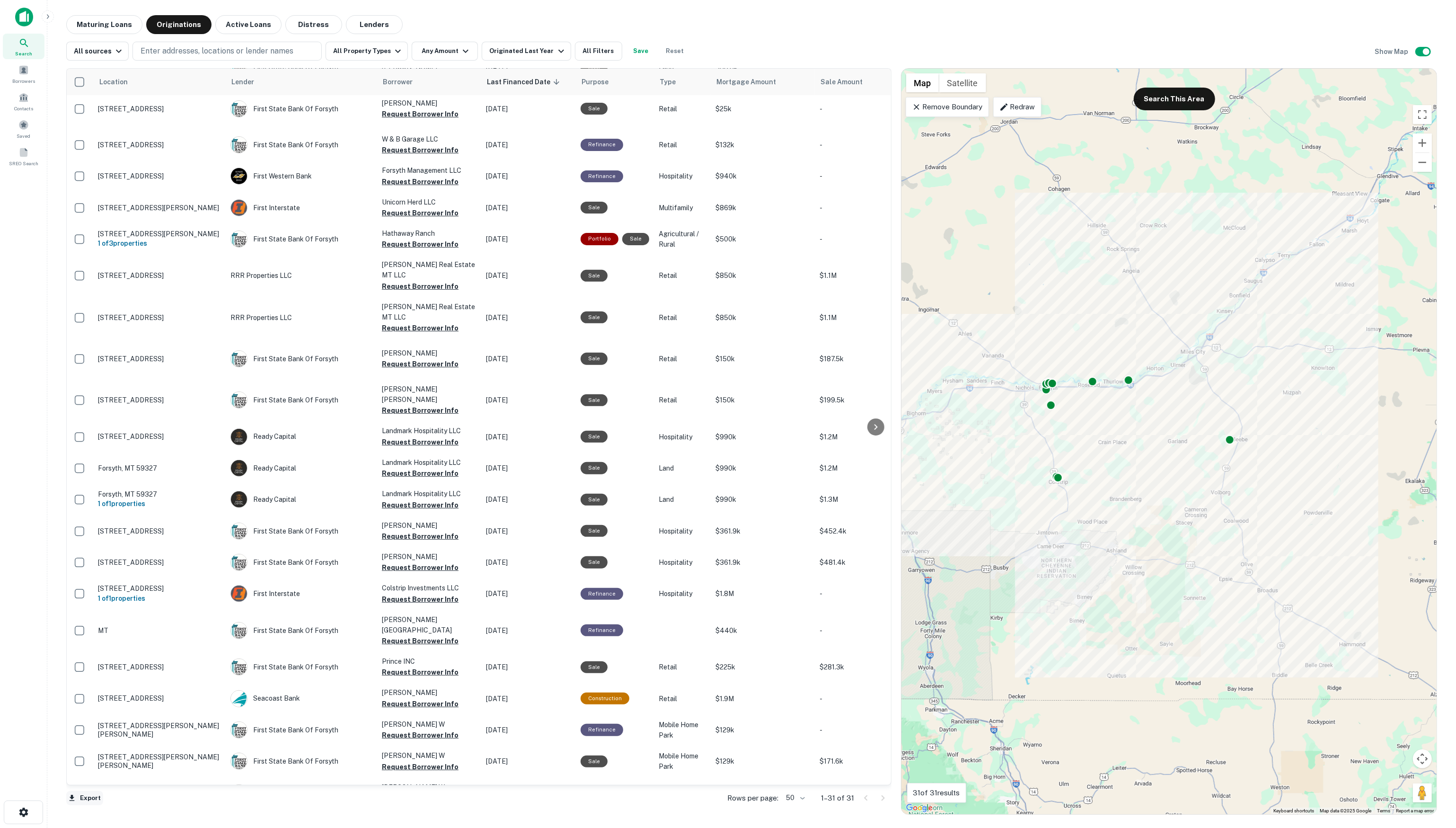
click at [92, 798] on button "Export" at bounding box center [84, 798] width 37 height 14
click at [118, 805] on li "Export as Excel (.xlsx)" at bounding box center [119, 806] width 107 height 17
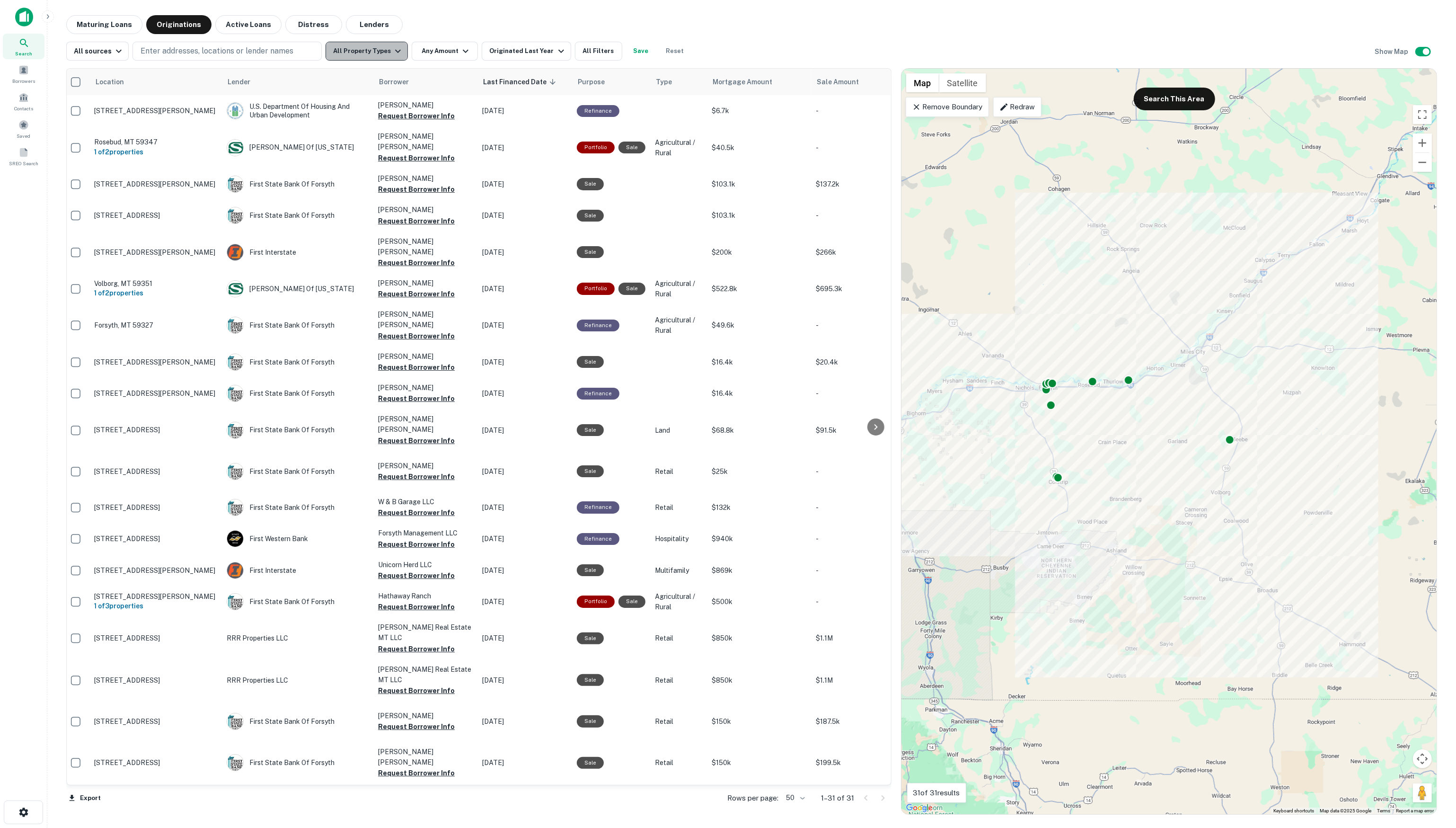
click at [385, 50] on button "All Property Types" at bounding box center [367, 51] width 83 height 19
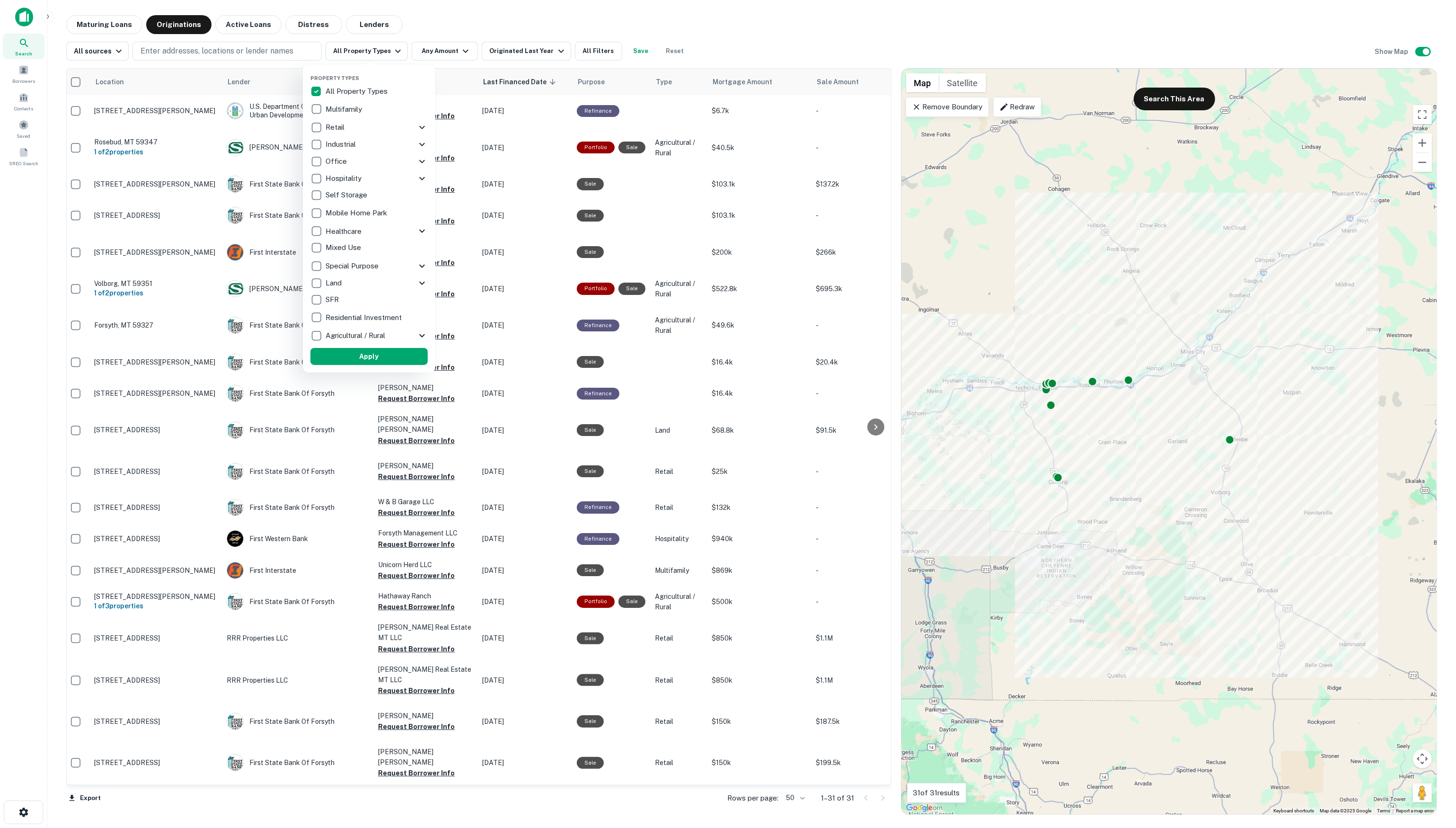
click at [371, 280] on div "Land" at bounding box center [363, 283] width 106 height 16
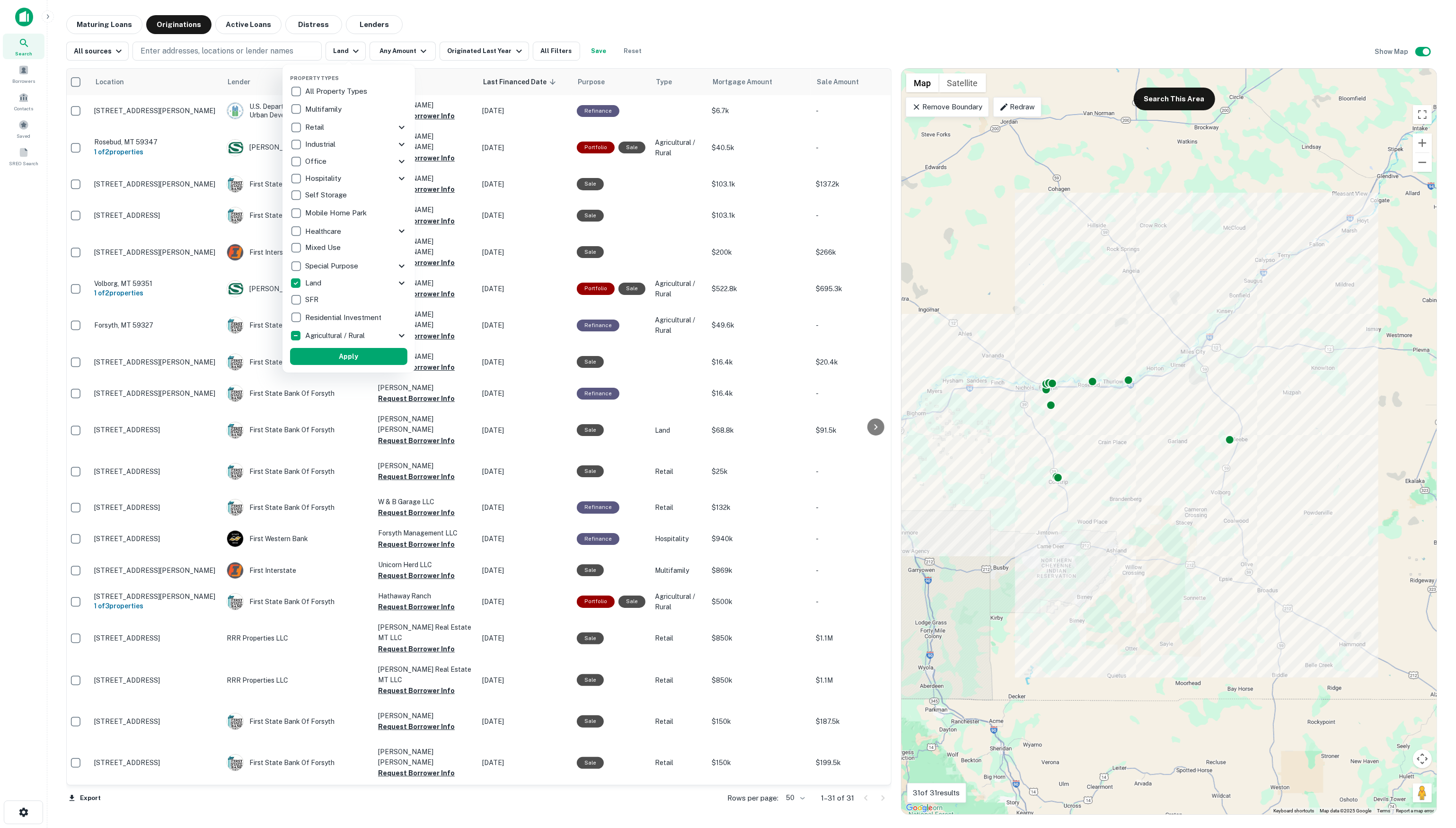
click at [403, 279] on icon at bounding box center [402, 284] width 12 height 12
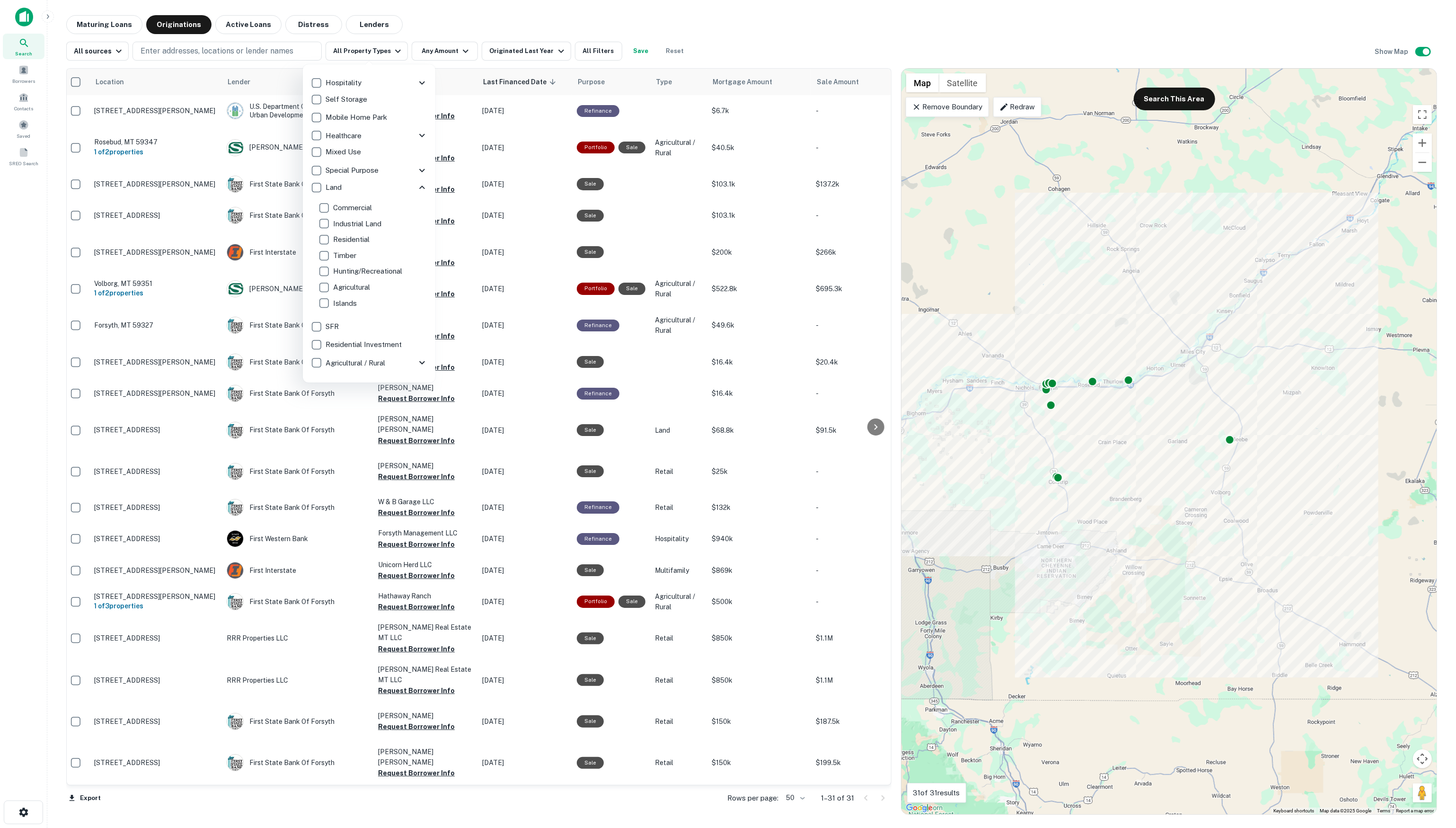
click at [235, 58] on div at bounding box center [728, 414] width 1456 height 828
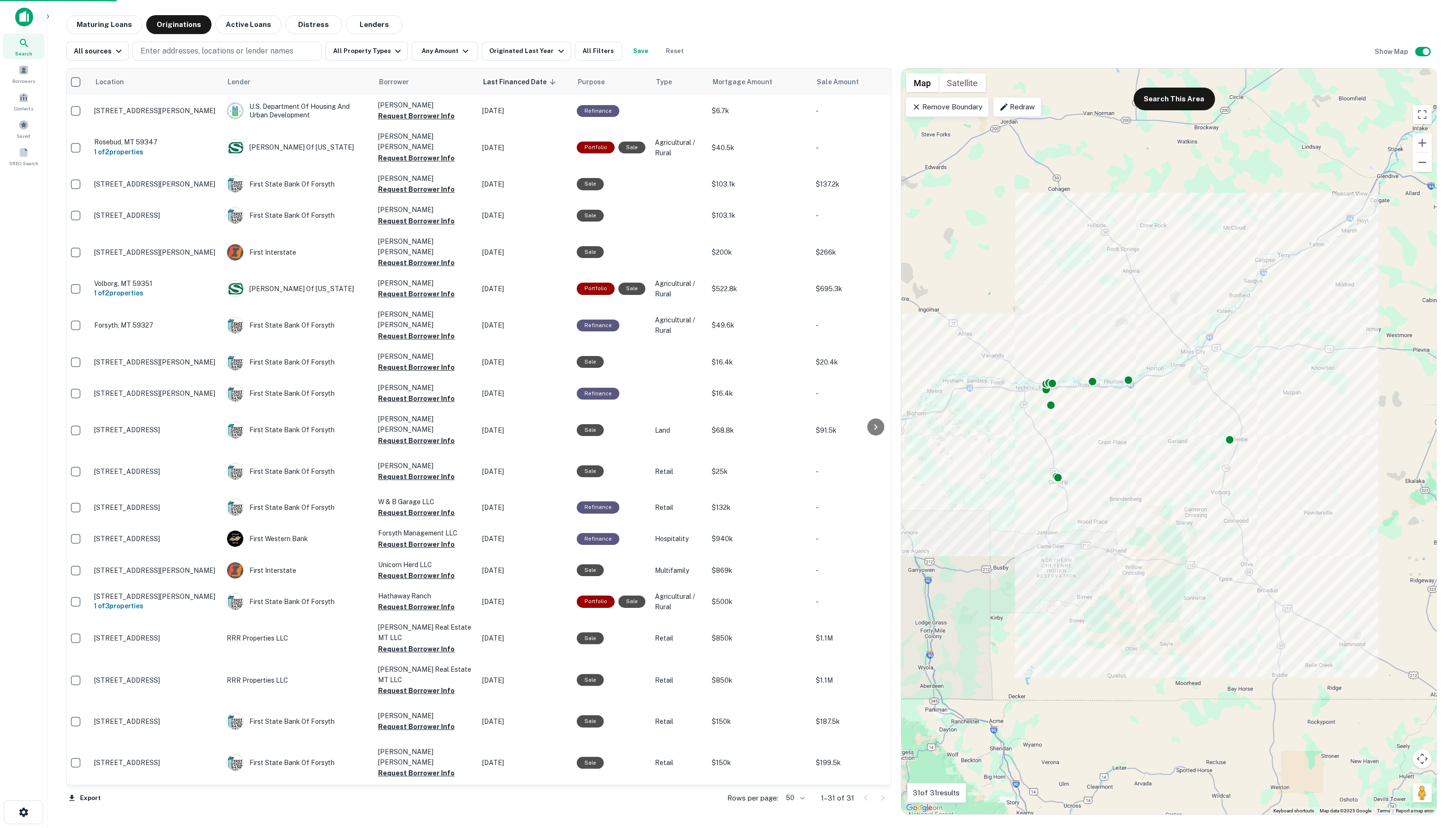
click at [225, 55] on div at bounding box center [728, 414] width 1456 height 828
click at [231, 52] on p "Enter addresses, locations or lender names" at bounding box center [217, 52] width 153 height 12
type input "******"
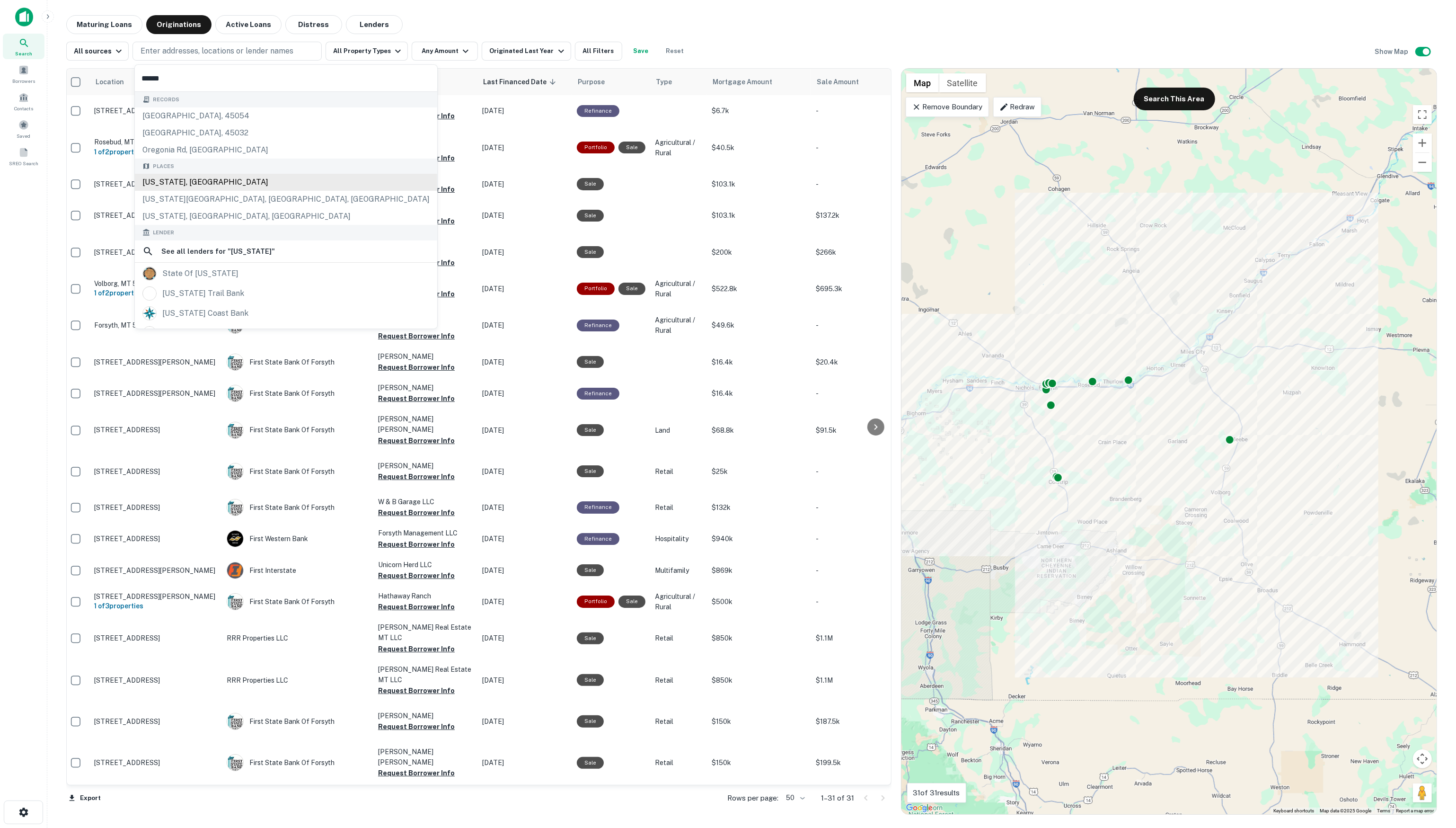
click at [277, 186] on div "[US_STATE], [GEOGRAPHIC_DATA]" at bounding box center [286, 182] width 303 height 17
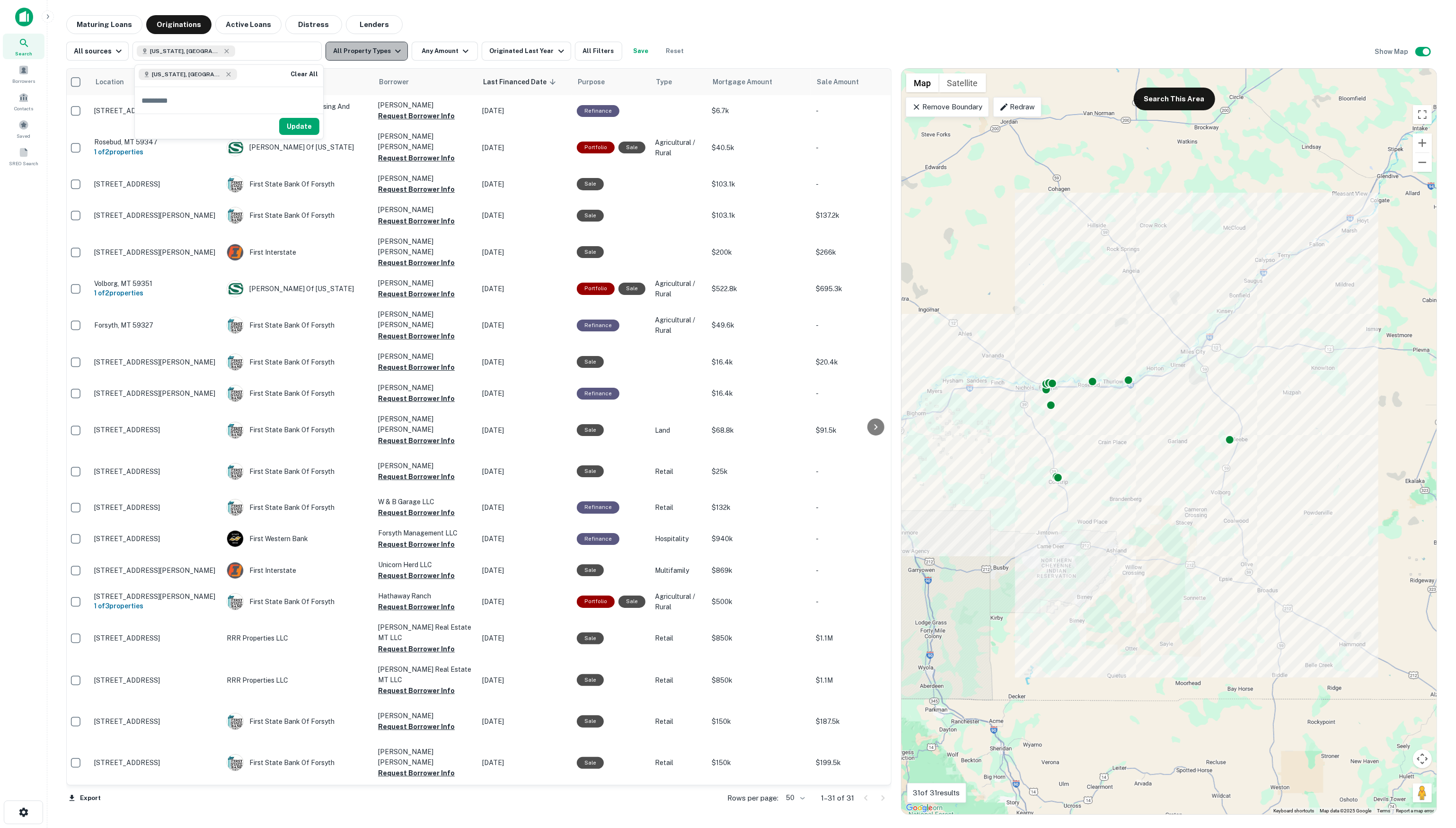
click at [362, 48] on button "All Property Types" at bounding box center [367, 51] width 83 height 19
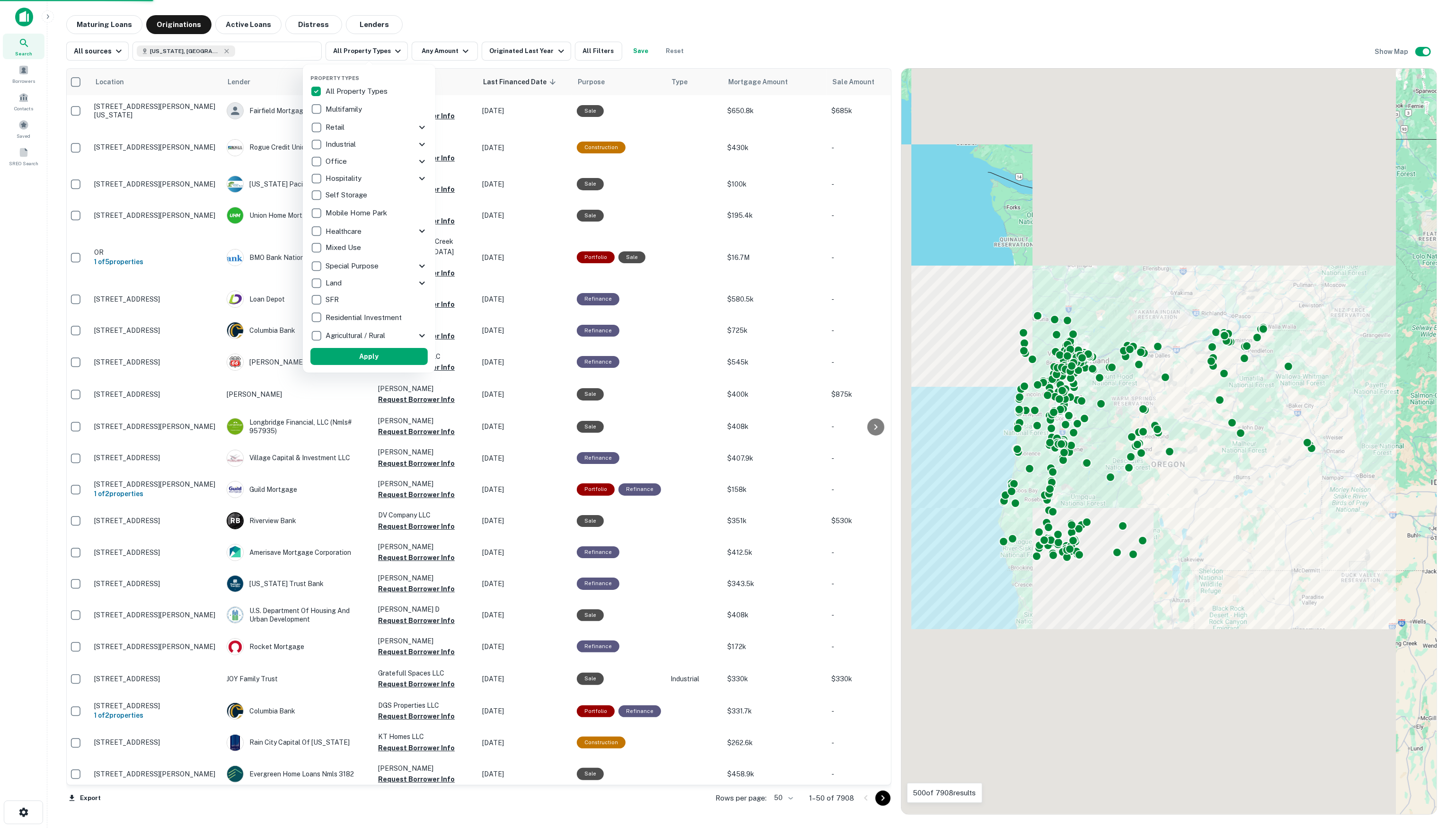
click at [420, 284] on icon at bounding box center [423, 284] width 12 height 12
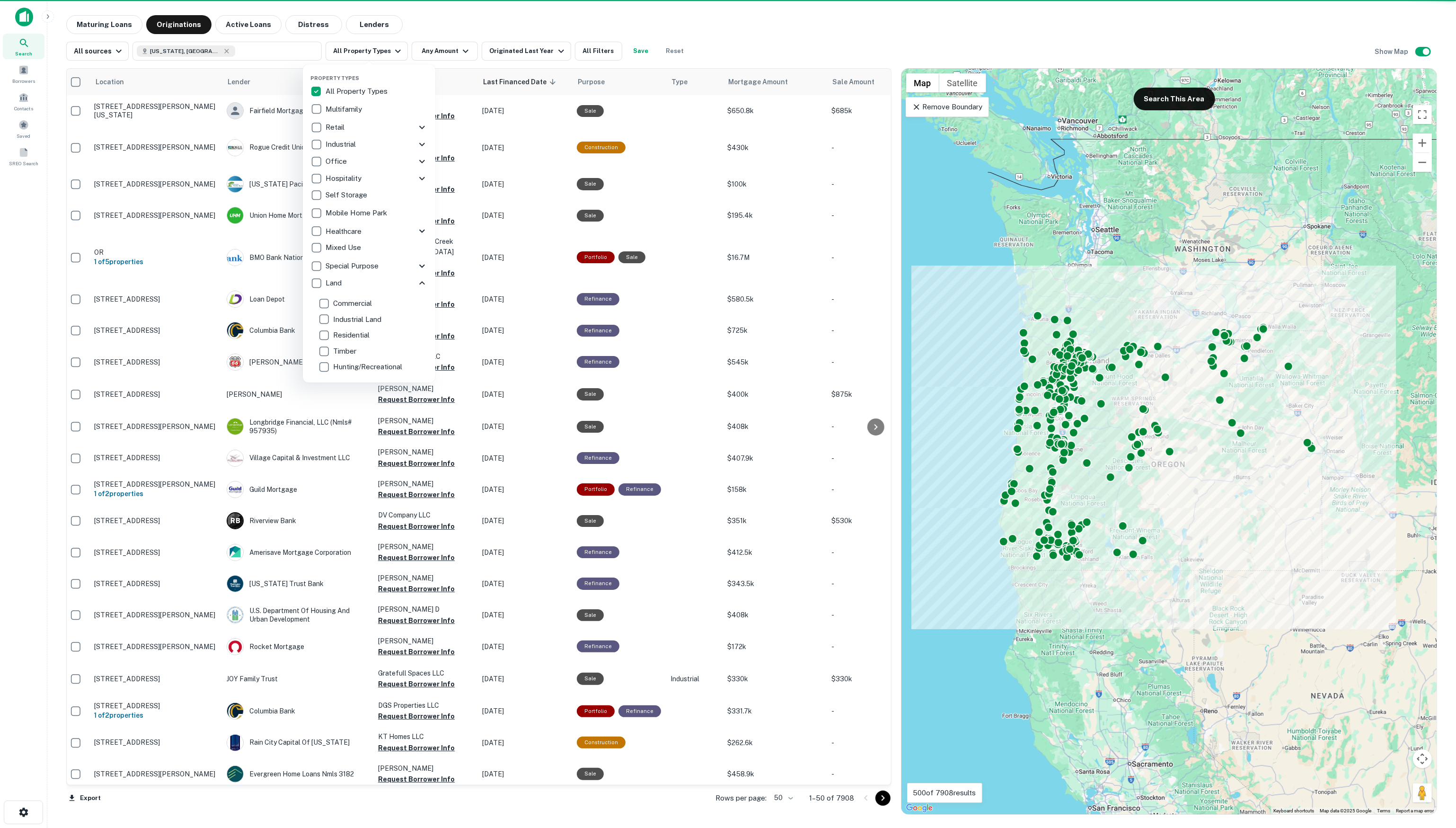
scroll to position [88, 0]
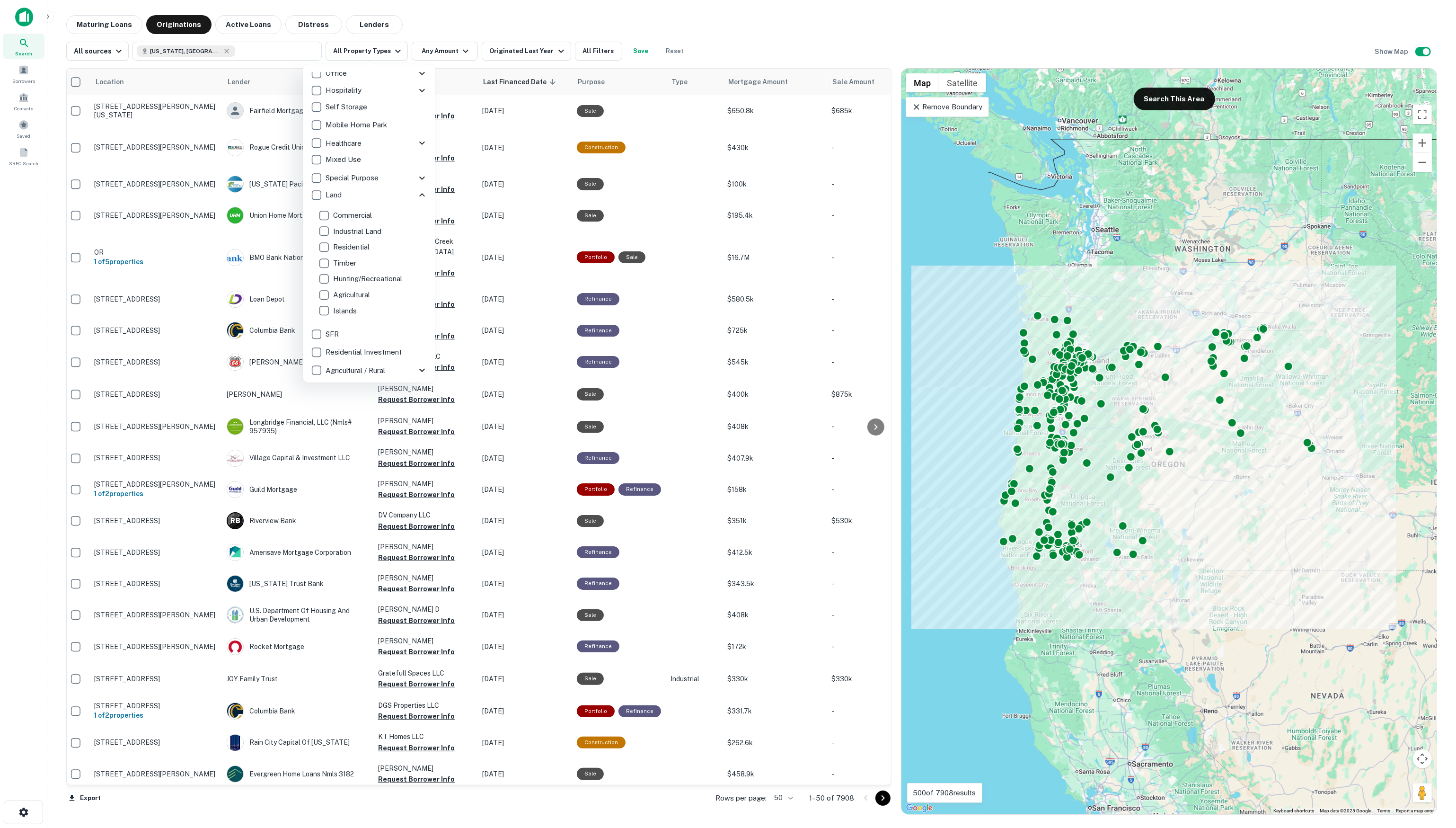
click at [348, 292] on p "Agricultural" at bounding box center [353, 295] width 39 height 12
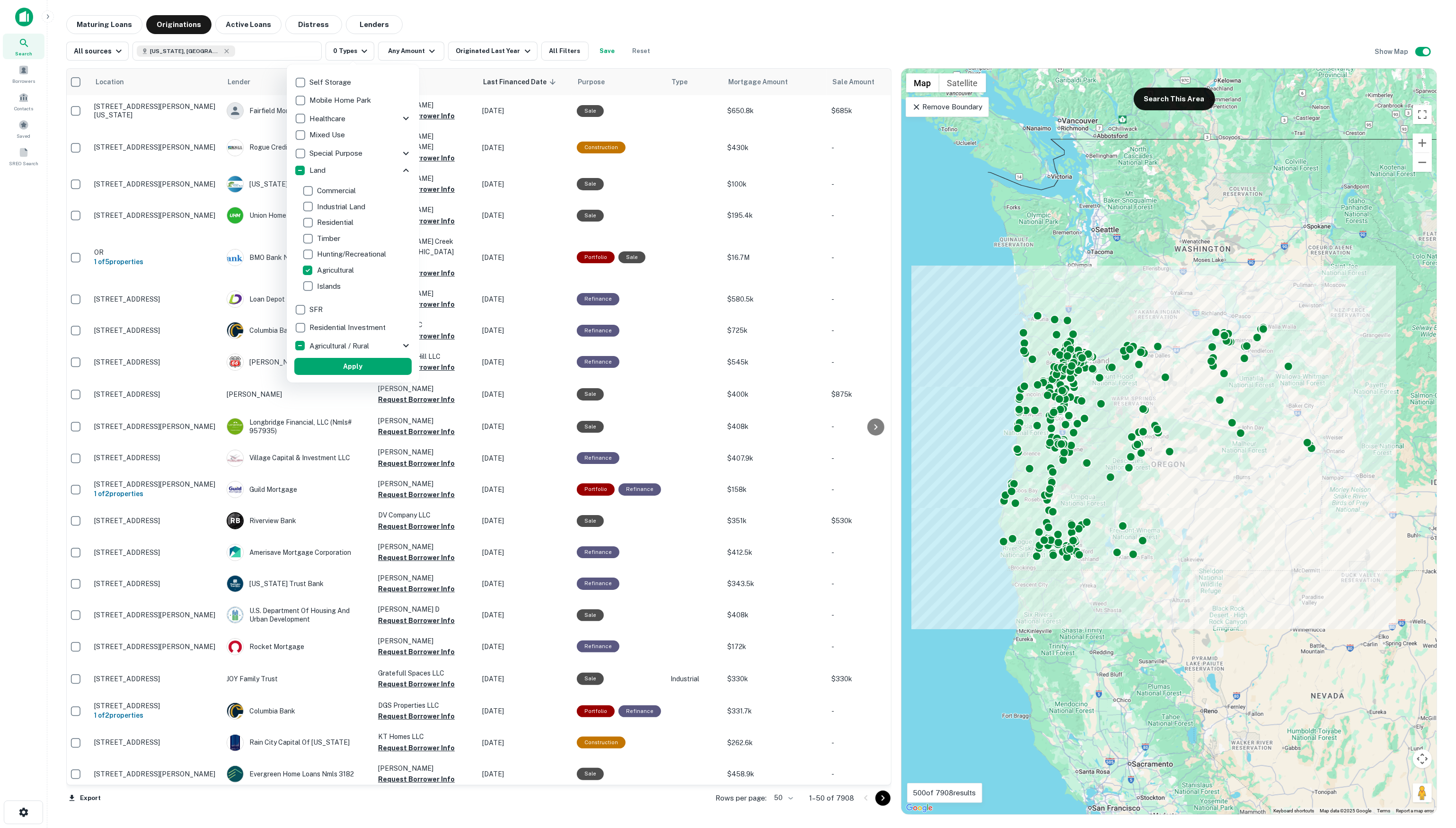
scroll to position [113, 0]
click at [382, 342] on div "Agricultural / Rural" at bounding box center [347, 345] width 106 height 16
click at [394, 344] on div "Agricultural / Rural" at bounding box center [347, 345] width 106 height 16
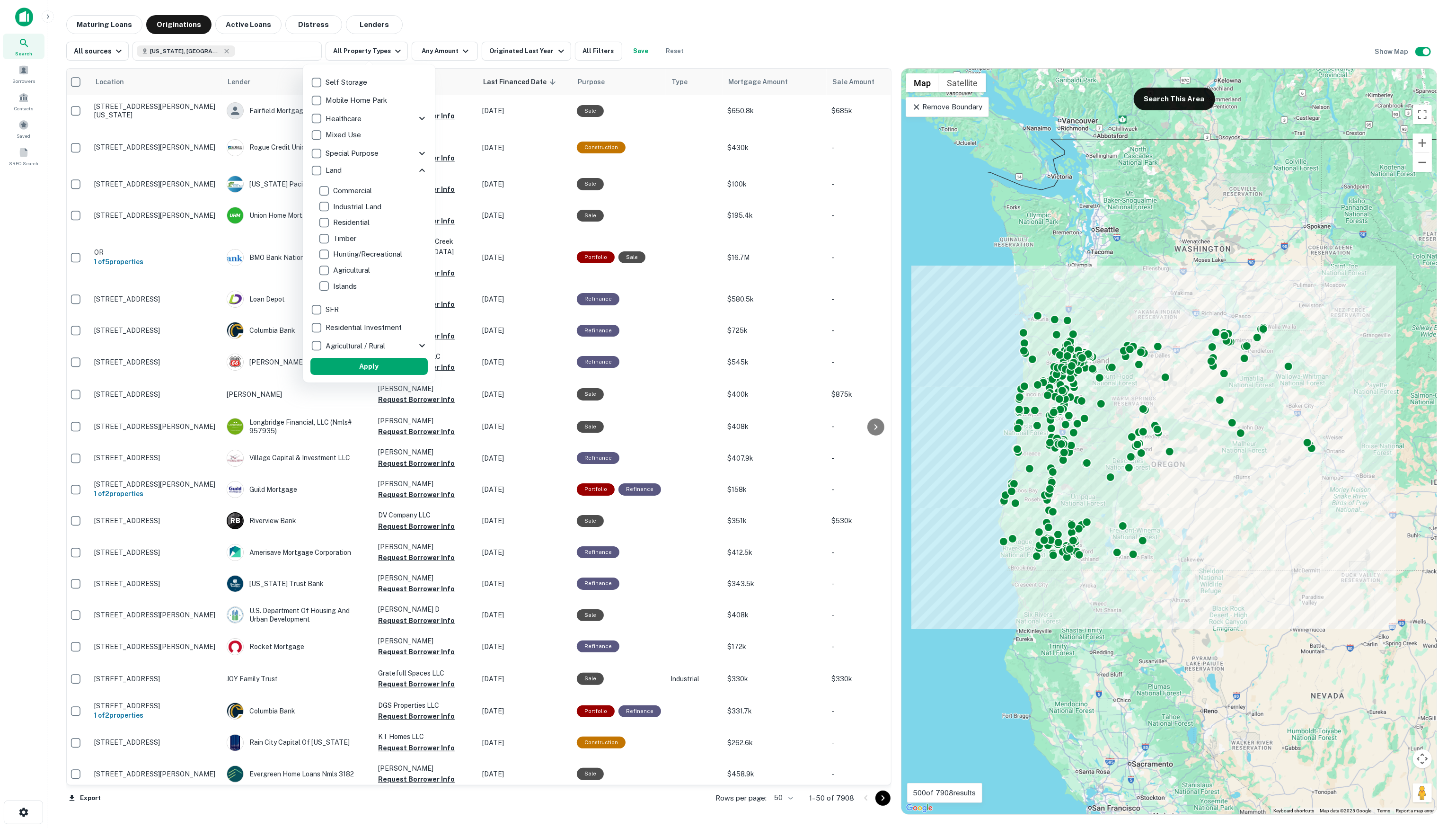
click at [392, 344] on div "Agricultural / Rural" at bounding box center [363, 345] width 106 height 16
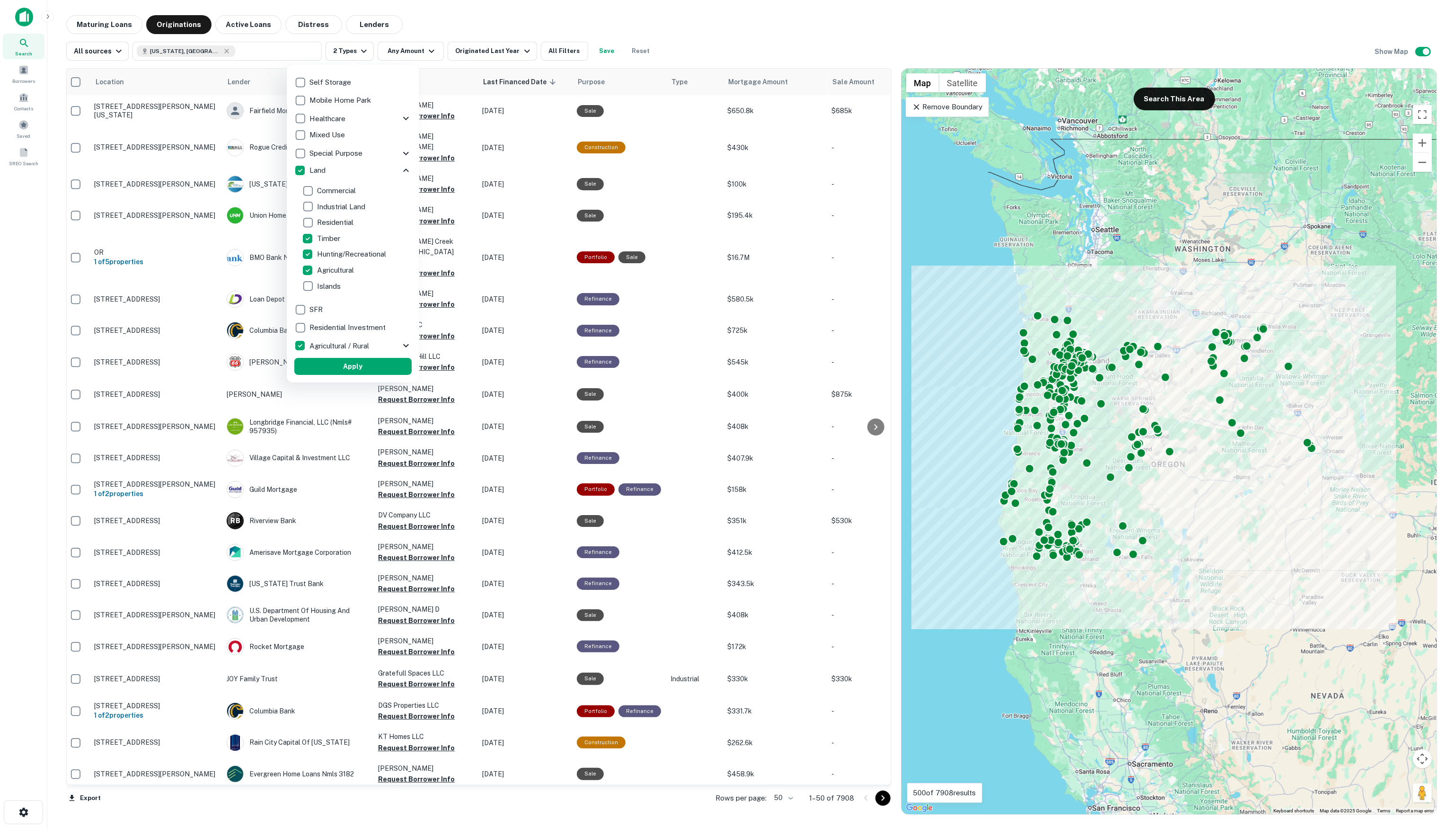
click at [400, 344] on icon at bounding box center [406, 346] width 12 height 12
click at [348, 364] on button "Apply" at bounding box center [353, 366] width 118 height 17
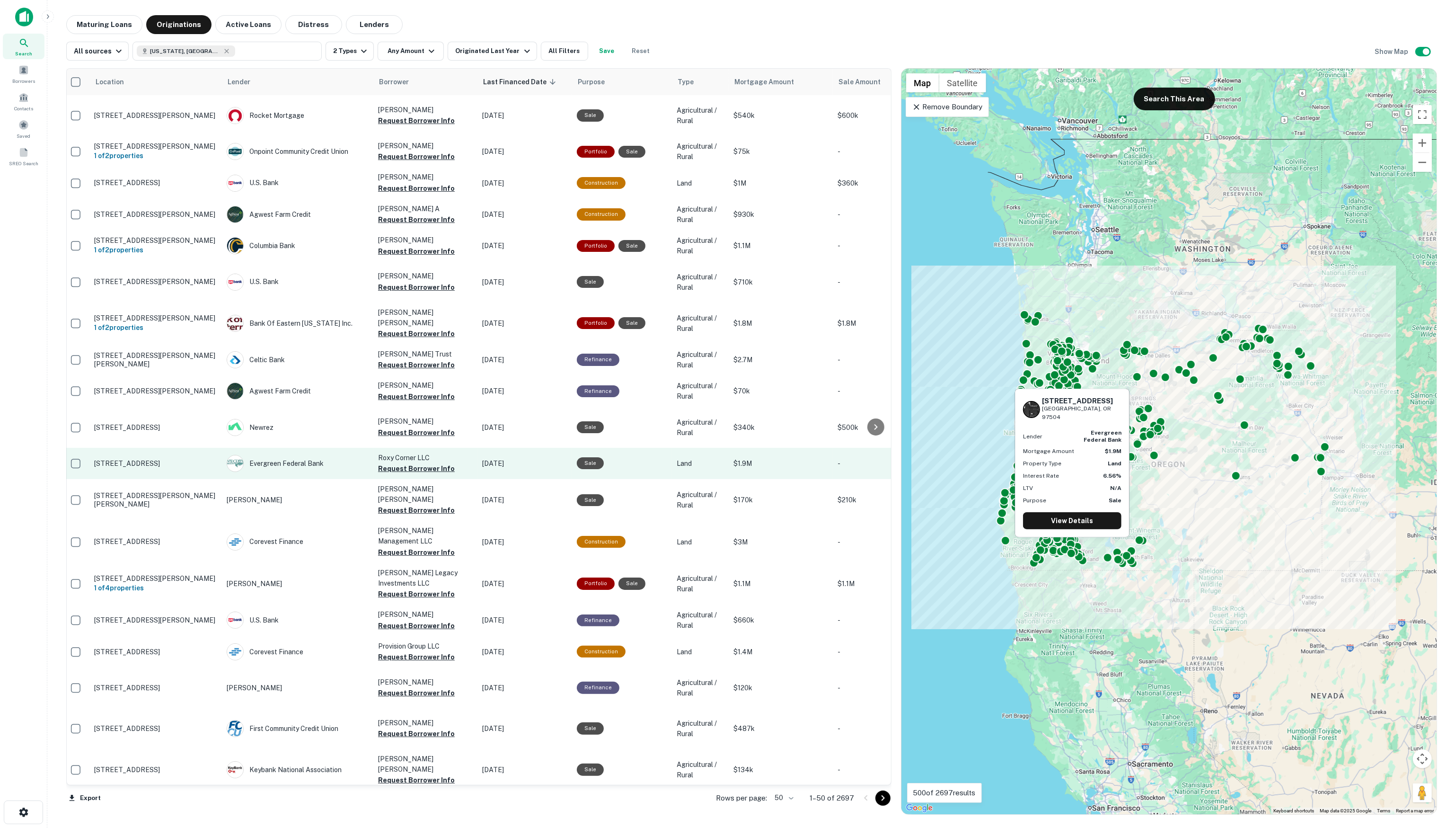
click at [196, 459] on p "[STREET_ADDRESS]" at bounding box center [156, 464] width 123 height 8
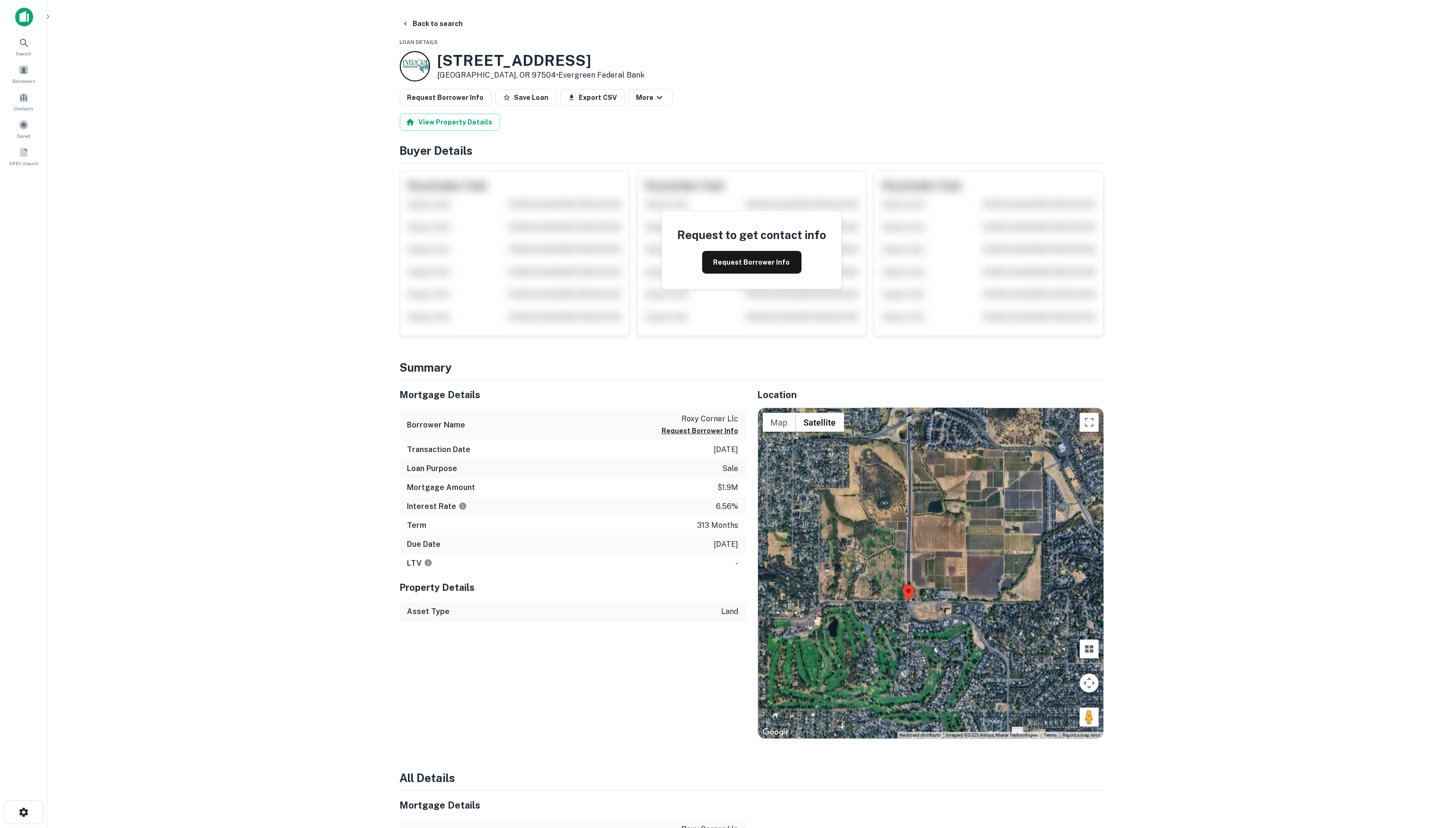
scroll to position [7, 0]
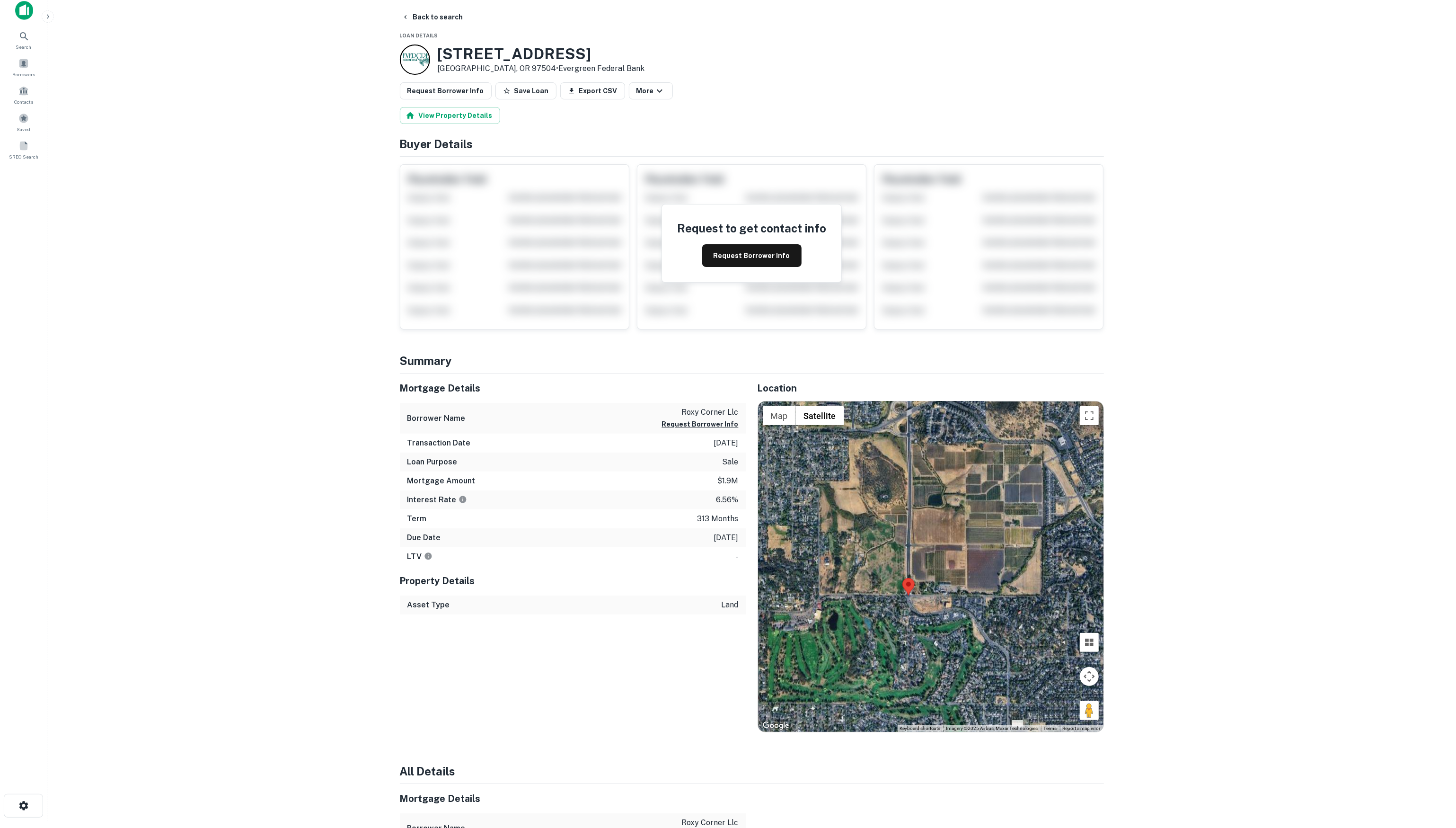
click at [1179, 93] on main "Back to search Loan Details [STREET_ADDRESS] • Evergreen Federal Bank Request B…" at bounding box center [752, 407] width 1408 height 828
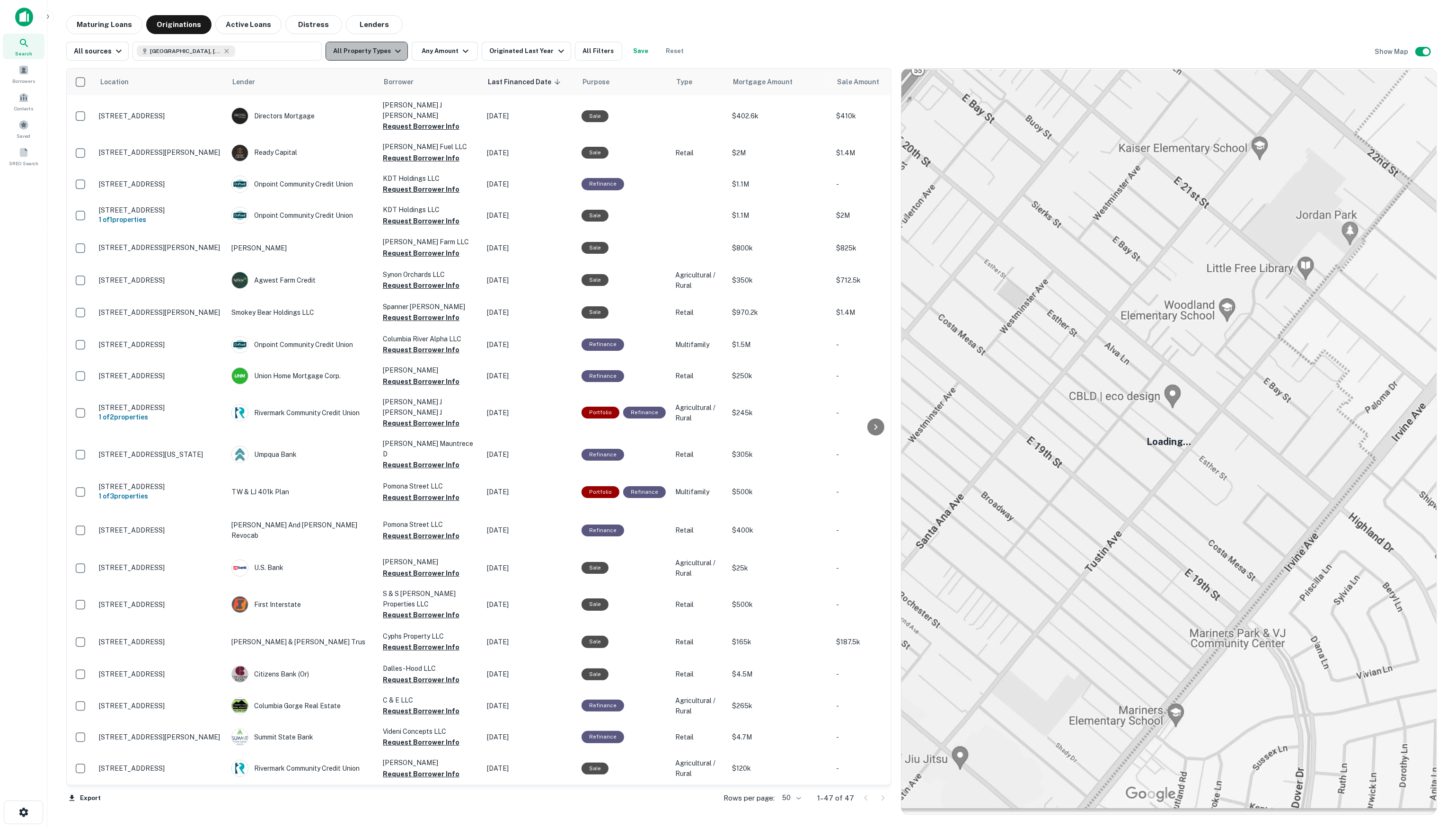
click at [375, 54] on button "All Property Types" at bounding box center [367, 51] width 83 height 19
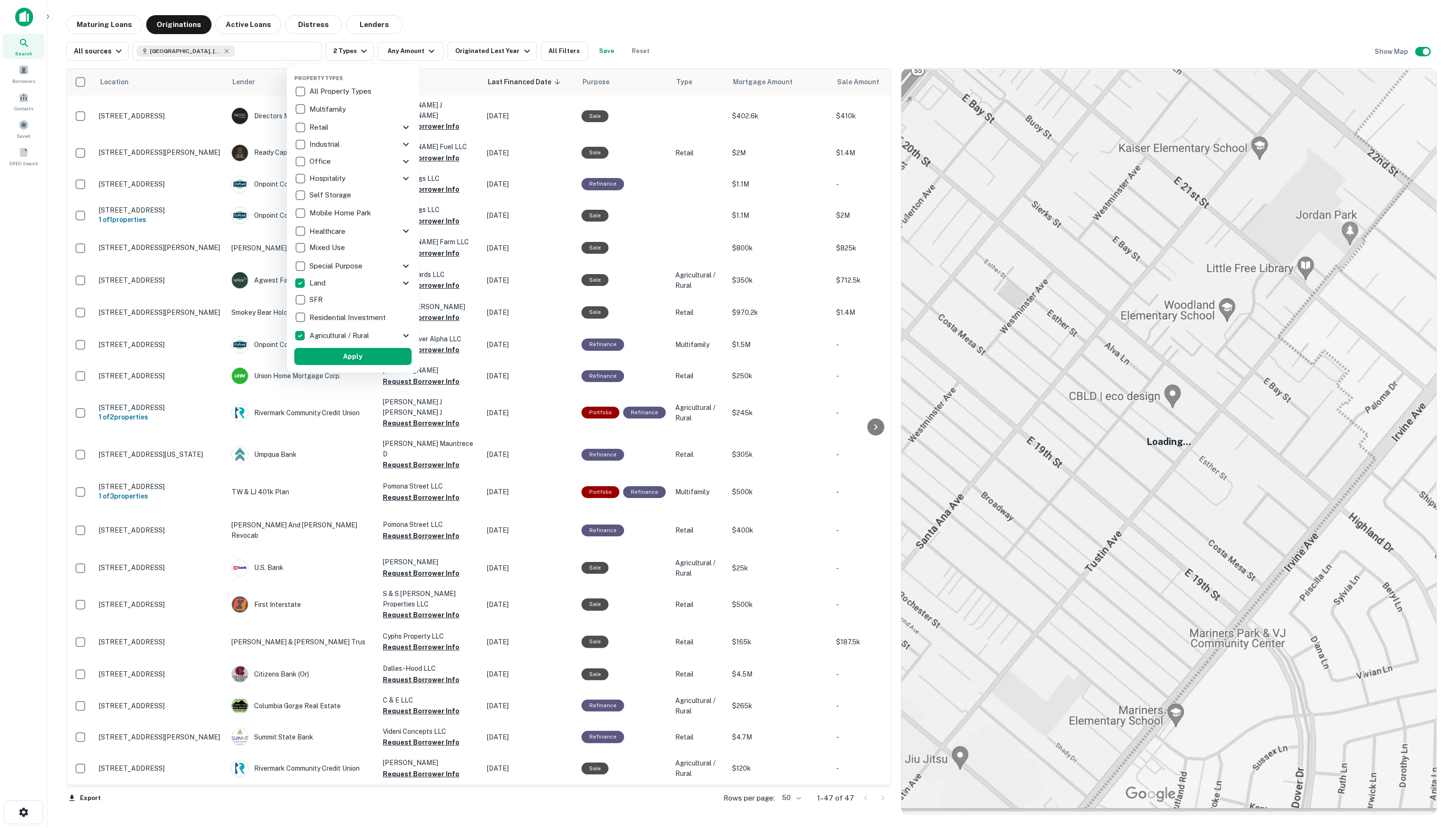
click at [343, 354] on button "Apply" at bounding box center [353, 356] width 118 height 17
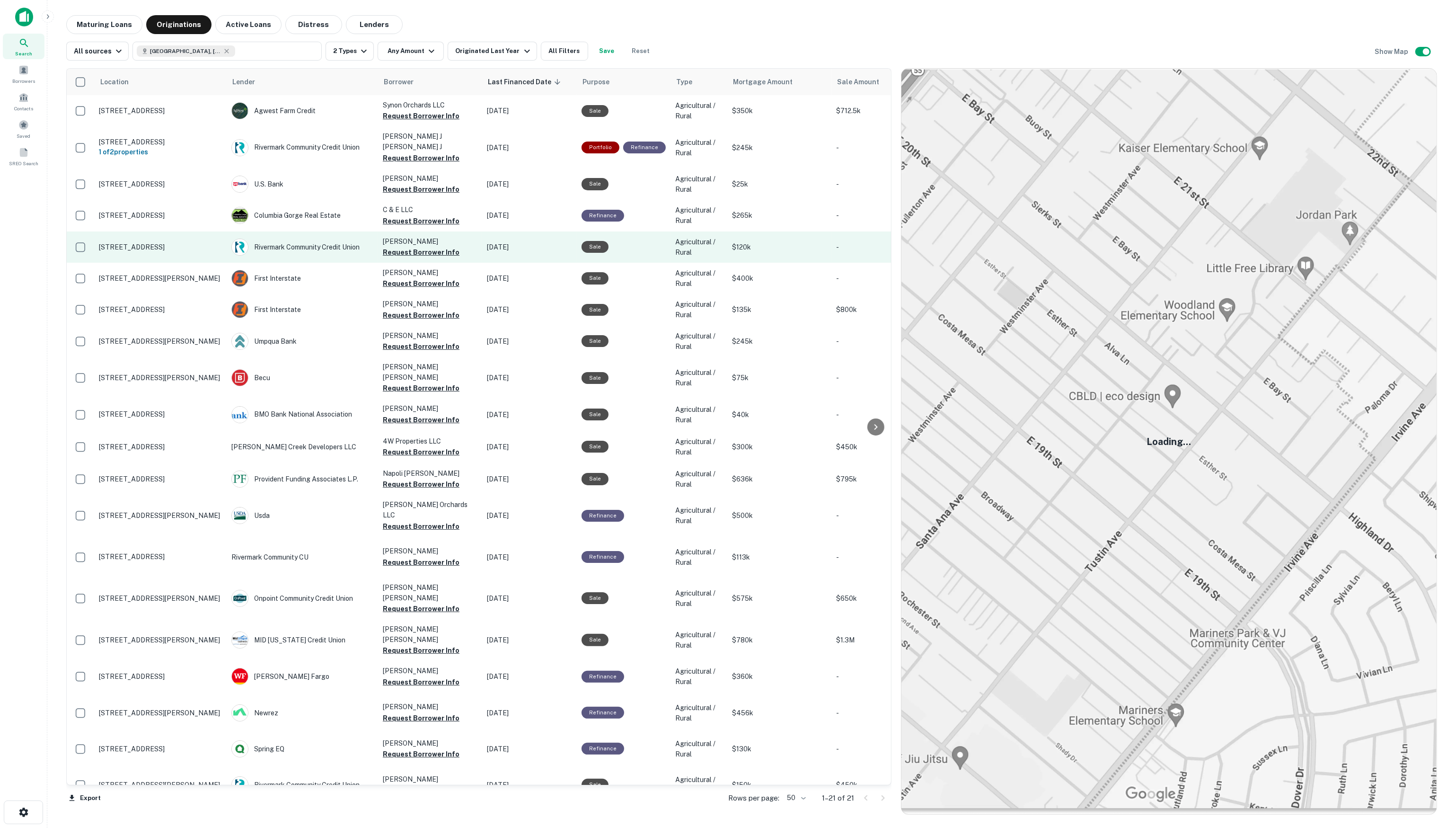
click at [162, 245] on p "[STREET_ADDRESS]" at bounding box center [161, 247] width 123 height 8
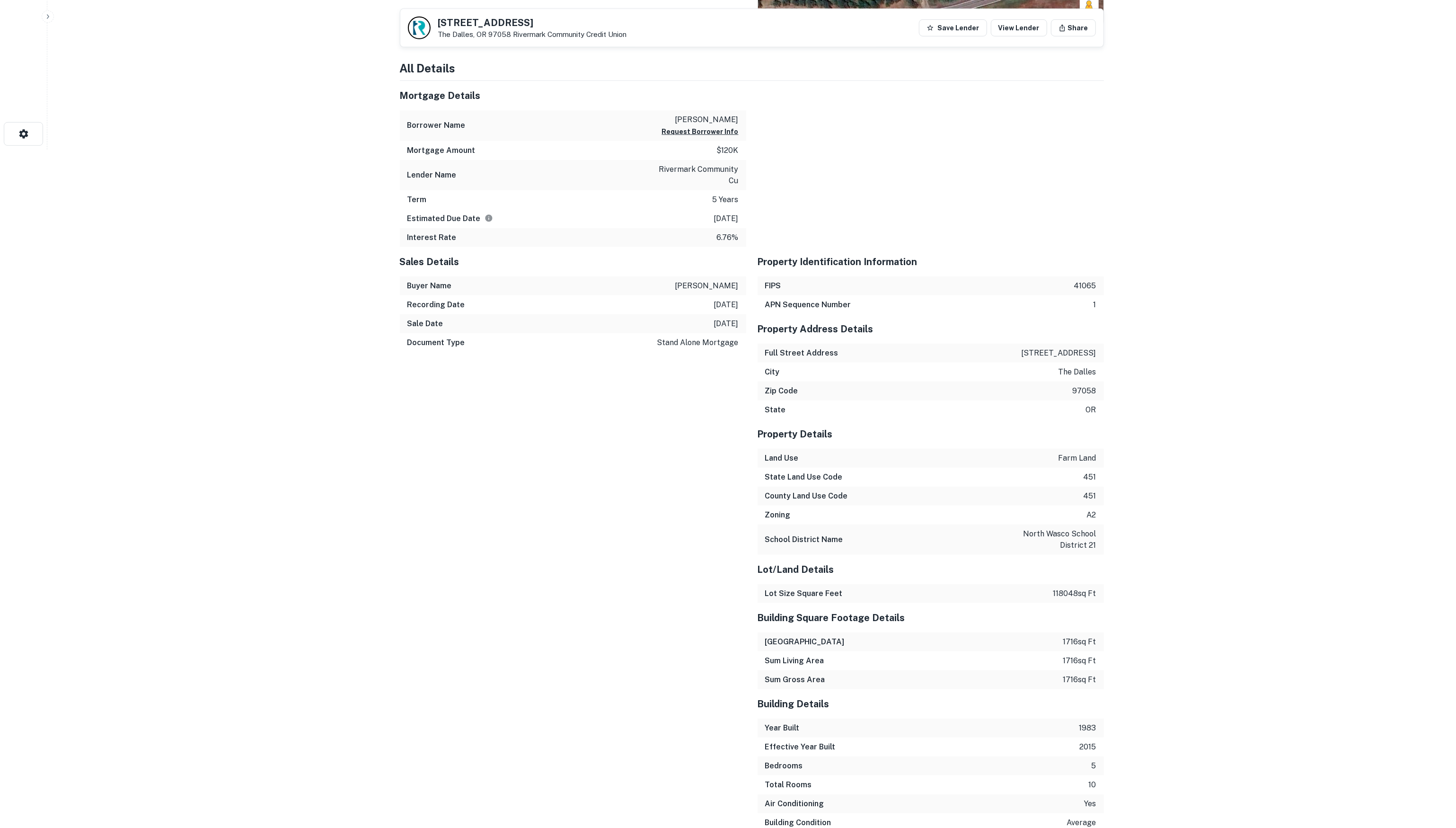
scroll to position [679, 0]
click at [766, 479] on h6 "State Land Use Code" at bounding box center [803, 477] width 78 height 12
drag, startPoint x: 765, startPoint y: 491, endPoint x: 777, endPoint y: 492, distance: 12.0
click at [776, 492] on h6 "County Land Use Code" at bounding box center [806, 496] width 83 height 12
click at [1090, 513] on p "a2" at bounding box center [1091, 514] width 9 height 12
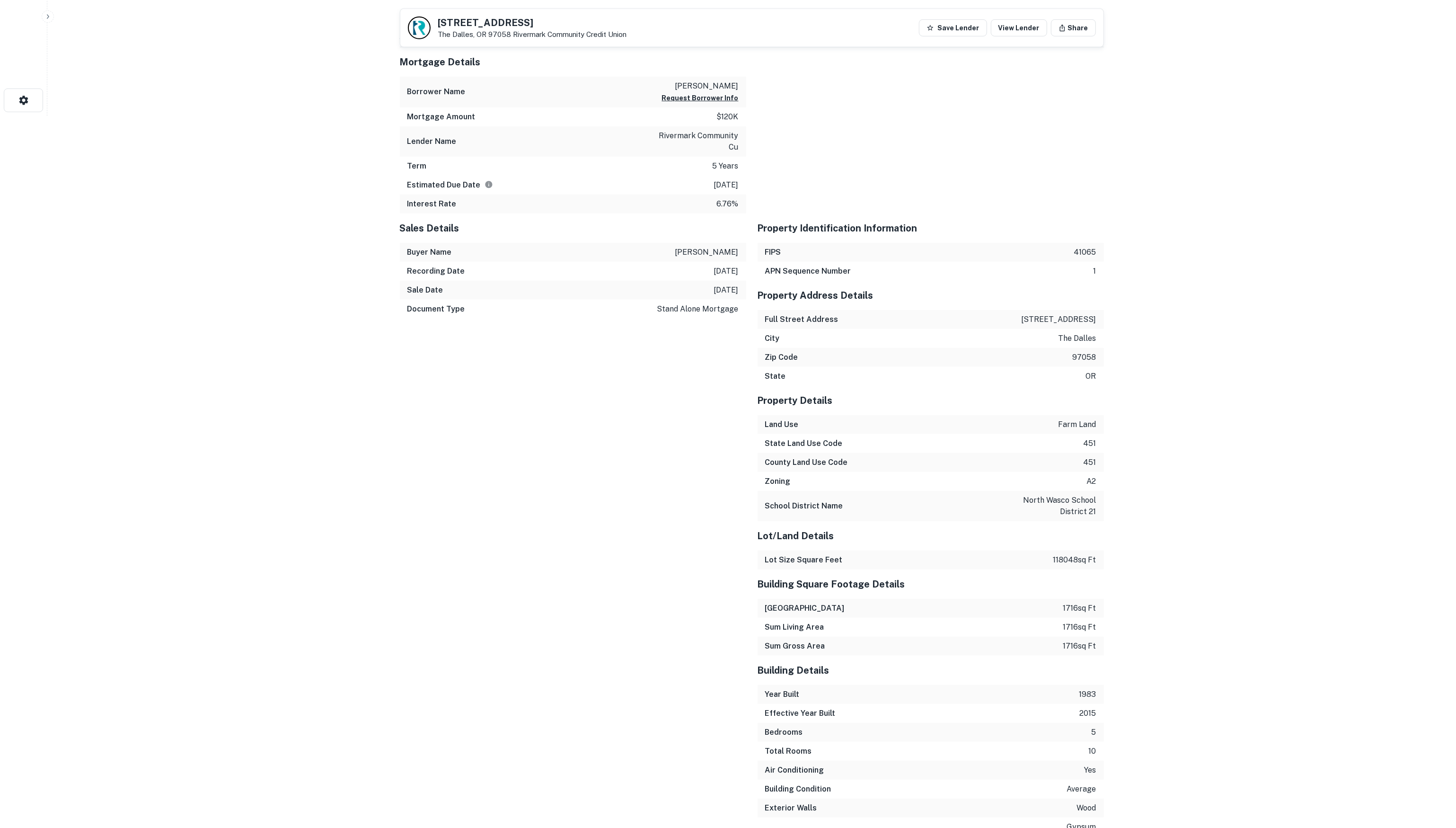
scroll to position [716, 0]
drag, startPoint x: 1076, startPoint y: 476, endPoint x: 1103, endPoint y: 476, distance: 27.0
click at [1103, 476] on div "Zoning a2" at bounding box center [931, 477] width 347 height 19
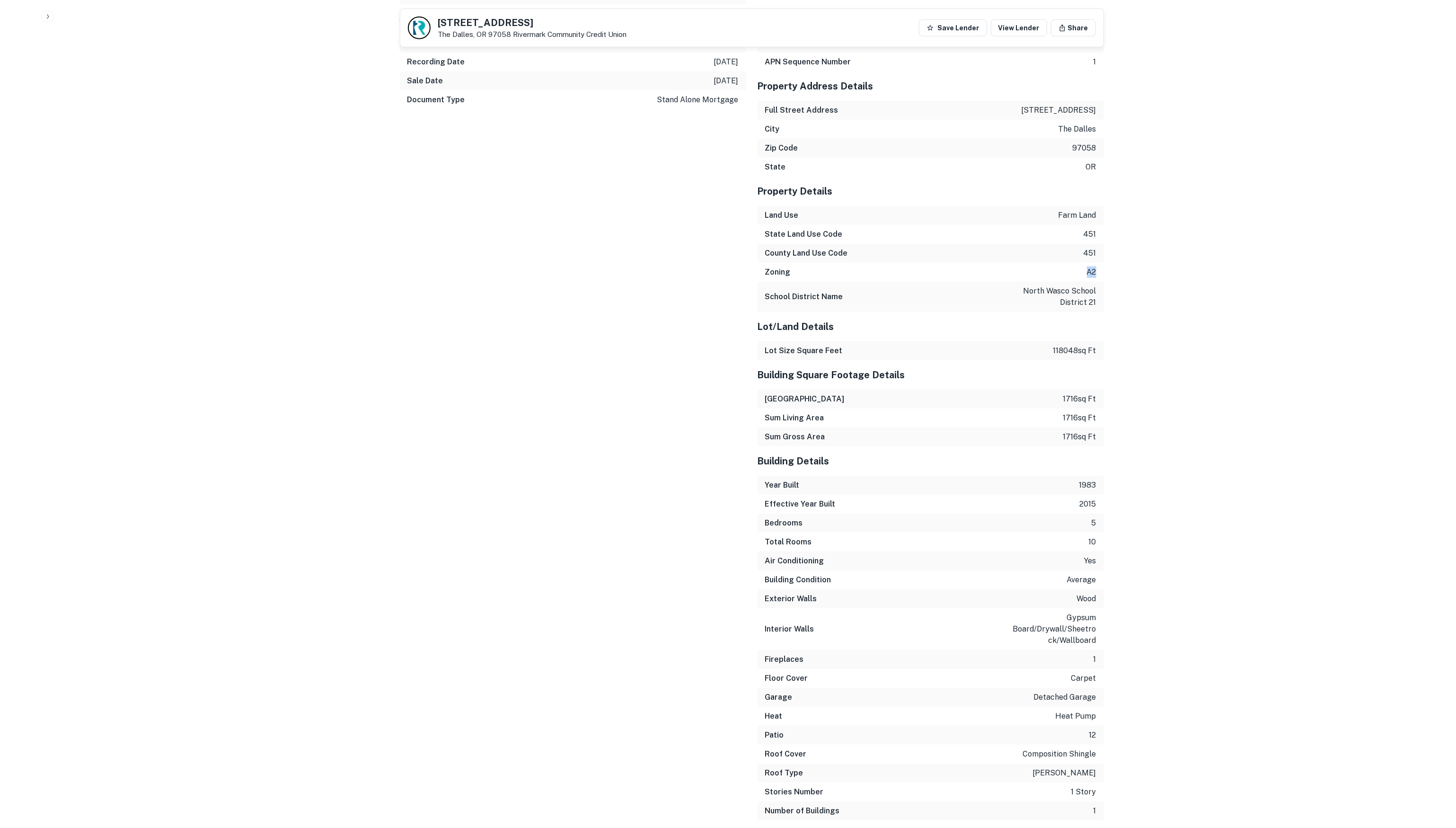
scroll to position [922, 0]
click at [1073, 270] on div "Zoning a2" at bounding box center [931, 271] width 347 height 19
drag, startPoint x: 1081, startPoint y: 271, endPoint x: 1098, endPoint y: 271, distance: 17.0
click at [1097, 271] on div "Zoning a2" at bounding box center [931, 271] width 347 height 19
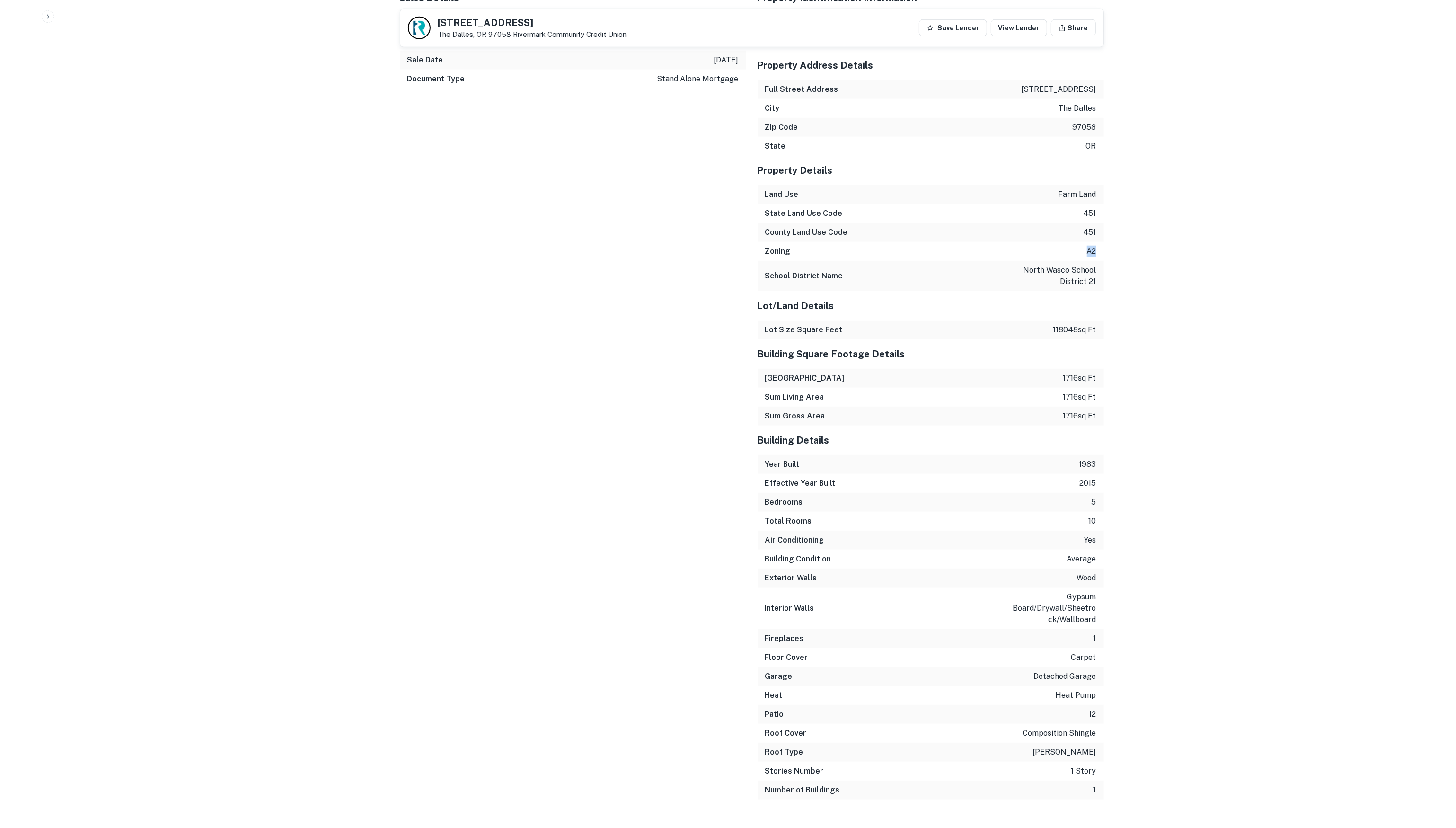
scroll to position [942, 0]
drag, startPoint x: 1061, startPoint y: 330, endPoint x: 1076, endPoint y: 331, distance: 15.0
click at [1076, 330] on p "118048 sq ft" at bounding box center [1075, 330] width 43 height 12
click at [1058, 331] on p "118048 sq ft" at bounding box center [1075, 330] width 43 height 12
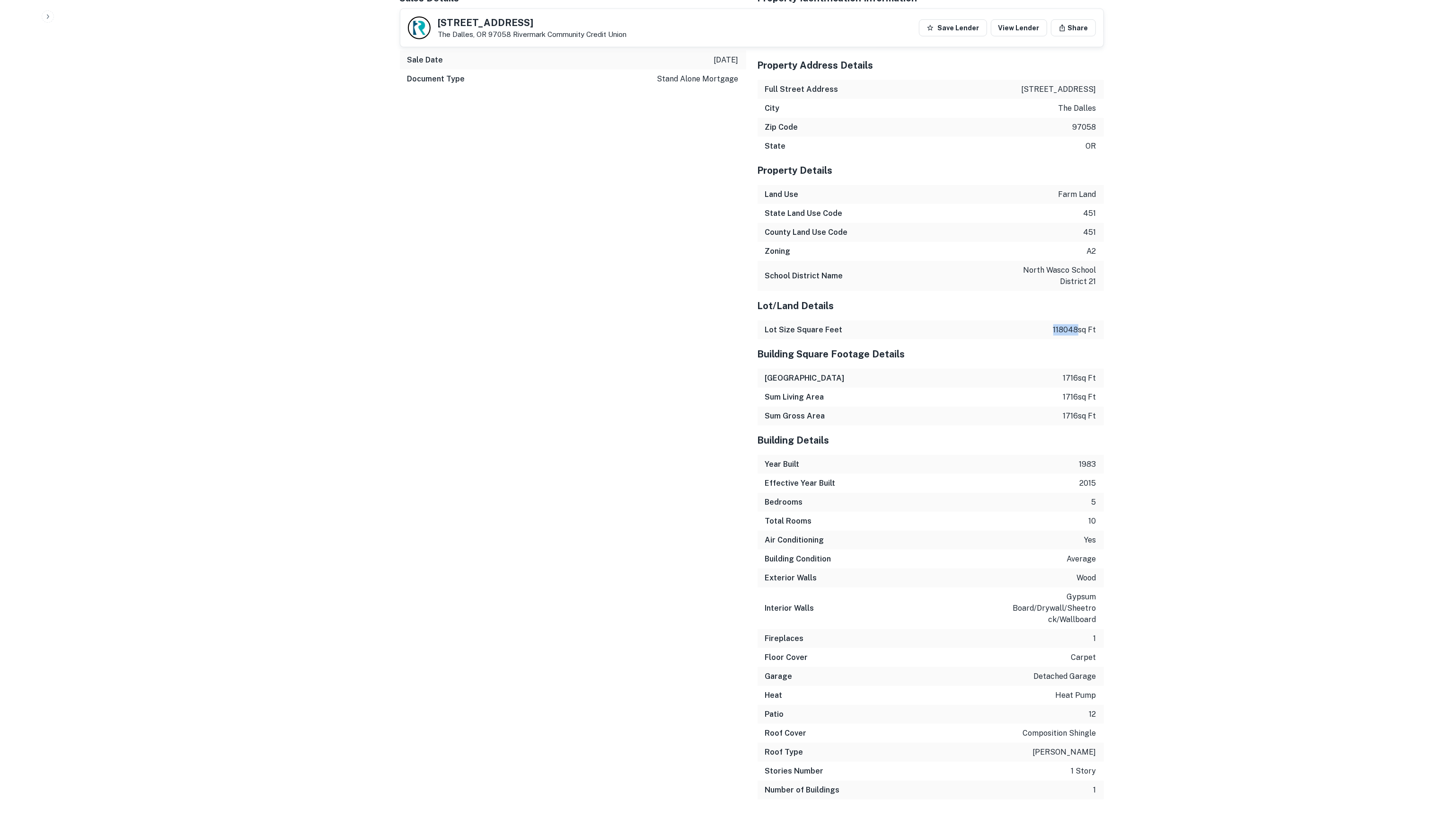
click at [1064, 332] on p "118048 sq ft" at bounding box center [1075, 330] width 43 height 12
drag, startPoint x: 1063, startPoint y: 330, endPoint x: 1074, endPoint y: 330, distance: 11.0
click at [1074, 330] on p "118048 sq ft" at bounding box center [1075, 330] width 43 height 12
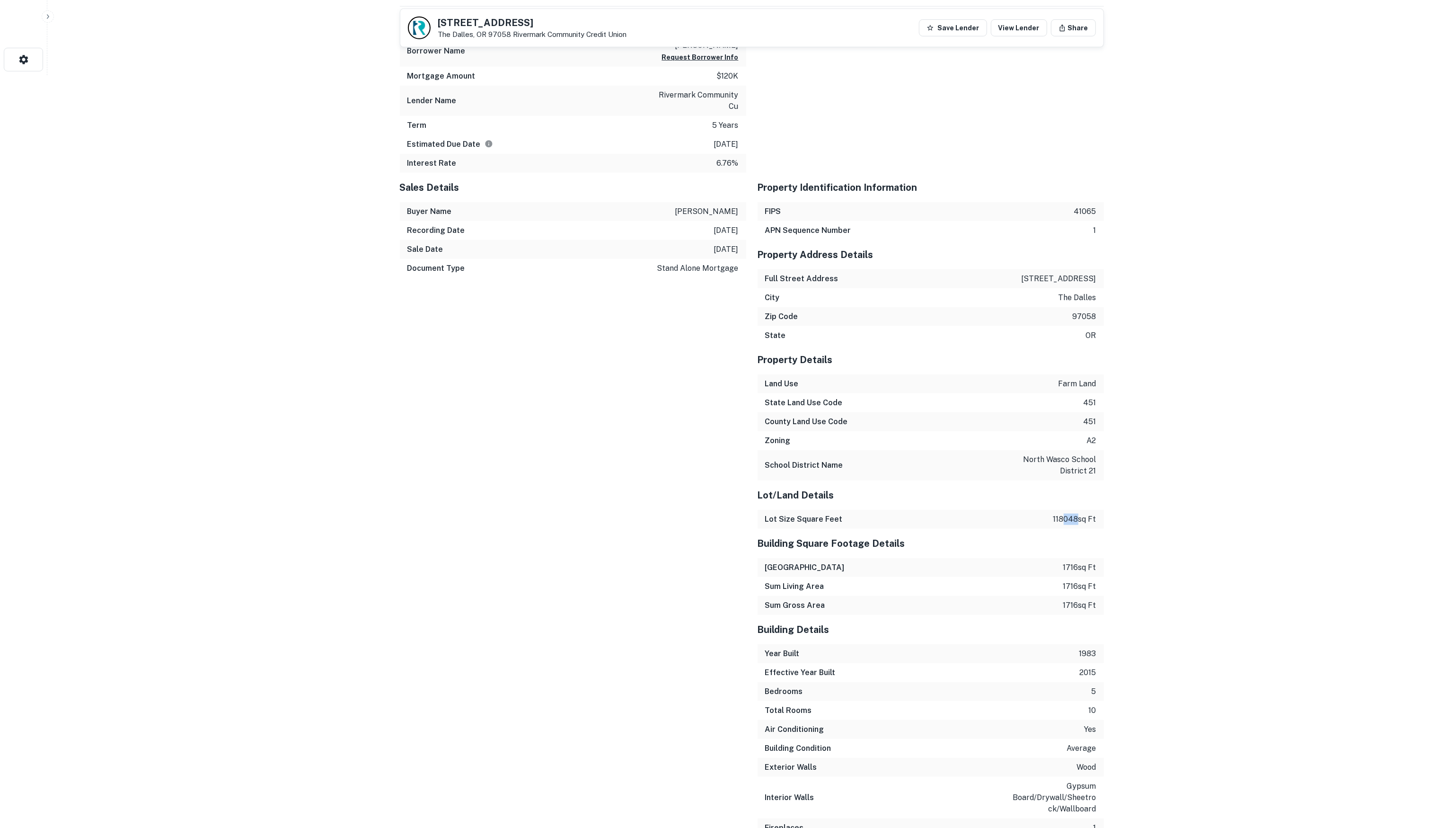
click at [1060, 519] on p "118048 sq ft" at bounding box center [1075, 519] width 43 height 12
copy p "118048 sq ft"
drag, startPoint x: 1083, startPoint y: 516, endPoint x: 1311, endPoint y: 317, distance: 302.6
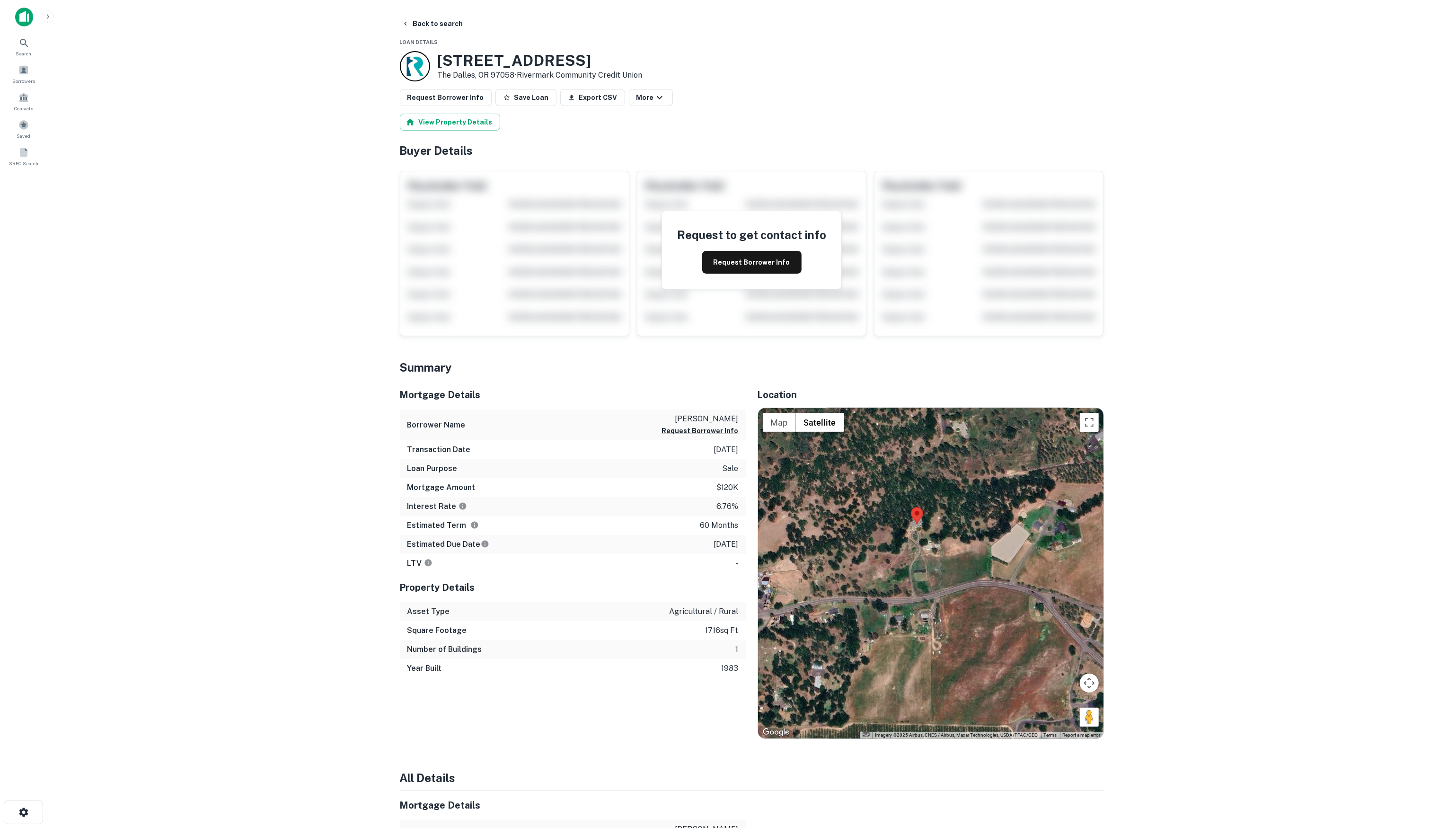
scroll to position [-1, 0]
click at [320, 158] on main "Back to search Loan Details 5155 Cherry Heights Rd The Dalles, OR 97058 • River…" at bounding box center [752, 414] width 1408 height 828
click at [453, 23] on button "Back to search" at bounding box center [433, 23] width 69 height 17
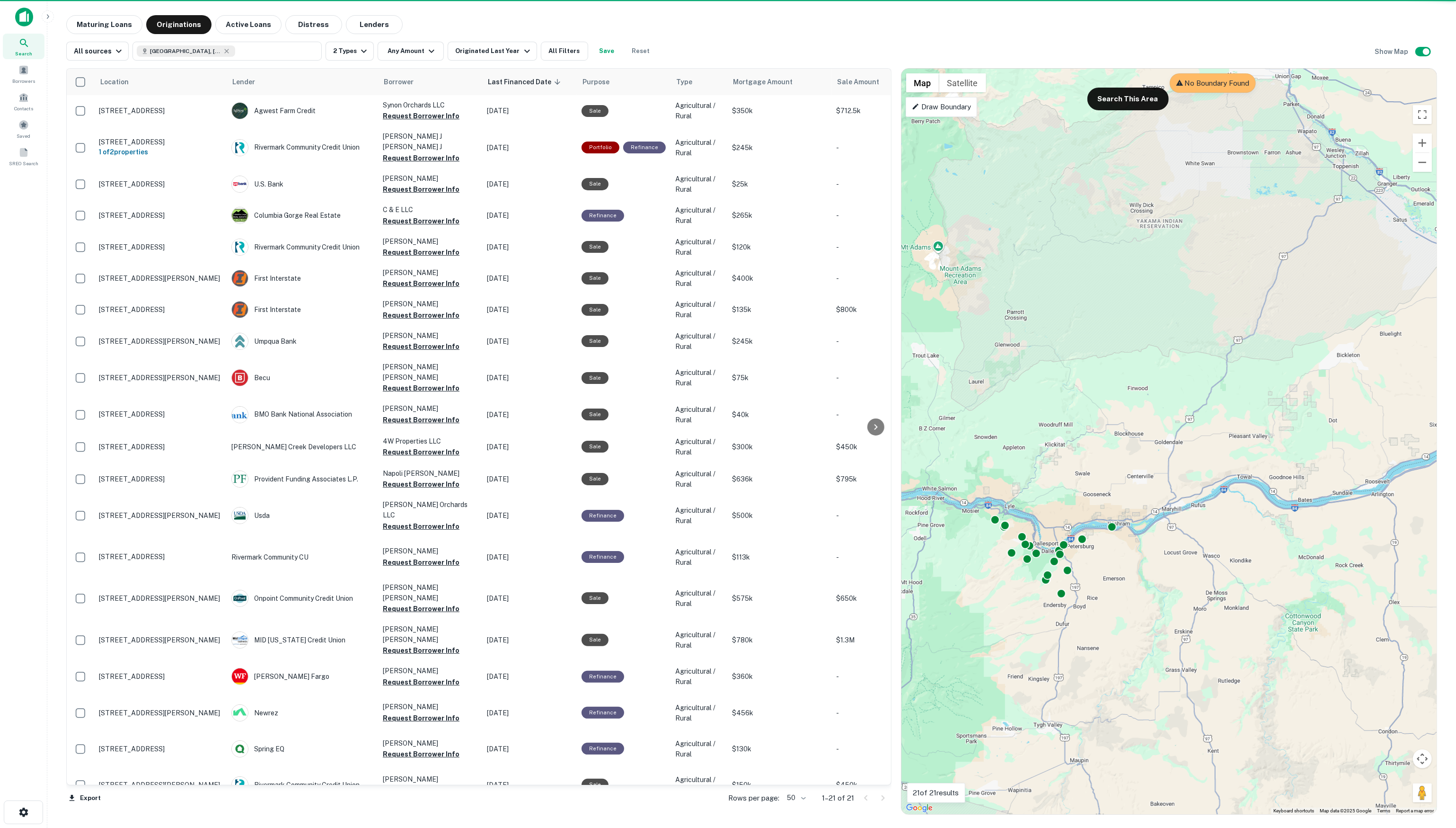
click at [1066, 27] on div "Maturing Loans Originations Active Loans Distress Lenders" at bounding box center [751, 24] width 1371 height 19
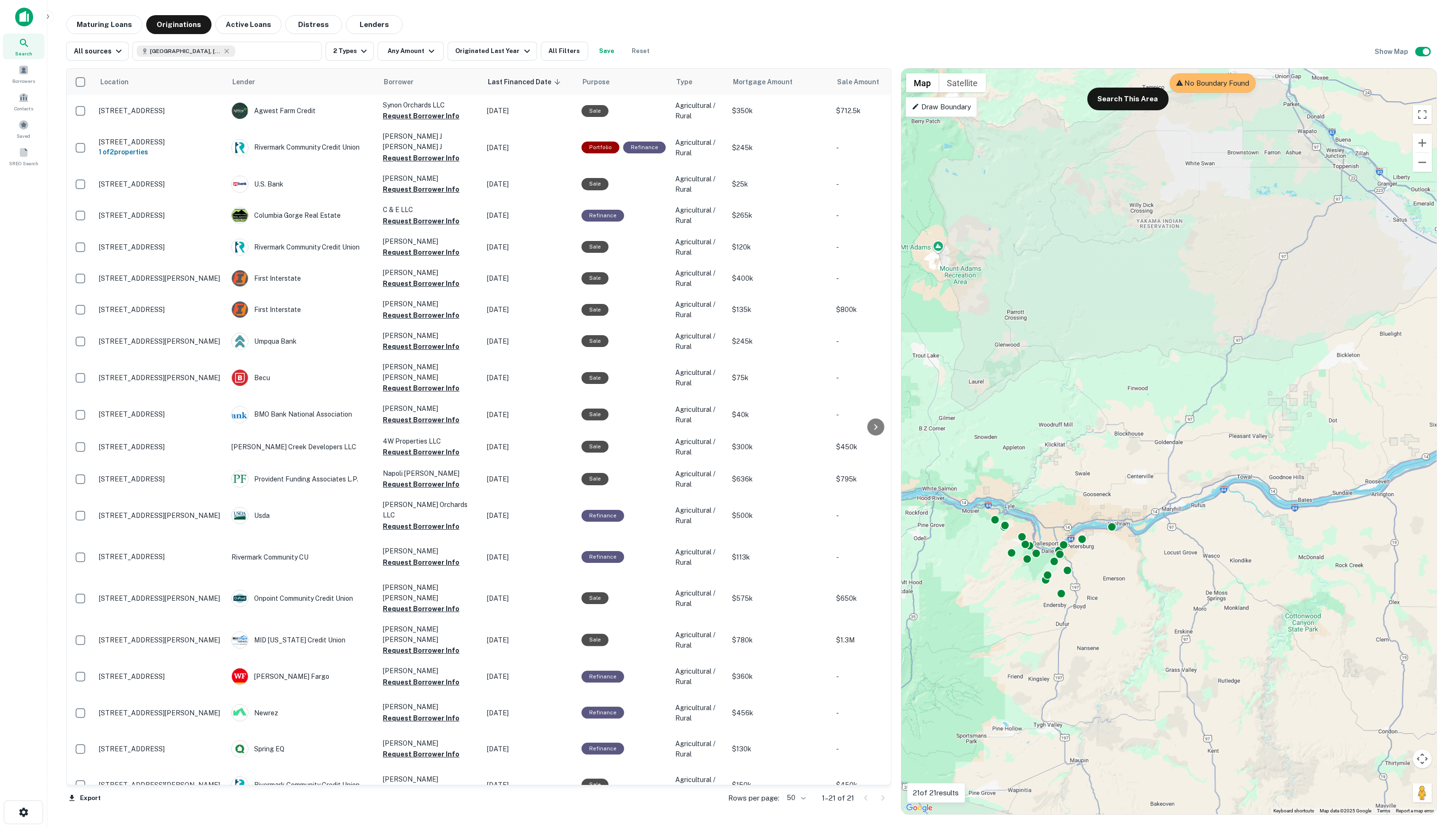
drag, startPoint x: 433, startPoint y: 15, endPoint x: 428, endPoint y: 18, distance: 5.8
click at [433, 15] on div "Maturing Loans Originations Active Loans Distress Lenders" at bounding box center [751, 24] width 1371 height 19
click at [362, 52] on icon "button" at bounding box center [364, 52] width 12 height 12
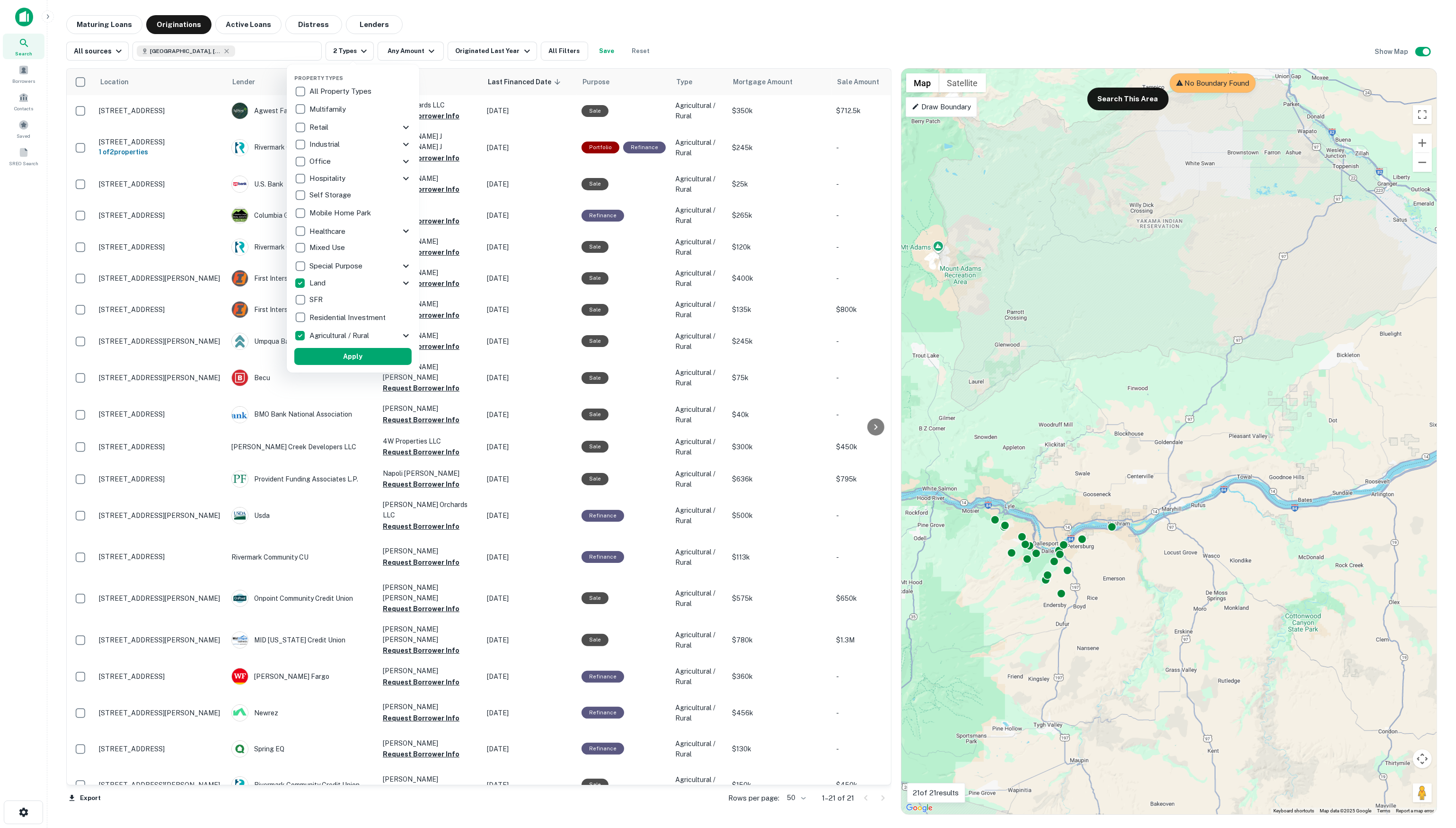
click at [414, 27] on div at bounding box center [728, 414] width 1456 height 828
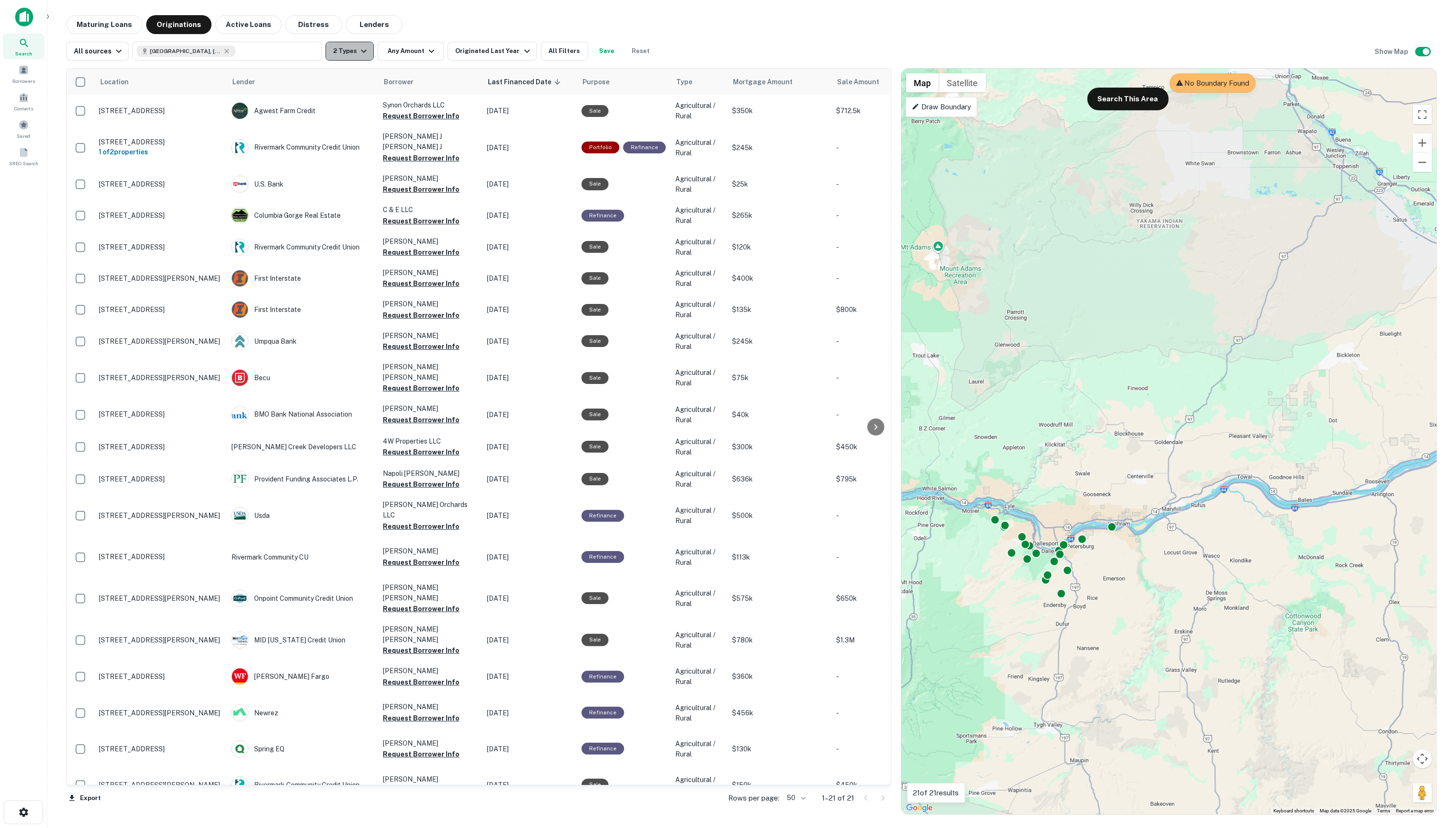
click at [364, 51] on icon "button" at bounding box center [363, 52] width 6 height 3
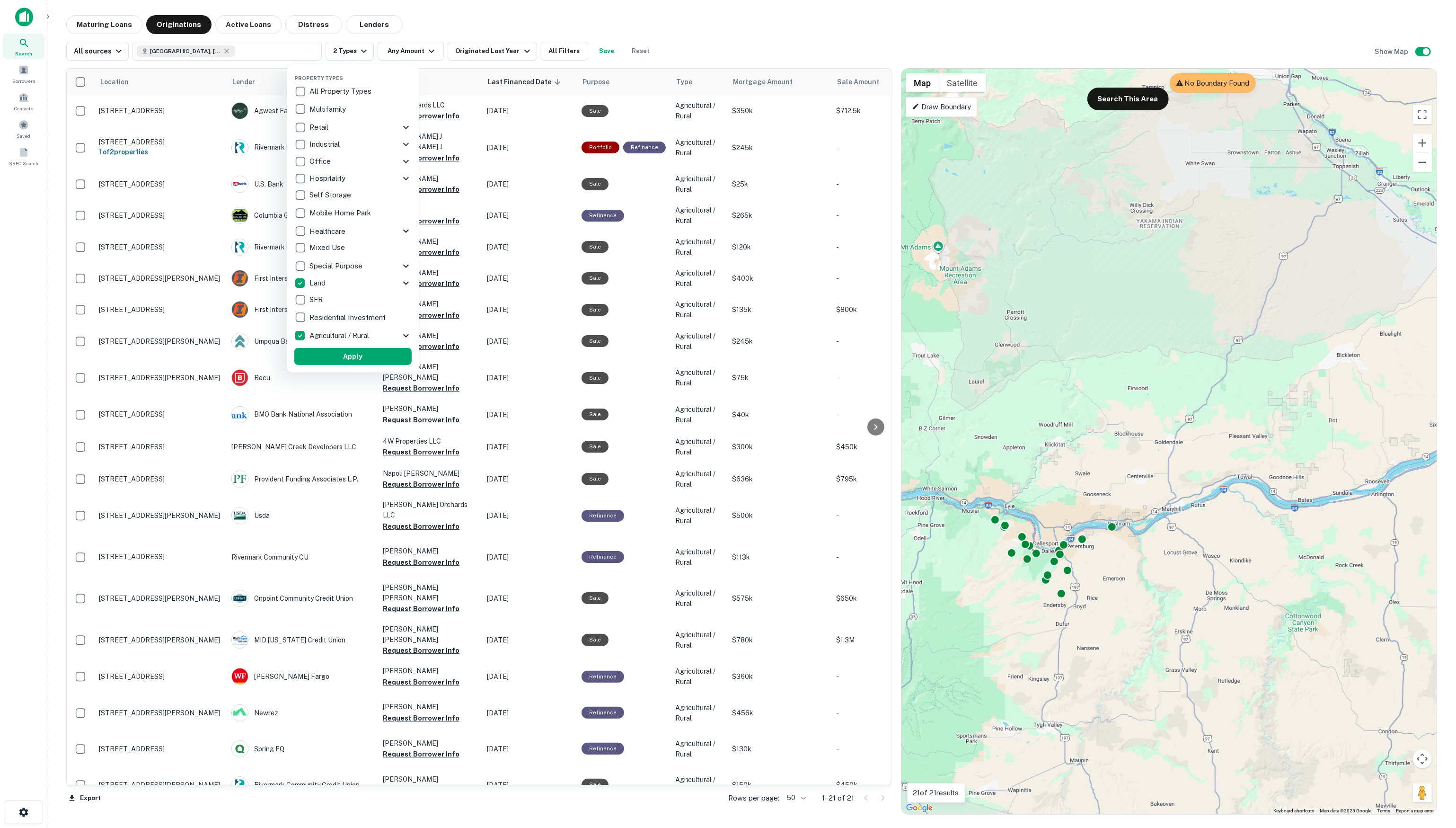
click at [417, 29] on div at bounding box center [728, 414] width 1456 height 828
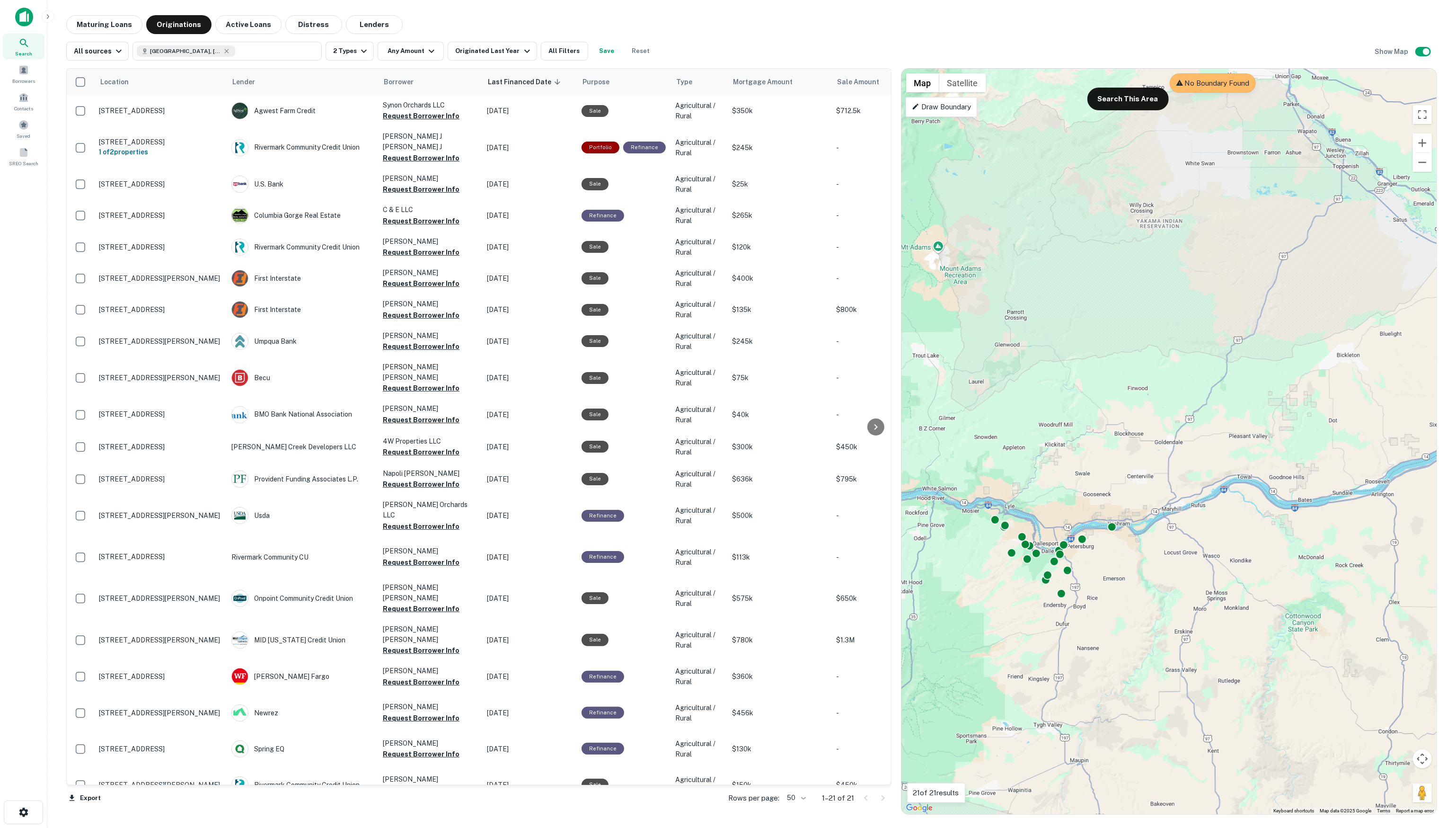
drag, startPoint x: 456, startPoint y: 21, endPoint x: 424, endPoint y: 20, distance: 32.0
click at [455, 20] on div "Maturing Loans Originations Active Loans Distress Lenders" at bounding box center [751, 24] width 1371 height 19
drag, startPoint x: 915, startPoint y: 50, endPoint x: 911, endPoint y: 26, distance: 24.3
click at [915, 49] on div "All sources Goldendale, WA 98620, USA 2 Types Any Amount Originated Last Year A…" at bounding box center [751, 48] width 1371 height 27
